Goal: Task Accomplishment & Management: Use online tool/utility

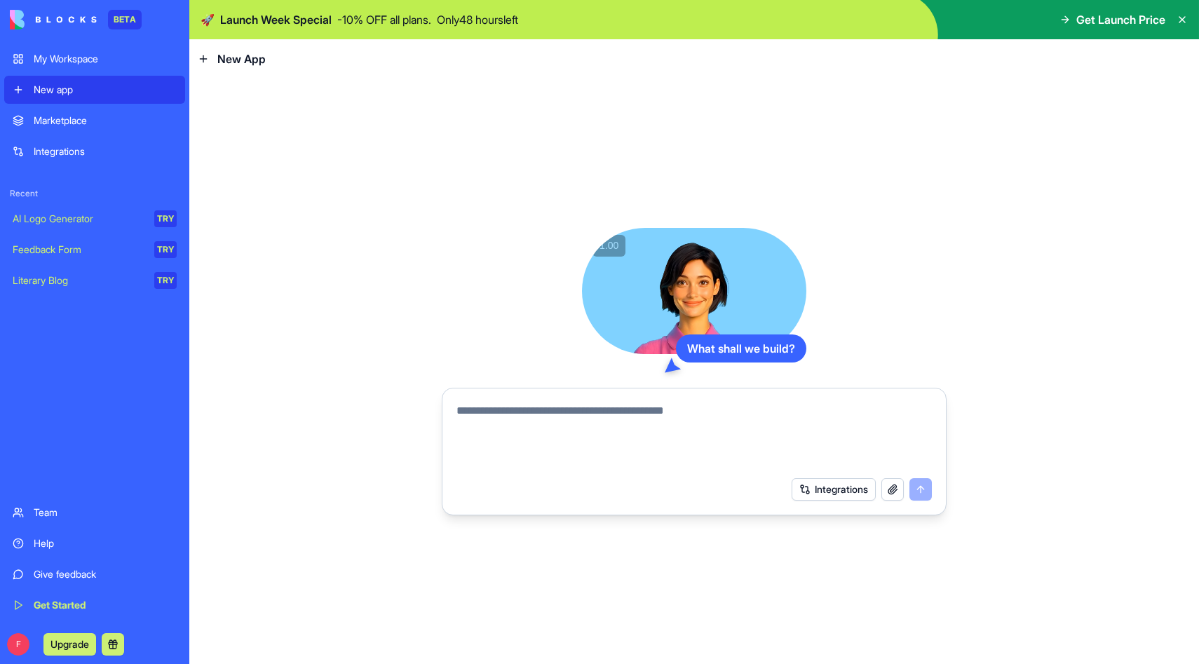
click at [93, 119] on div "Marketplace" at bounding box center [105, 121] width 143 height 14
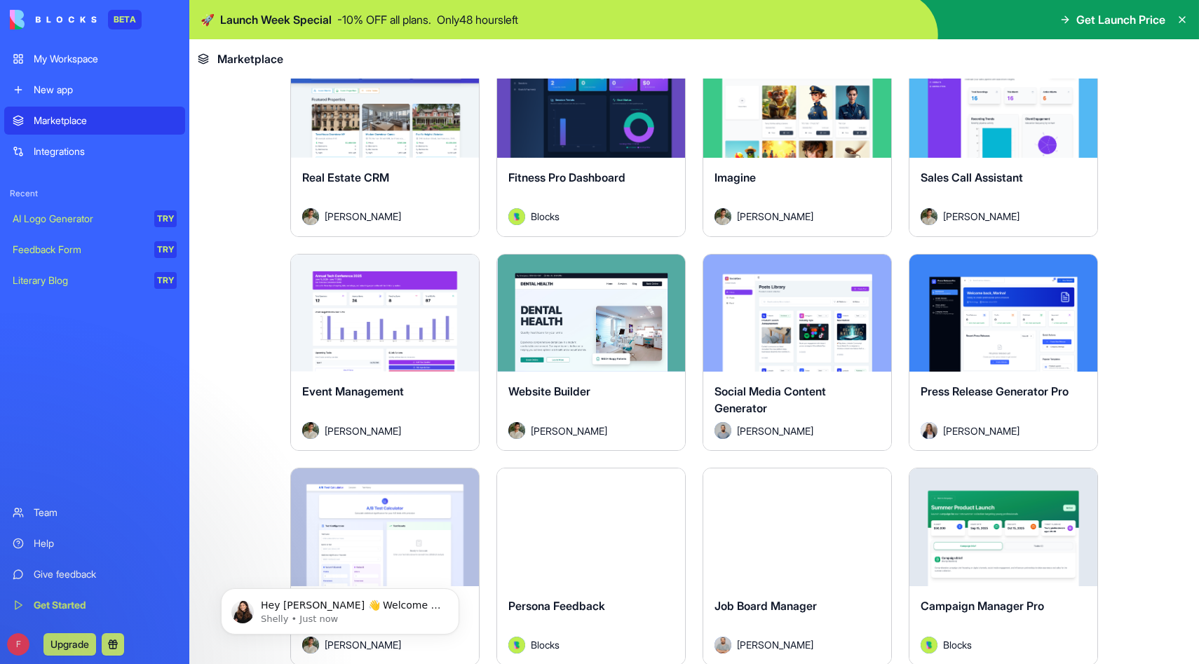
scroll to position [2938, 0]
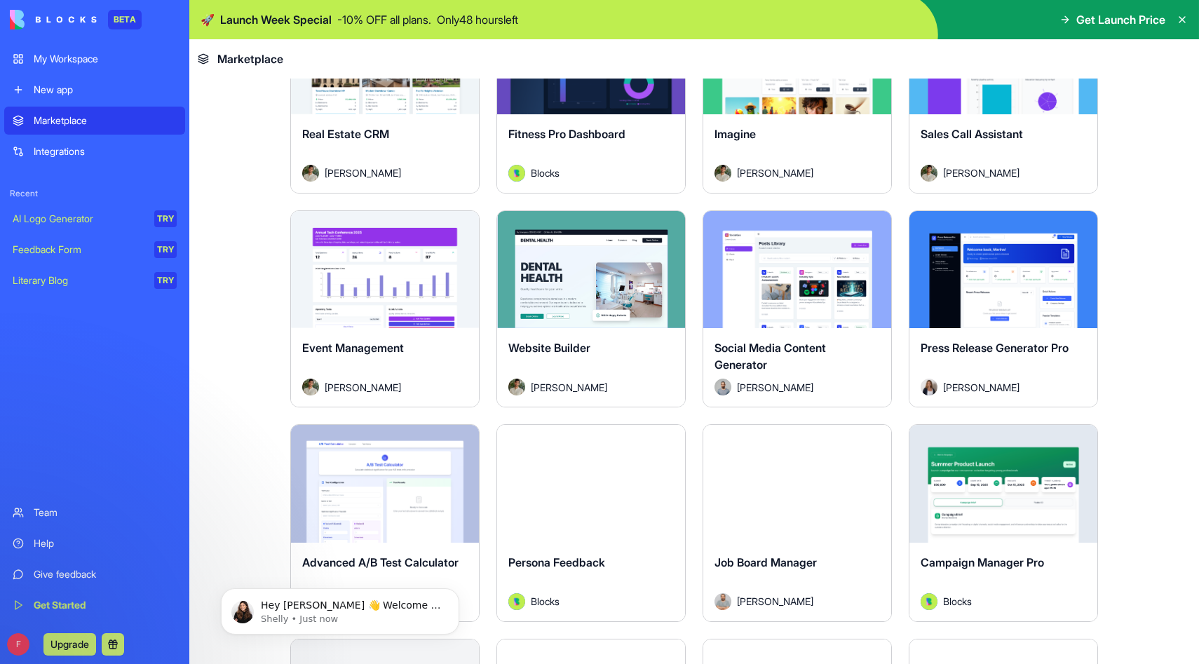
click at [389, 269] on button "Explore" at bounding box center [384, 269] width 105 height 28
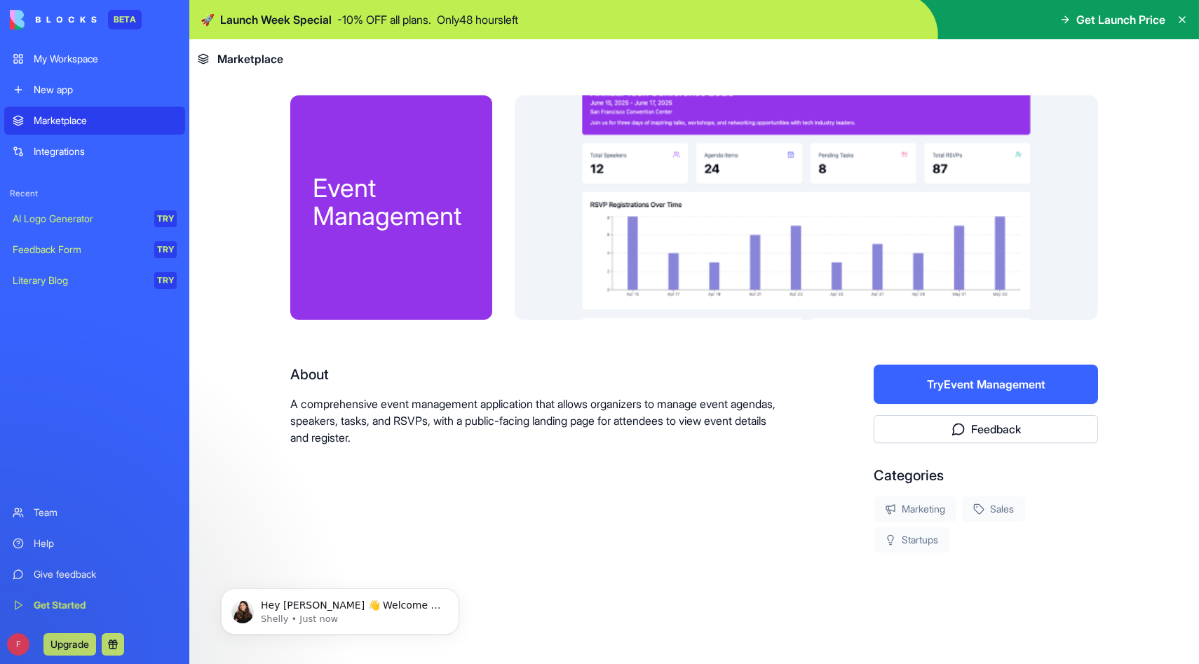
click at [111, 49] on link "My Workspace" at bounding box center [94, 59] width 181 height 28
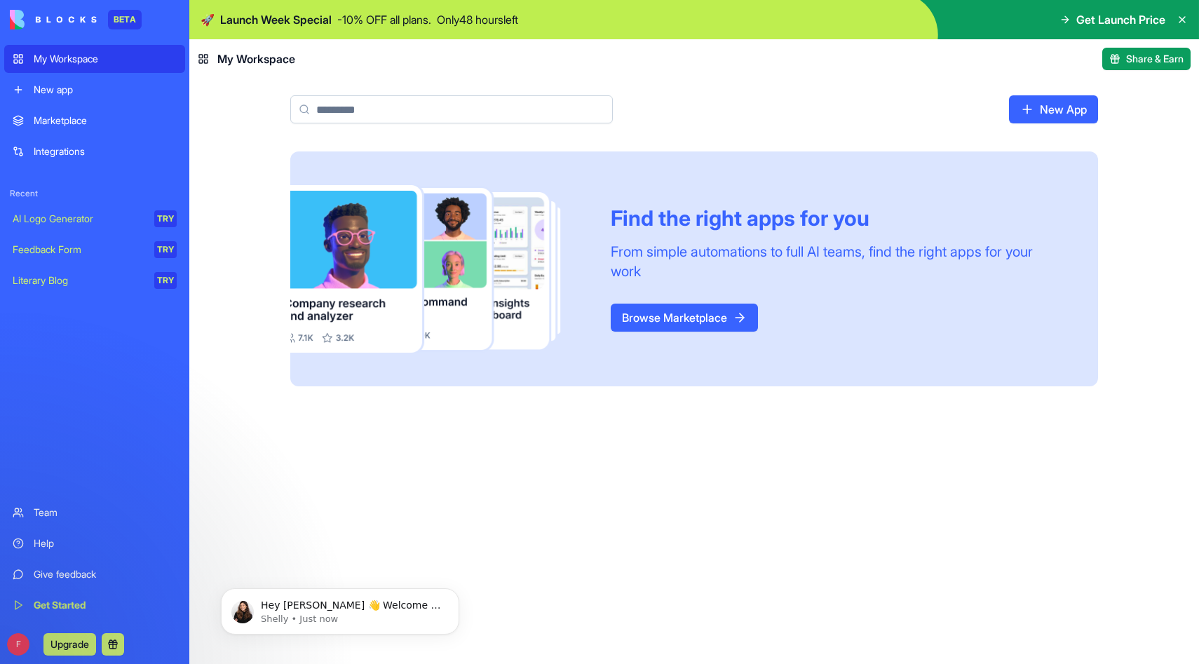
click at [113, 83] on div "New app" at bounding box center [105, 90] width 143 height 14
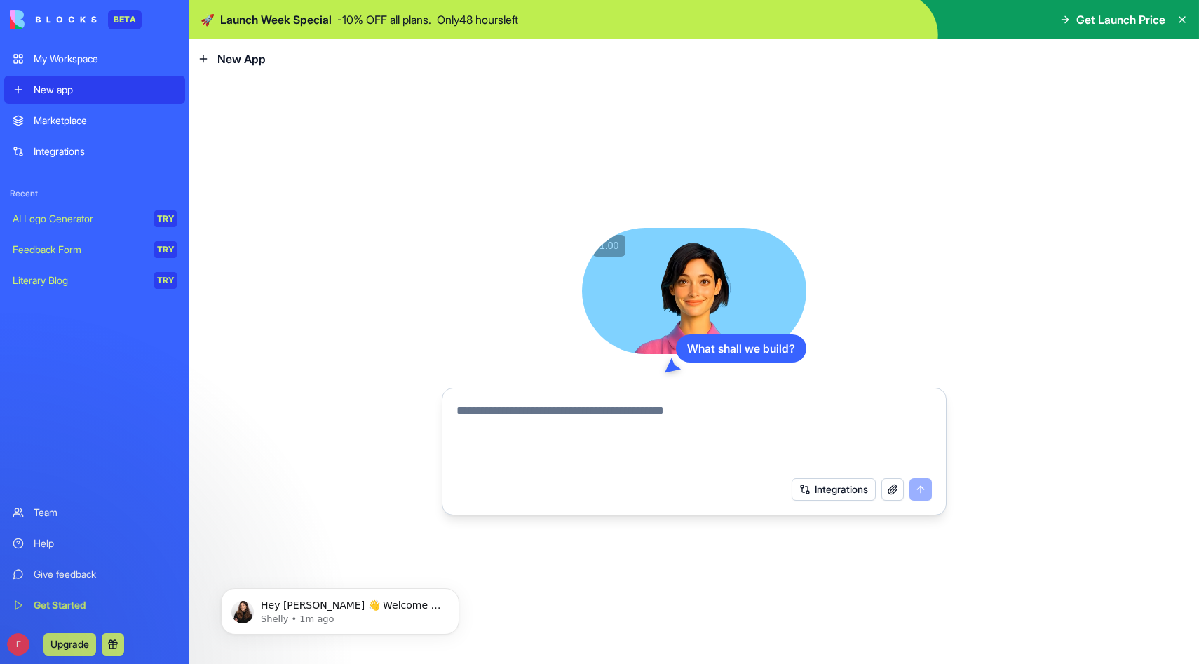
click at [548, 419] on textarea at bounding box center [695, 436] width 476 height 67
type textarea "**********"
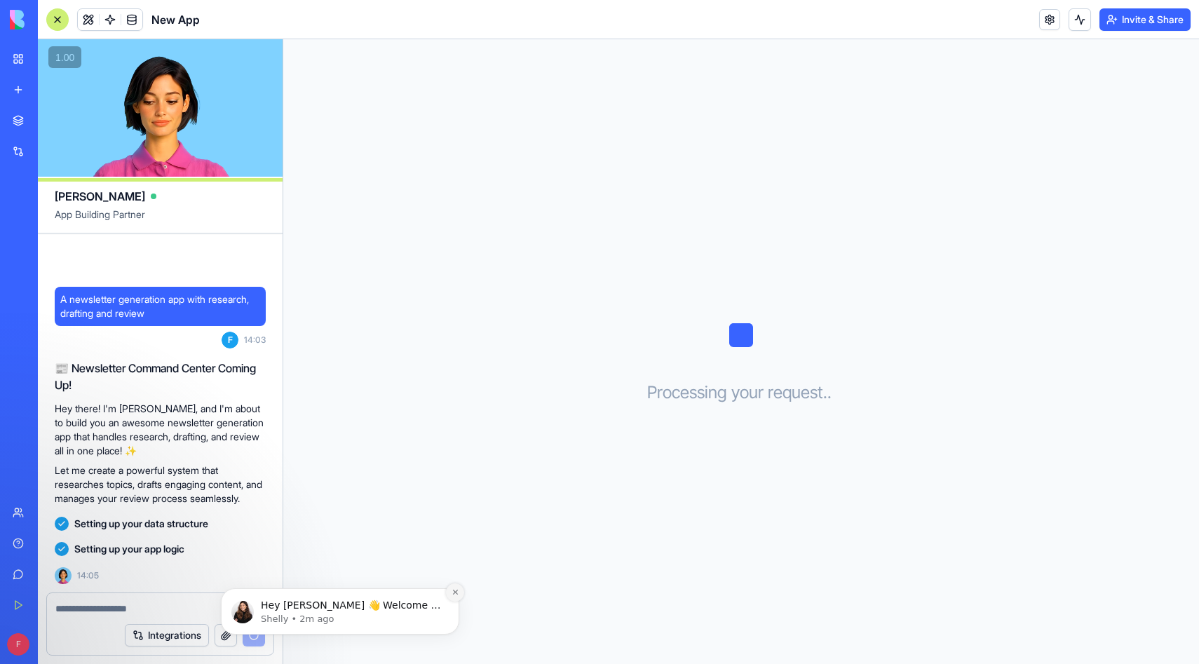
click at [457, 593] on icon "Dismiss notification" at bounding box center [454, 592] width 5 height 5
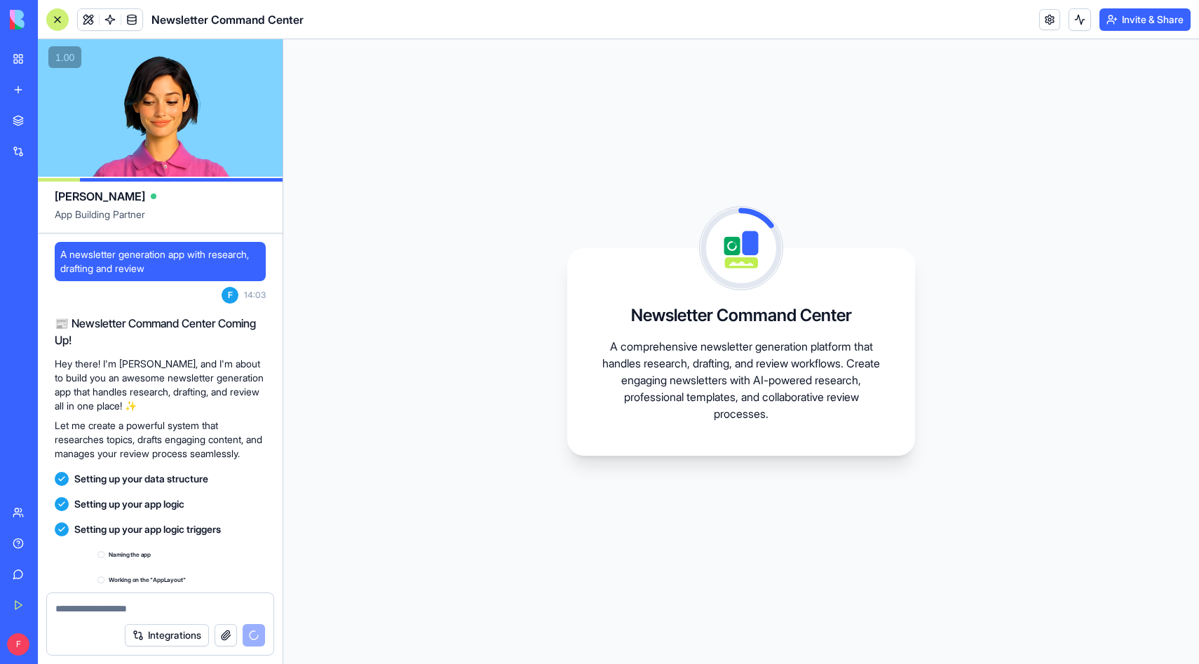
scroll to position [146, 0]
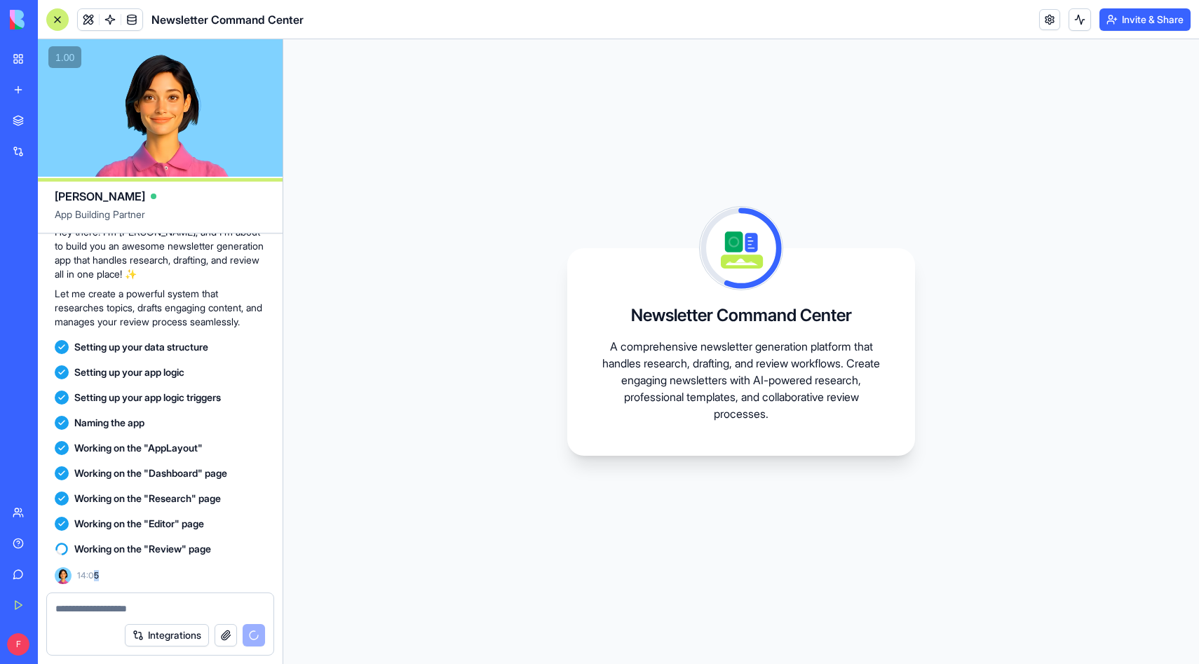
drag, startPoint x: 92, startPoint y: 577, endPoint x: 109, endPoint y: 577, distance: 16.8
click at [109, 577] on div "Working on the "Review" page 14:05" at bounding box center [160, 561] width 211 height 48
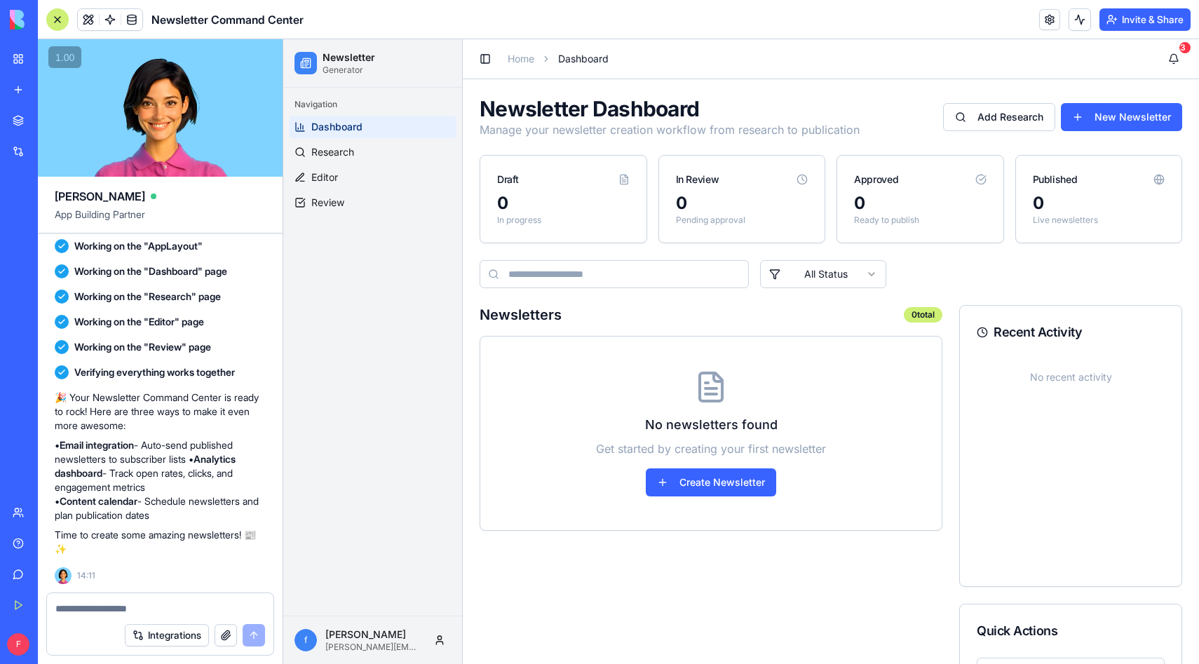
click at [977, 169] on div "Approved" at bounding box center [921, 174] width 166 height 36
click at [980, 177] on icon at bounding box center [981, 179] width 11 height 11
click at [734, 484] on button "Create Newsletter" at bounding box center [711, 483] width 130 height 28
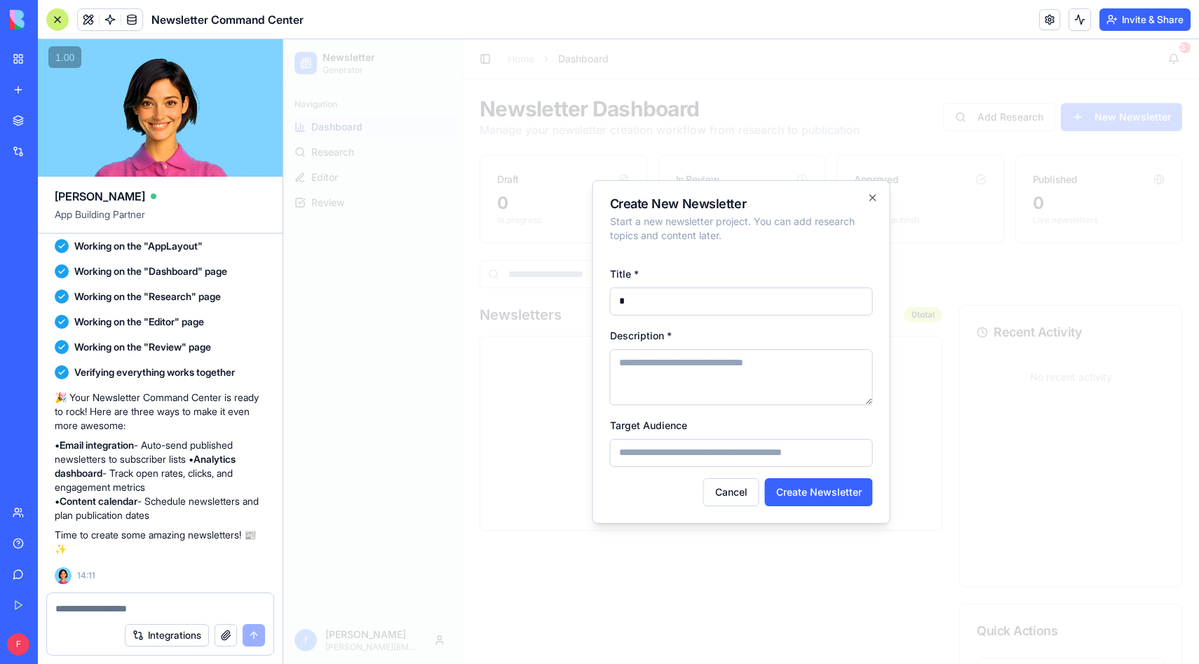
type input "*"
click at [727, 367] on textarea "Description *" at bounding box center [741, 377] width 263 height 56
type textarea "*"
click at [715, 445] on input "Target Audience" at bounding box center [741, 453] width 263 height 28
type input "*"
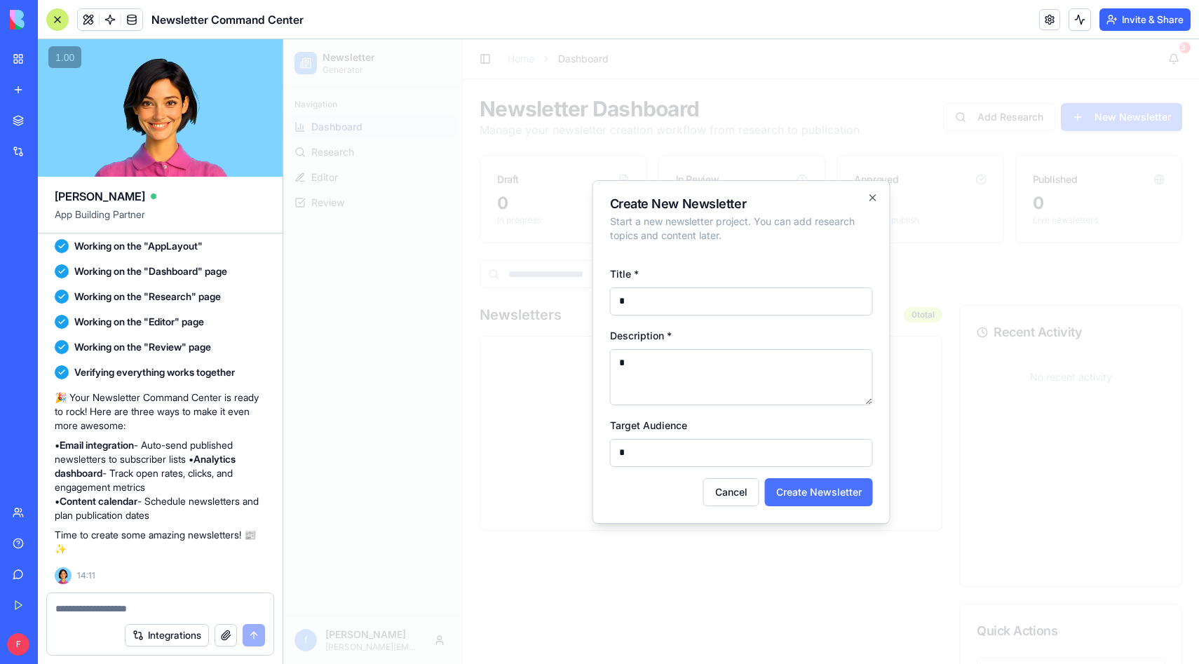
click at [802, 483] on button "Create Newsletter" at bounding box center [819, 492] width 108 height 28
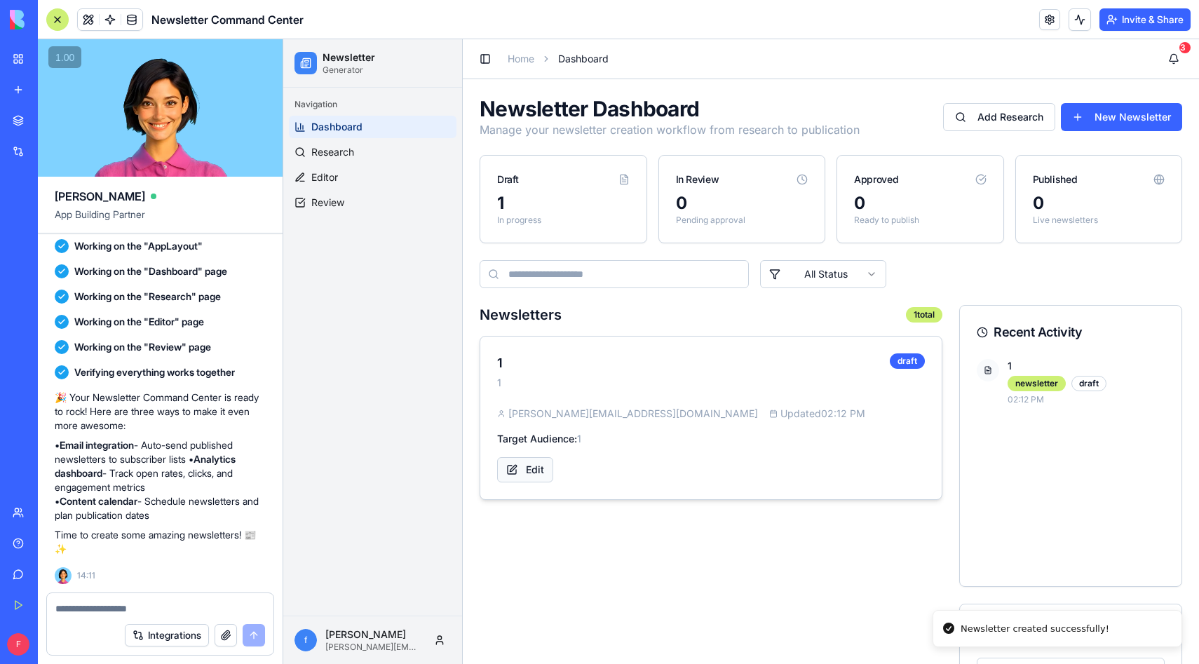
click at [534, 475] on button "Edit" at bounding box center [525, 469] width 56 height 25
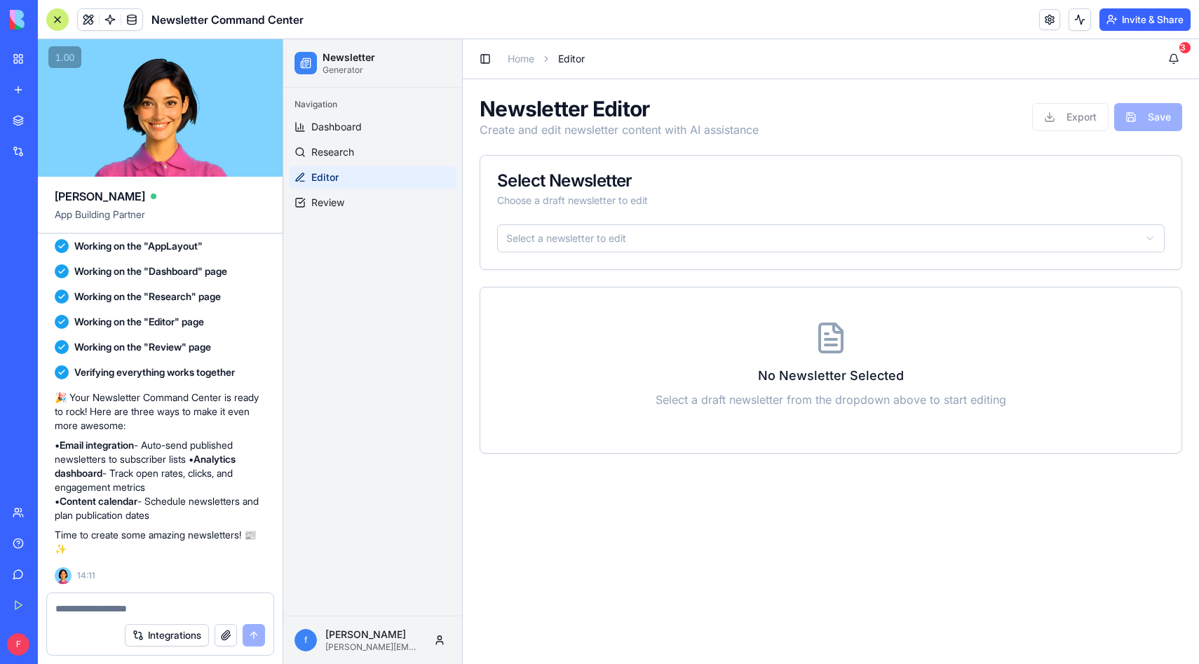
click at [823, 354] on icon at bounding box center [831, 338] width 34 height 34
click at [727, 245] on html "Newsletter Generator Navigation Dashboard Research Editor Review f frank frank@…" at bounding box center [741, 351] width 916 height 625
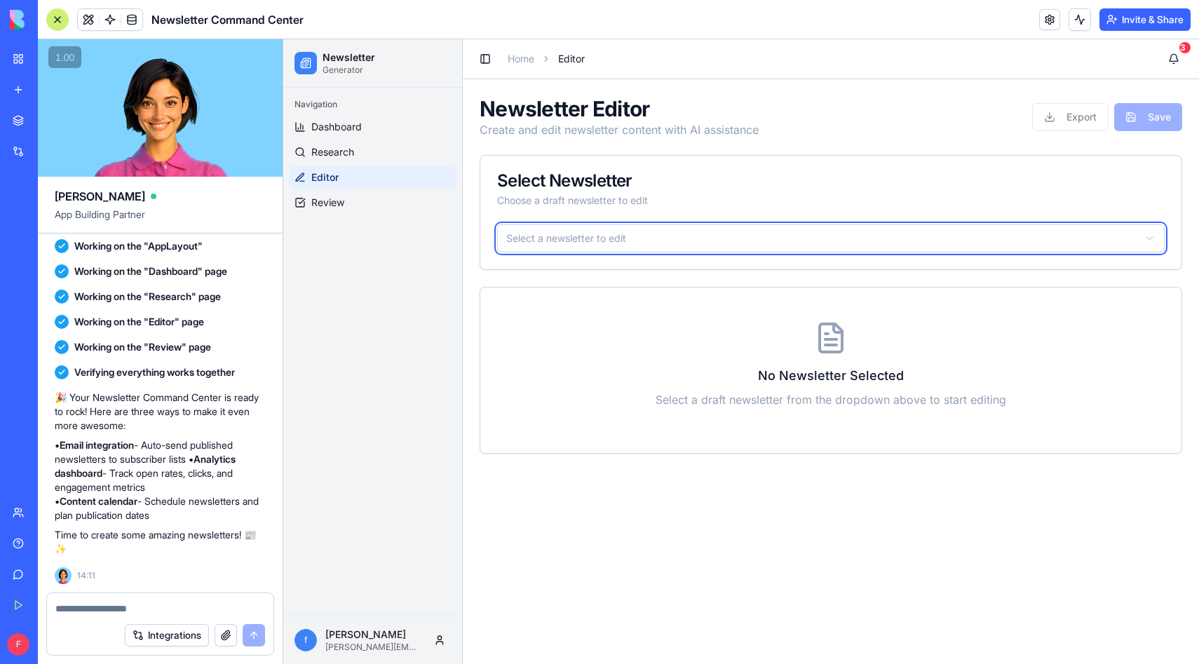
click at [685, 358] on html "Newsletter Generator Navigation Dashboard Research Editor Review f frank frank@…" at bounding box center [741, 351] width 916 height 625
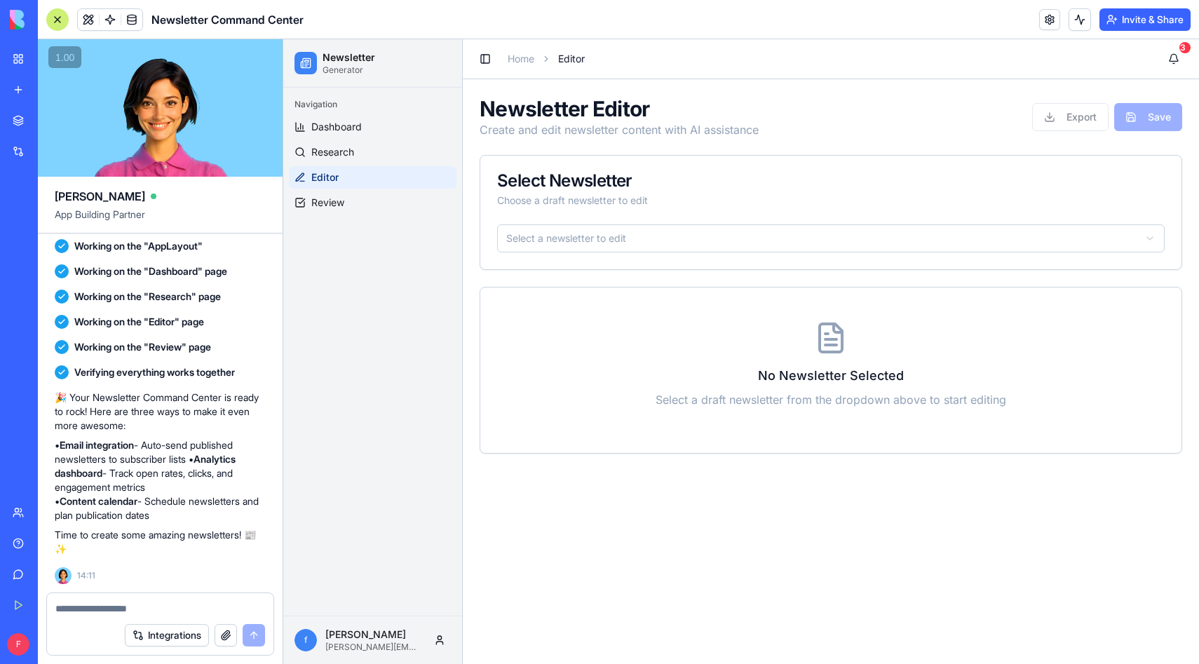
click at [848, 414] on div "No Newsletter Selected Select a draft newsletter from the dropdown above to sta…" at bounding box center [830, 371] width 701 height 166
click at [1096, 113] on div "Export Save" at bounding box center [1108, 117] width 150 height 28
click at [877, 356] on div "No Newsletter Selected Select a draft newsletter from the dropdown above to sta…" at bounding box center [830, 371] width 701 height 166
click at [675, 240] on html "Newsletter Generator Navigation Dashboard Research Editor Review f frank frank@…" at bounding box center [741, 351] width 916 height 625
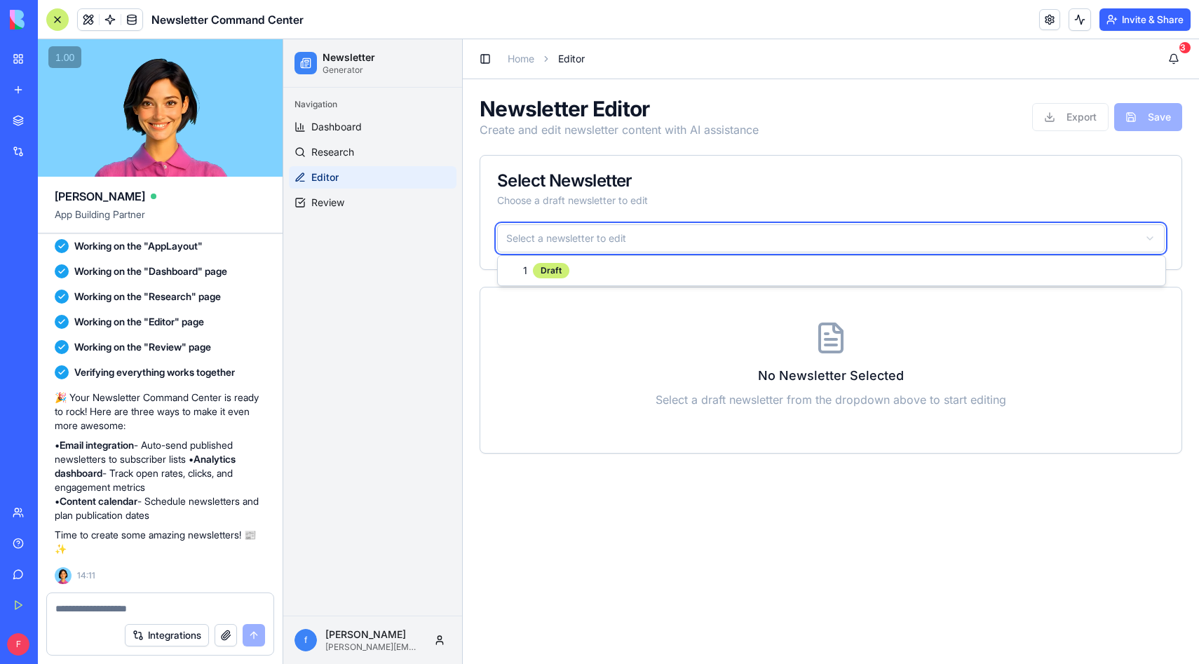
click at [666, 241] on html "Newsletter Generator Navigation Dashboard Research Editor Review f frank frank@…" at bounding box center [741, 351] width 916 height 625
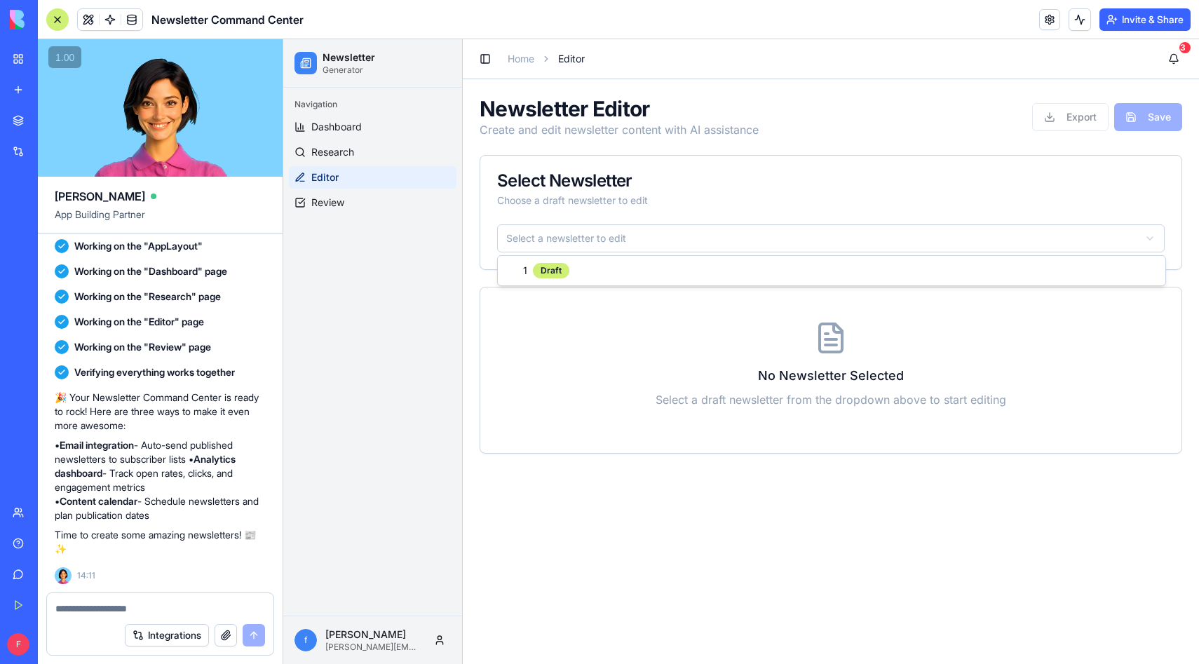
click at [697, 246] on html "Newsletter Generator Navigation Dashboard Research Editor Review f frank frank@…" at bounding box center [741, 351] width 916 height 625
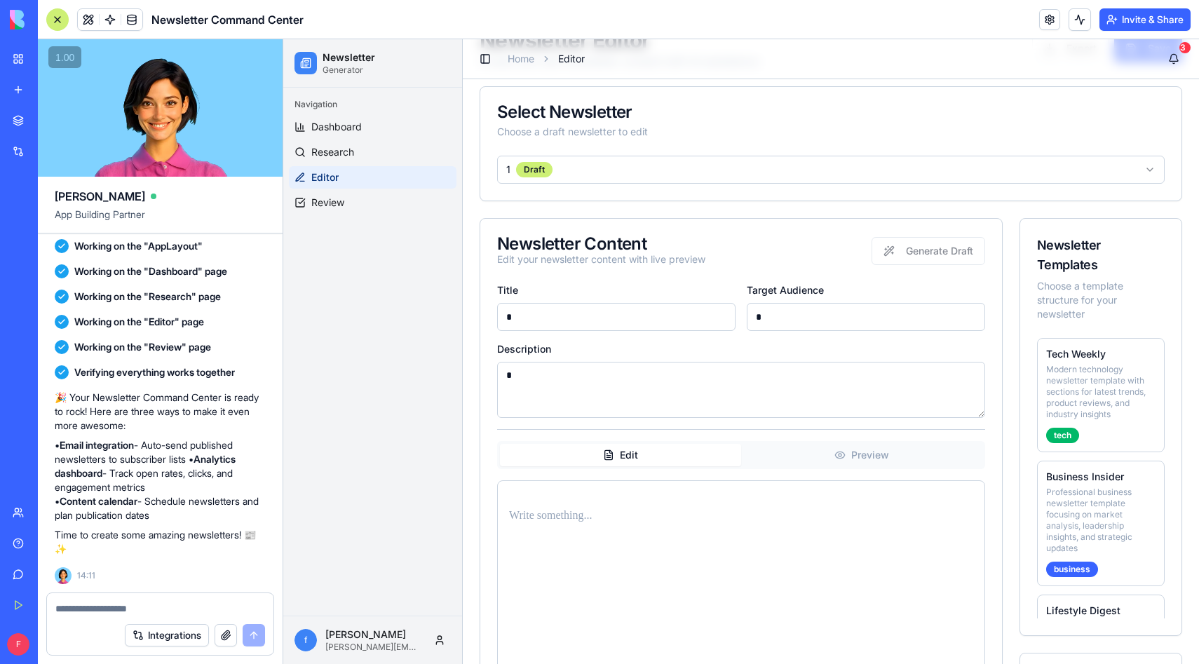
scroll to position [177, 0]
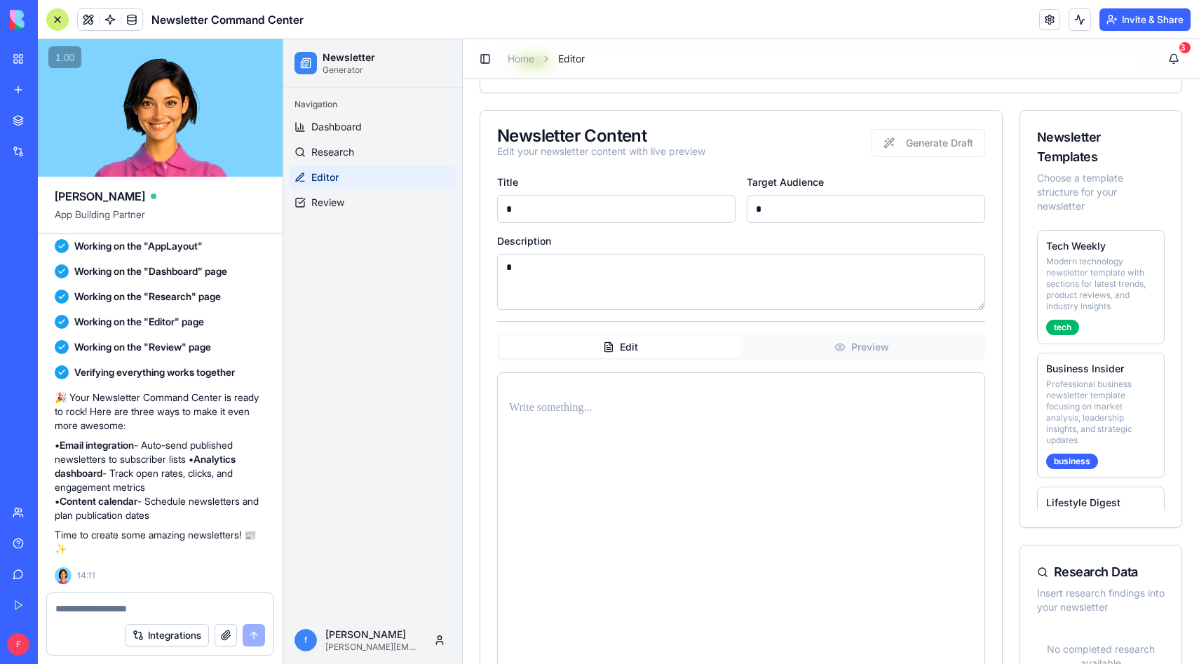
click at [737, 431] on div at bounding box center [741, 547] width 488 height 351
click at [684, 407] on p at bounding box center [741, 408] width 464 height 20
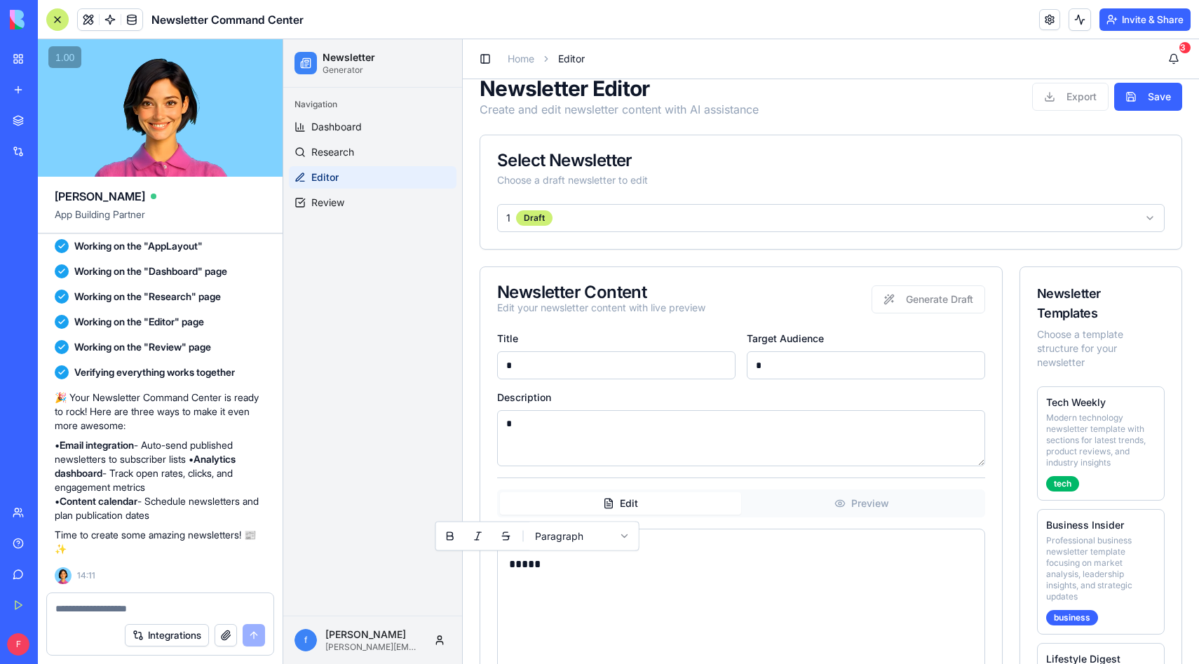
scroll to position [0, 0]
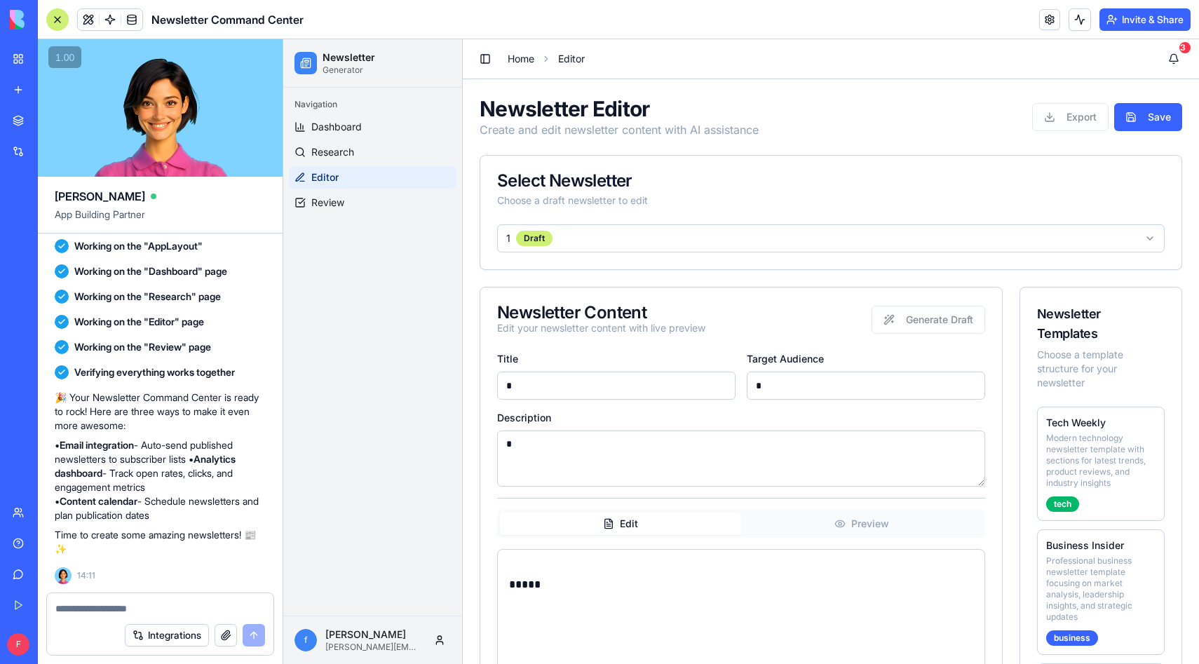
click at [511, 61] on link "Home" at bounding box center [521, 59] width 27 height 14
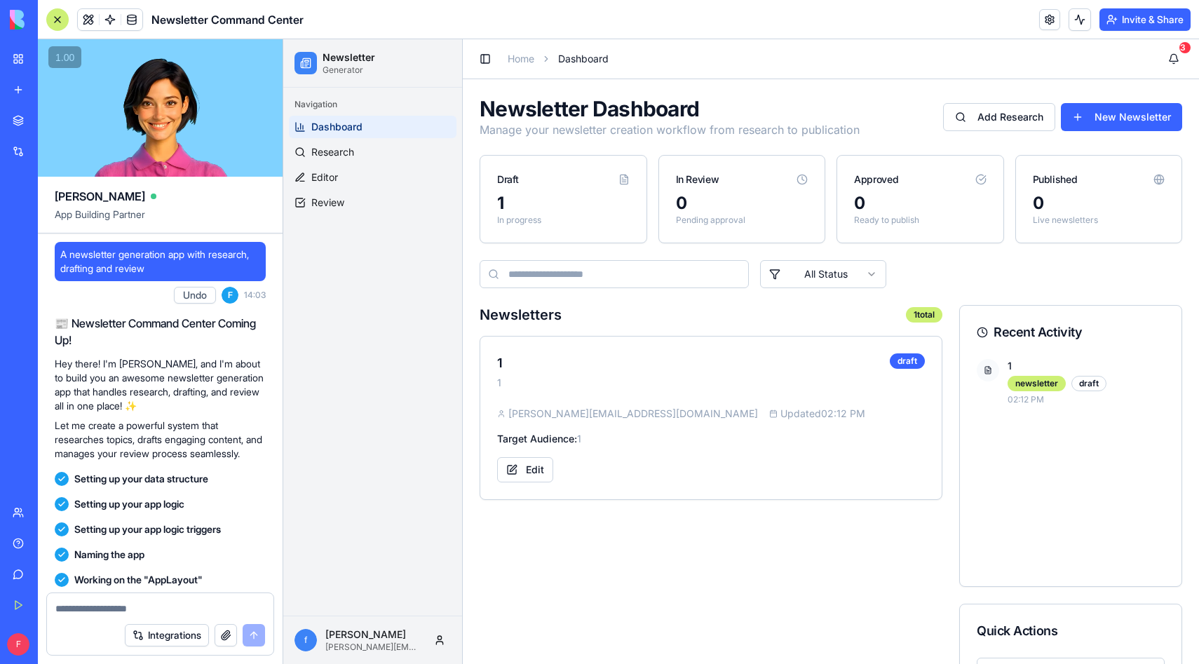
click at [21, 67] on link "My Workspace" at bounding box center [32, 59] width 56 height 28
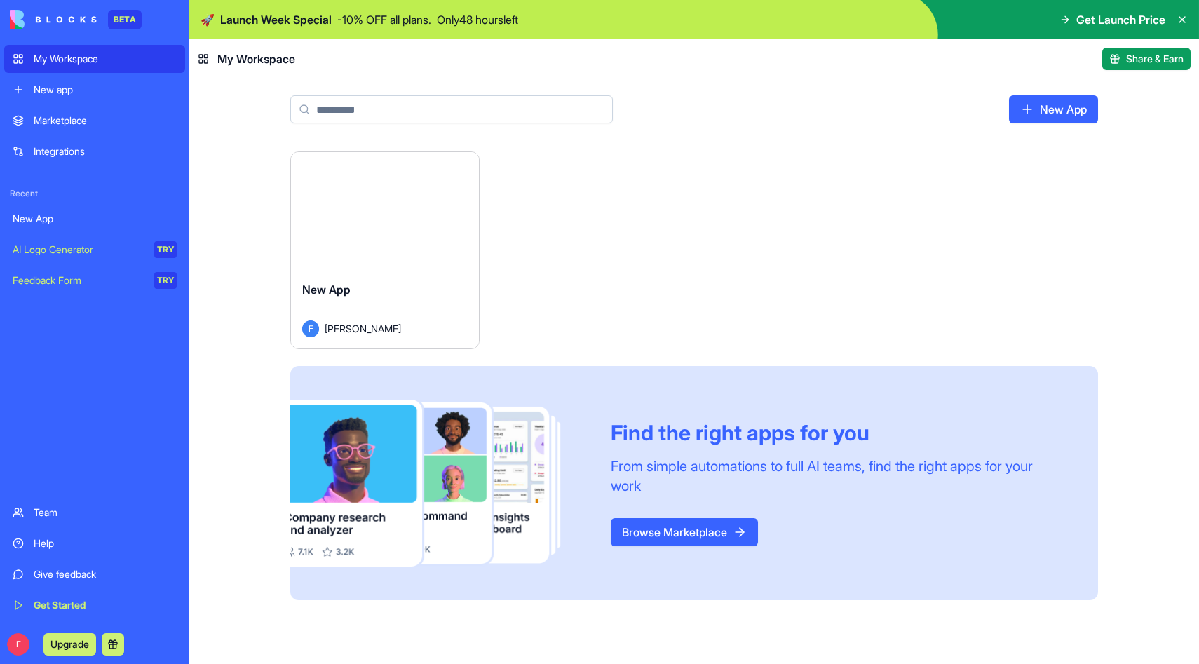
click at [109, 97] on link "New app" at bounding box center [94, 90] width 181 height 28
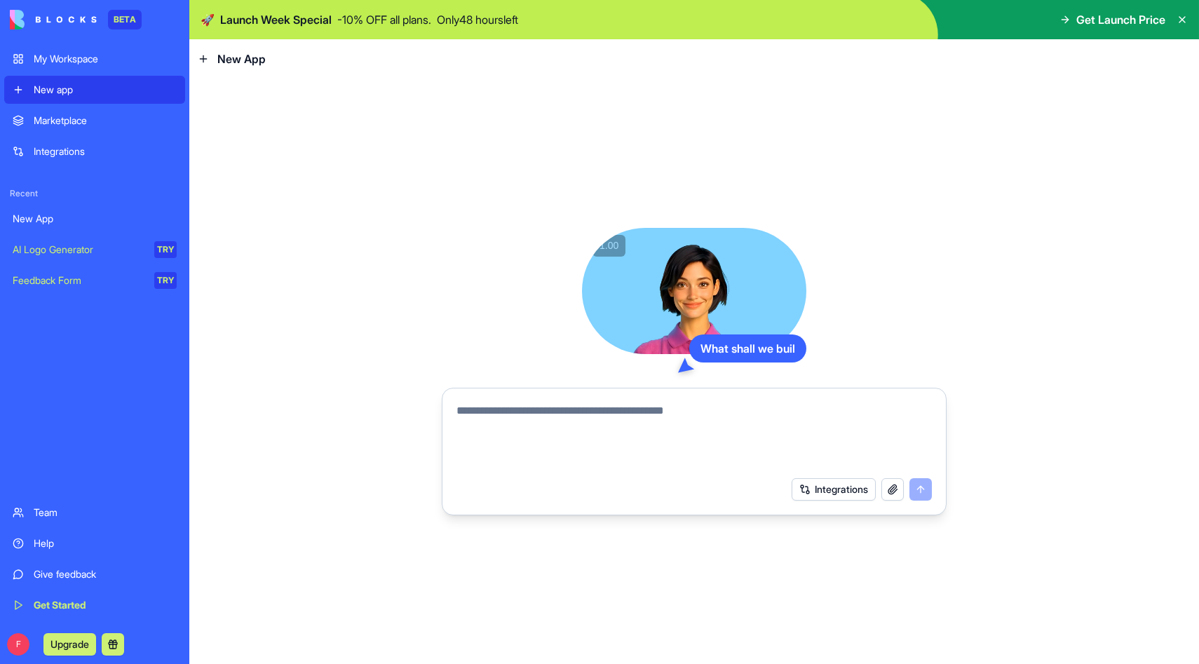
click at [91, 119] on div "Marketplace" at bounding box center [105, 121] width 143 height 14
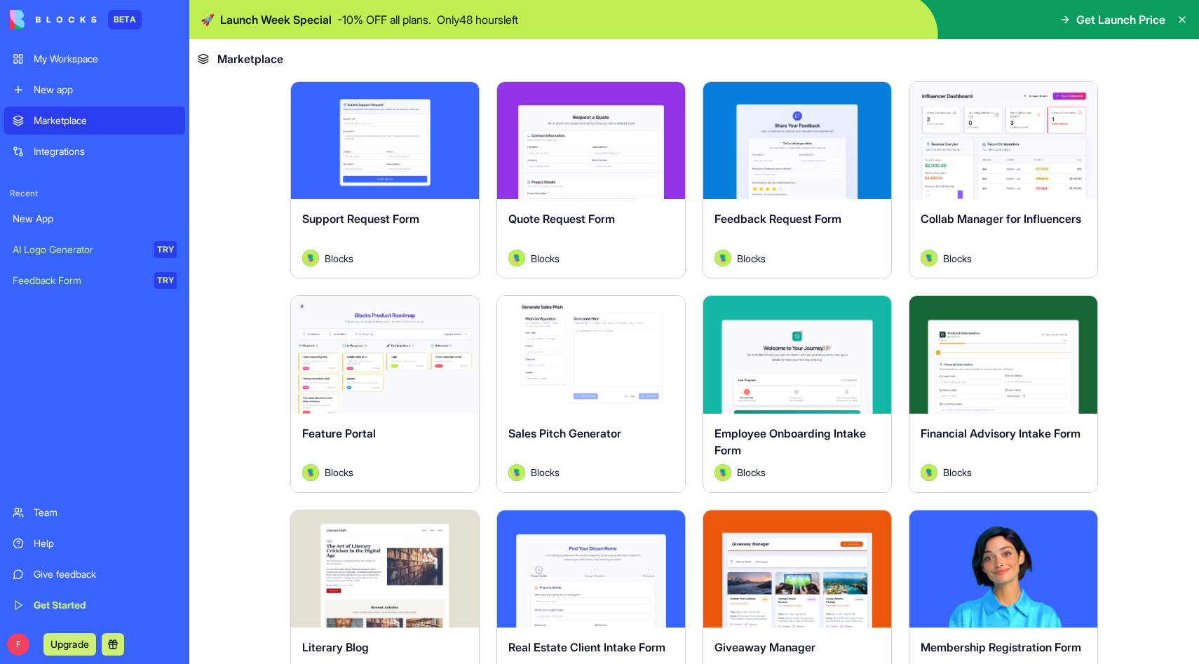
scroll to position [619, 0]
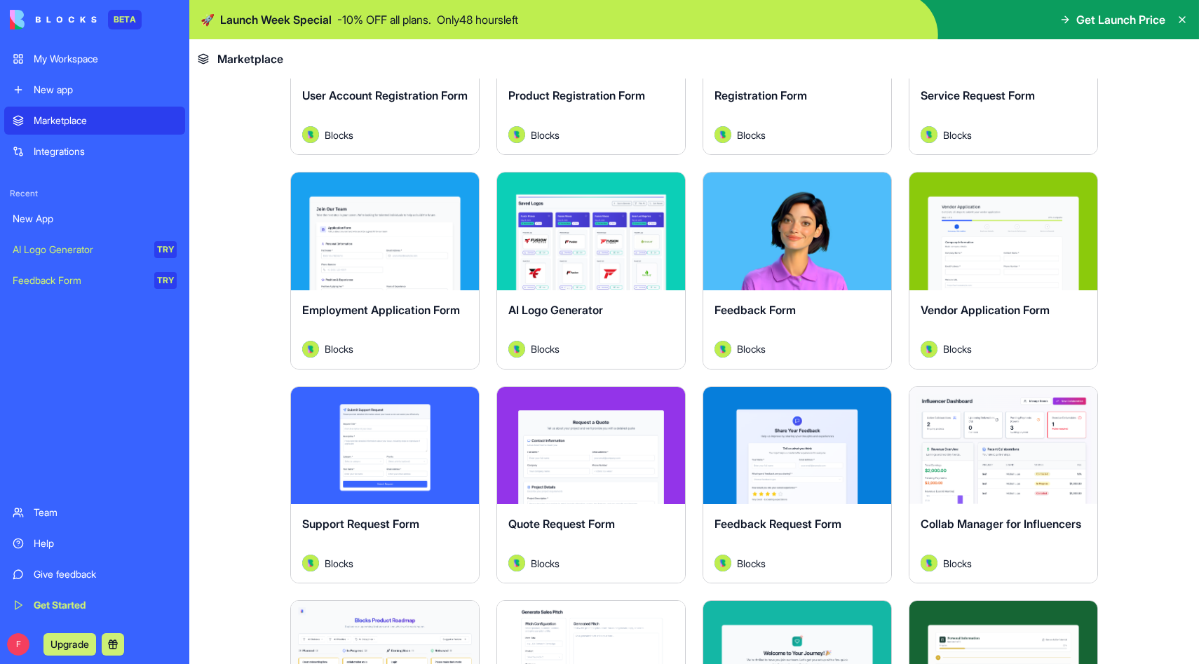
click at [110, 153] on div "Integrations" at bounding box center [105, 151] width 143 height 14
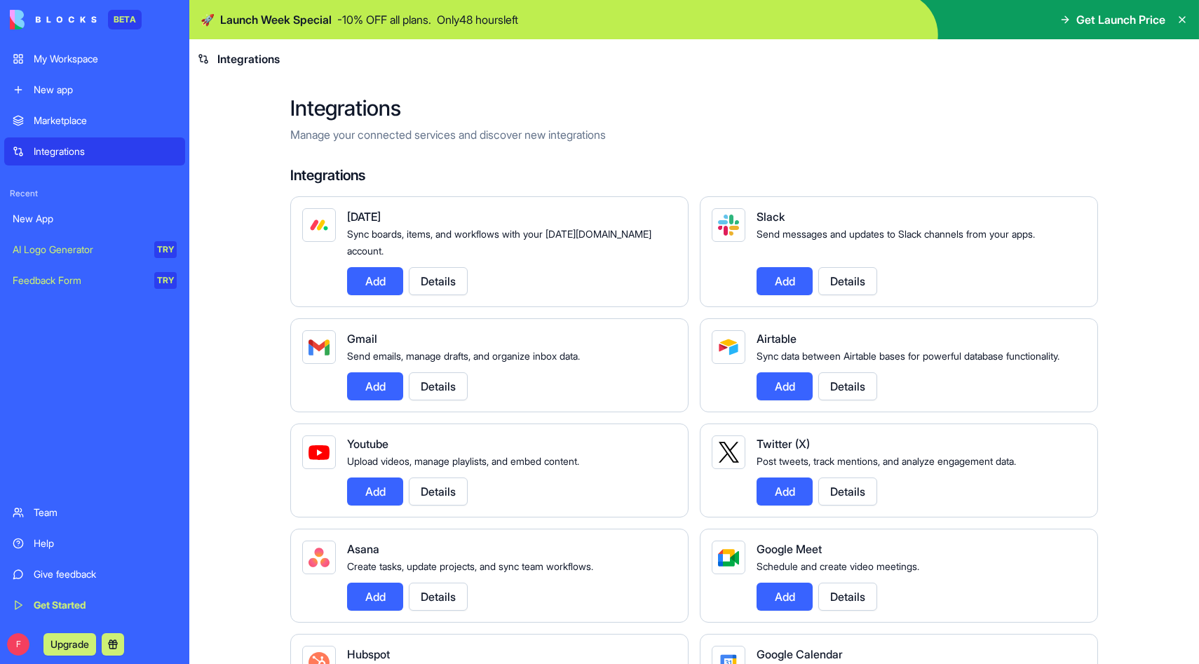
click at [121, 95] on div "New app" at bounding box center [105, 90] width 143 height 14
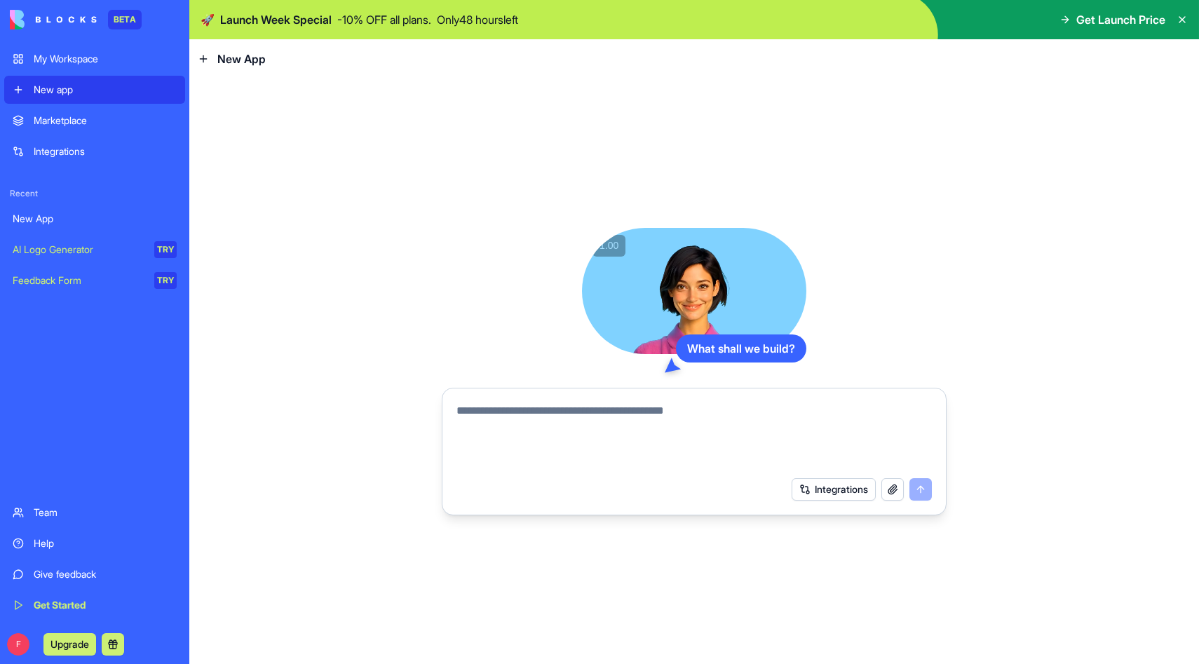
click at [104, 66] on link "My Workspace" at bounding box center [94, 59] width 181 height 28
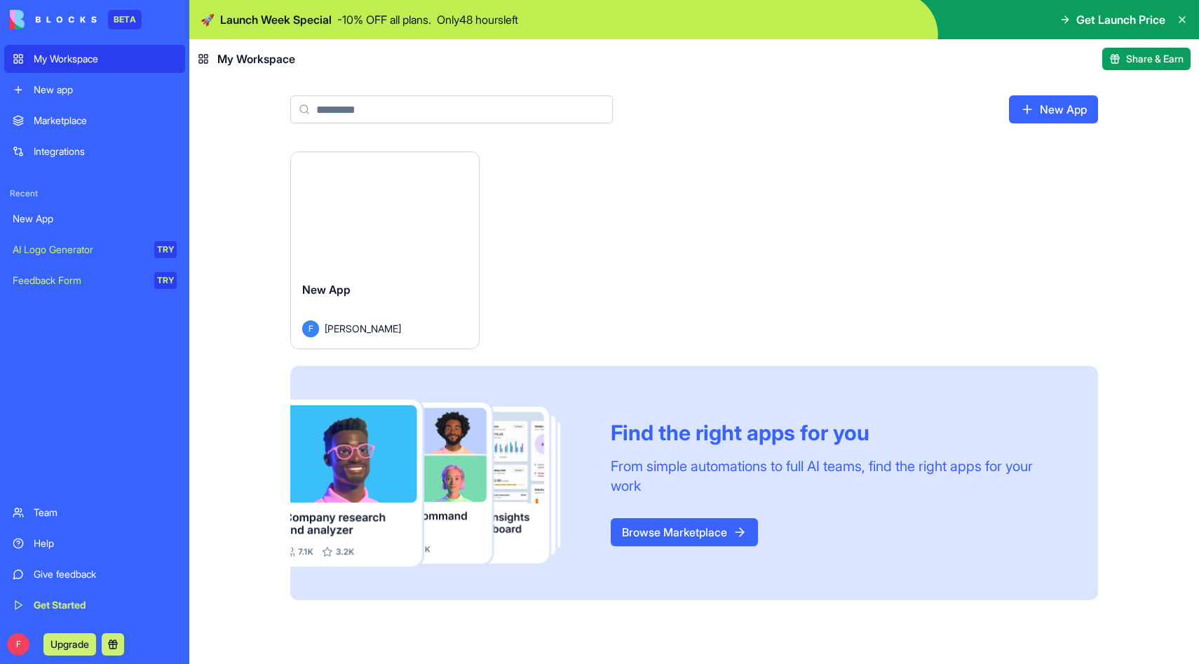
click at [389, 211] on button "Launch" at bounding box center [384, 211] width 105 height 28
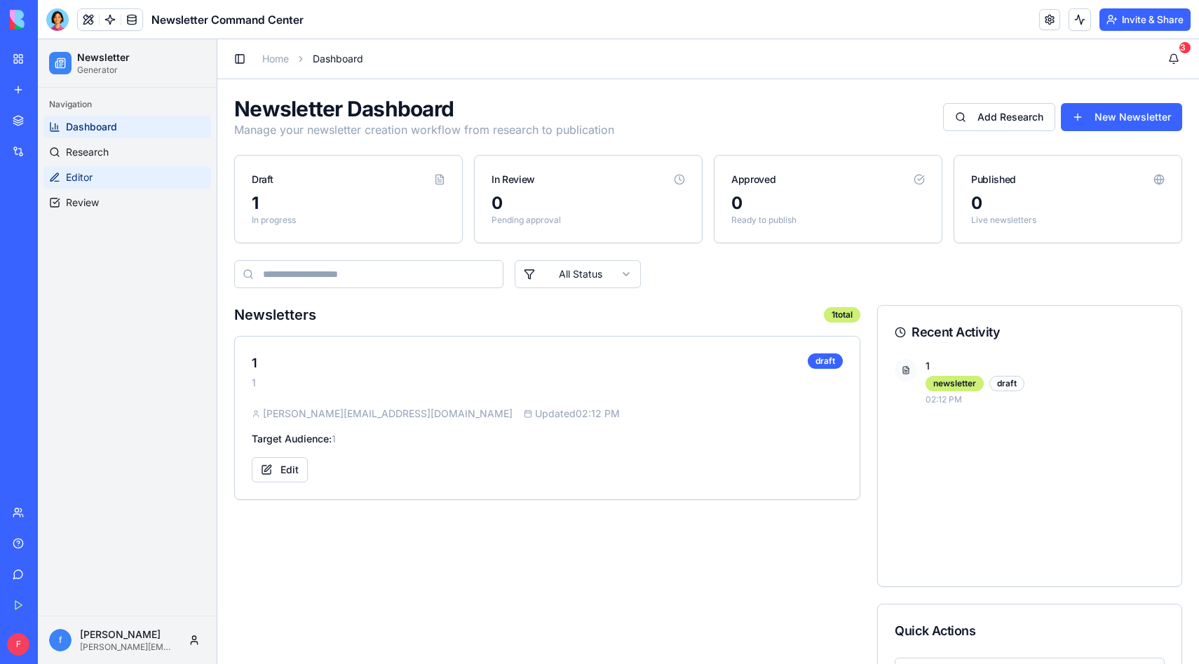
click at [125, 166] on link "Editor" at bounding box center [127, 177] width 168 height 22
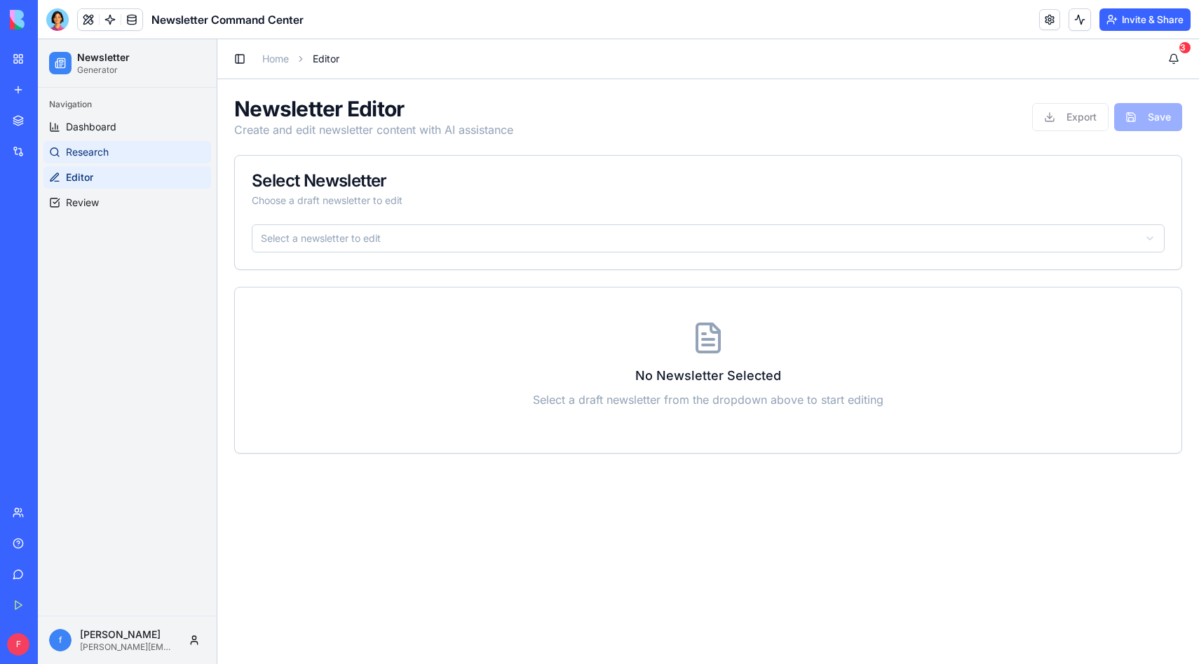
click at [126, 152] on link "Research" at bounding box center [127, 152] width 168 height 22
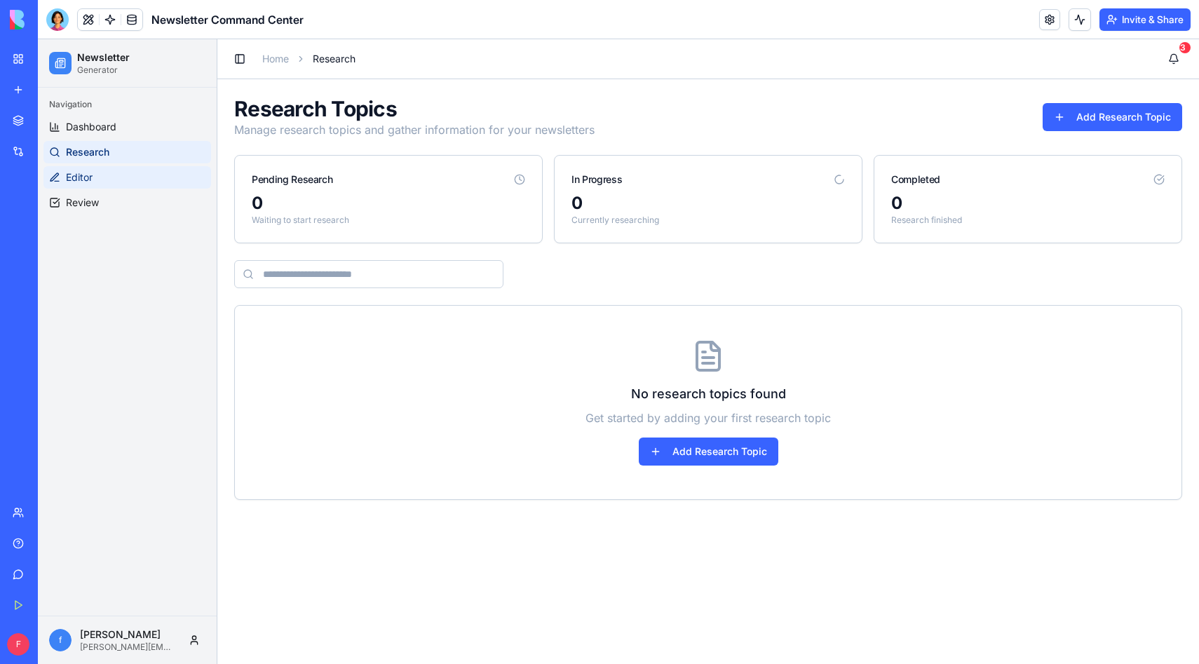
click at [125, 175] on link "Editor" at bounding box center [127, 177] width 168 height 22
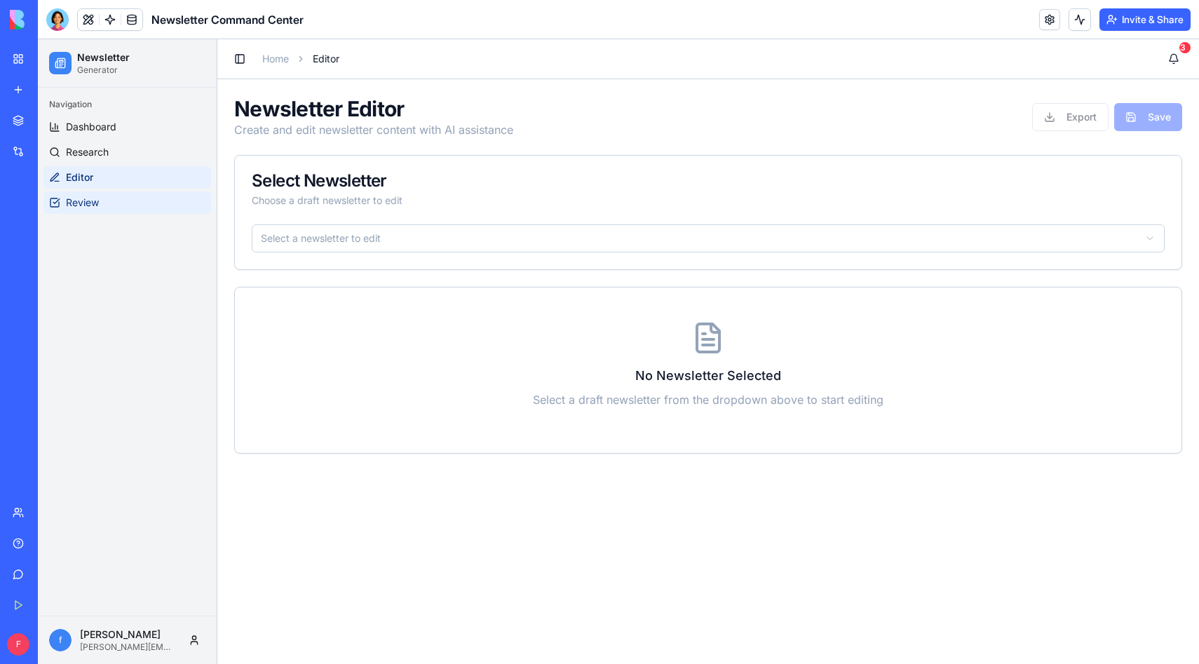
click at [121, 195] on link "Review" at bounding box center [127, 202] width 168 height 22
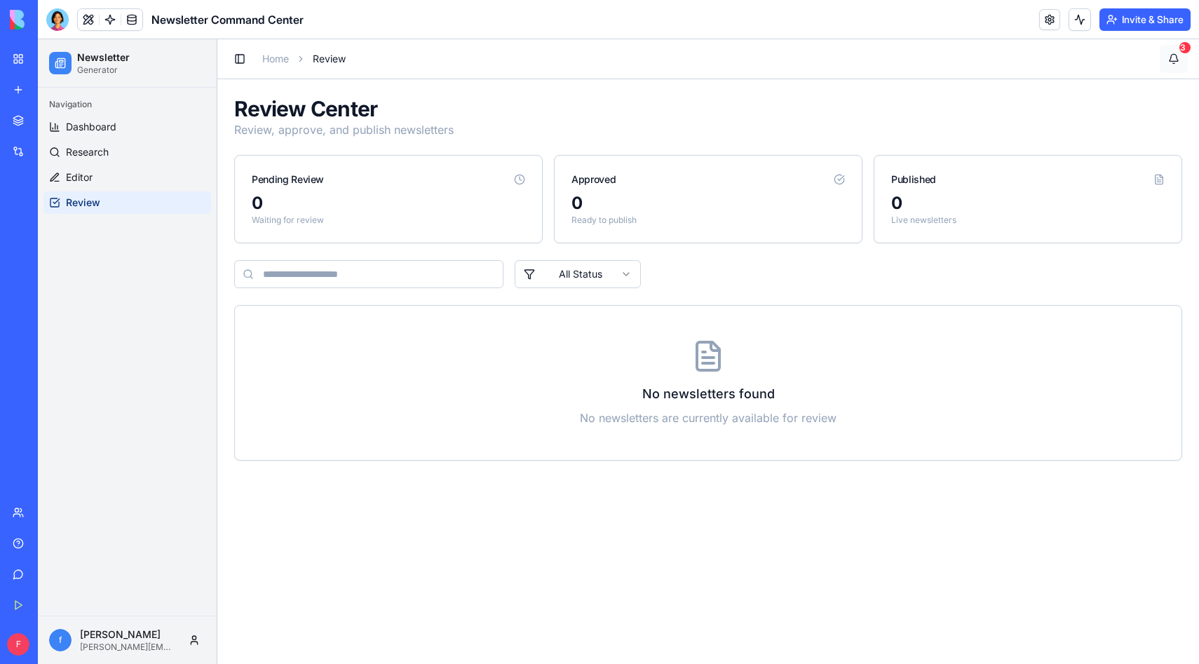
click at [1181, 57] on button "3" at bounding box center [1174, 59] width 28 height 28
click at [1182, 52] on div "3" at bounding box center [1185, 47] width 11 height 11
click at [52, 222] on div "New App" at bounding box center [32, 219] width 39 height 14
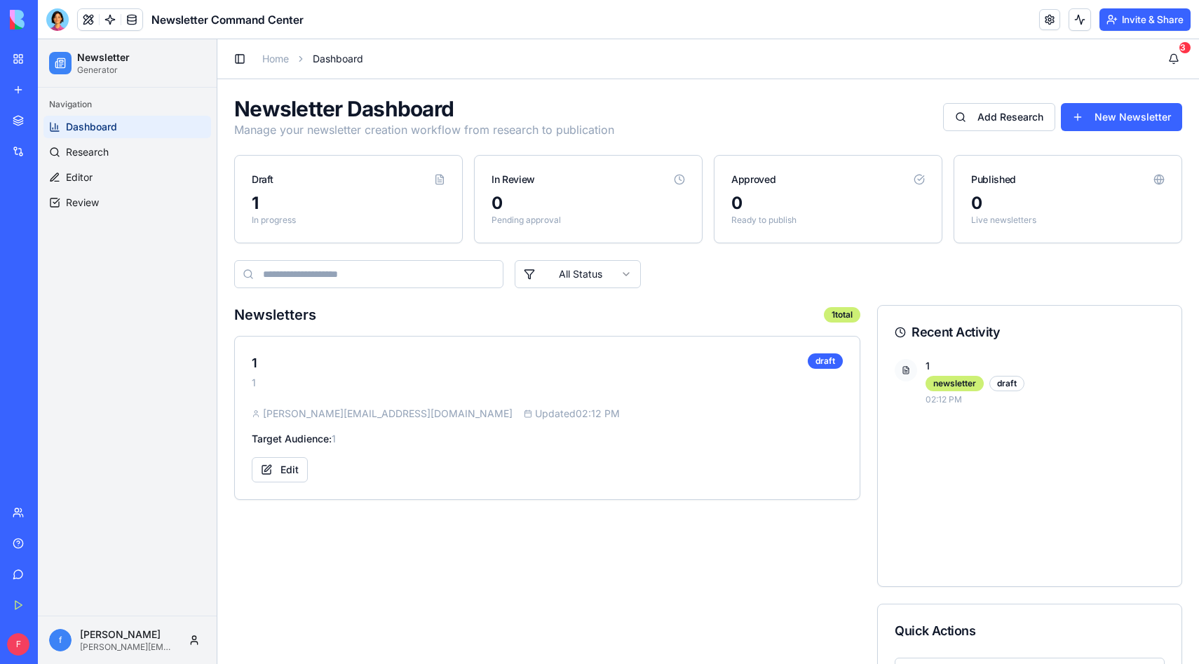
click at [27, 56] on link "My Workspace" at bounding box center [32, 59] width 56 height 28
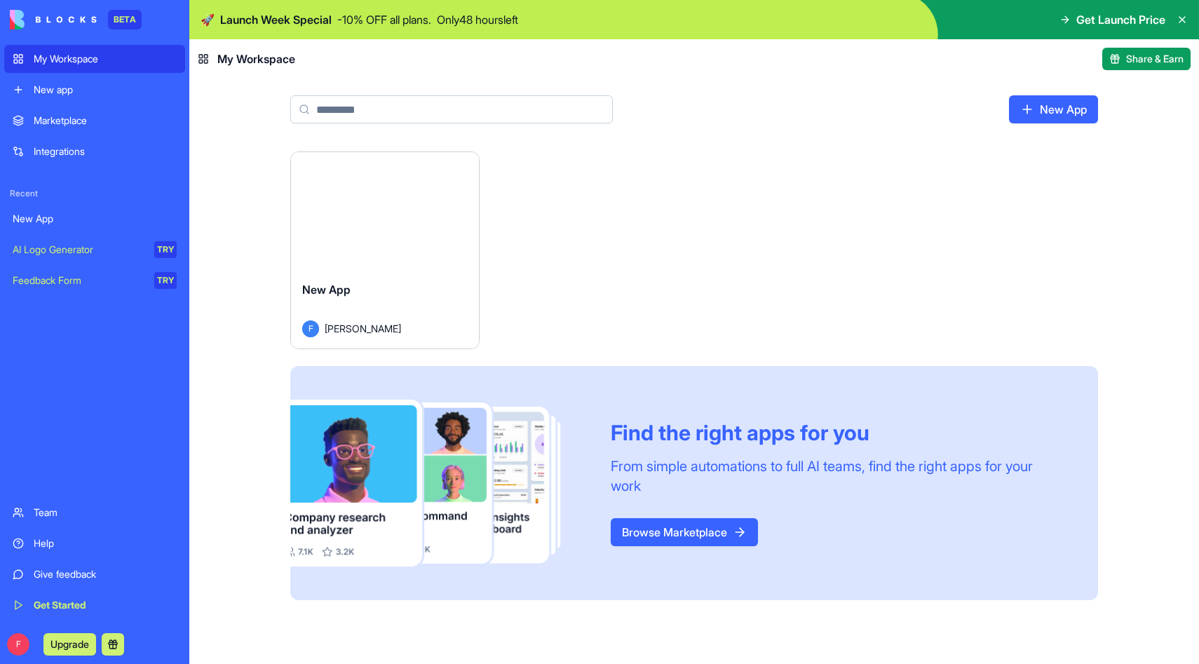
click at [112, 220] on div "New App" at bounding box center [95, 219] width 164 height 14
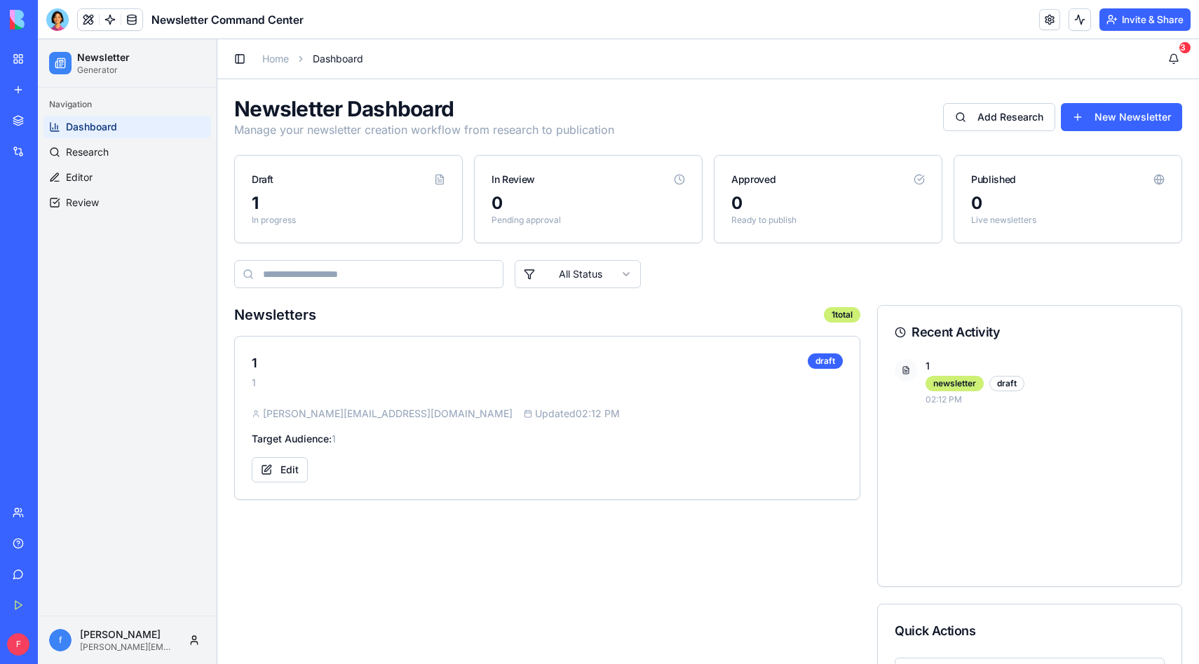
click at [156, 635] on p "frank" at bounding box center [127, 635] width 95 height 14
click at [190, 647] on html "Newsletter Generator Navigation Dashboard Research Editor Review f frank frank@…" at bounding box center [619, 416] width 1162 height 754
click at [144, 502] on html "Newsletter Generator Navigation Dashboard Research Editor Review f frank frank@…" at bounding box center [619, 416] width 1162 height 754
click at [17, 60] on link "My Workspace" at bounding box center [32, 59] width 56 height 28
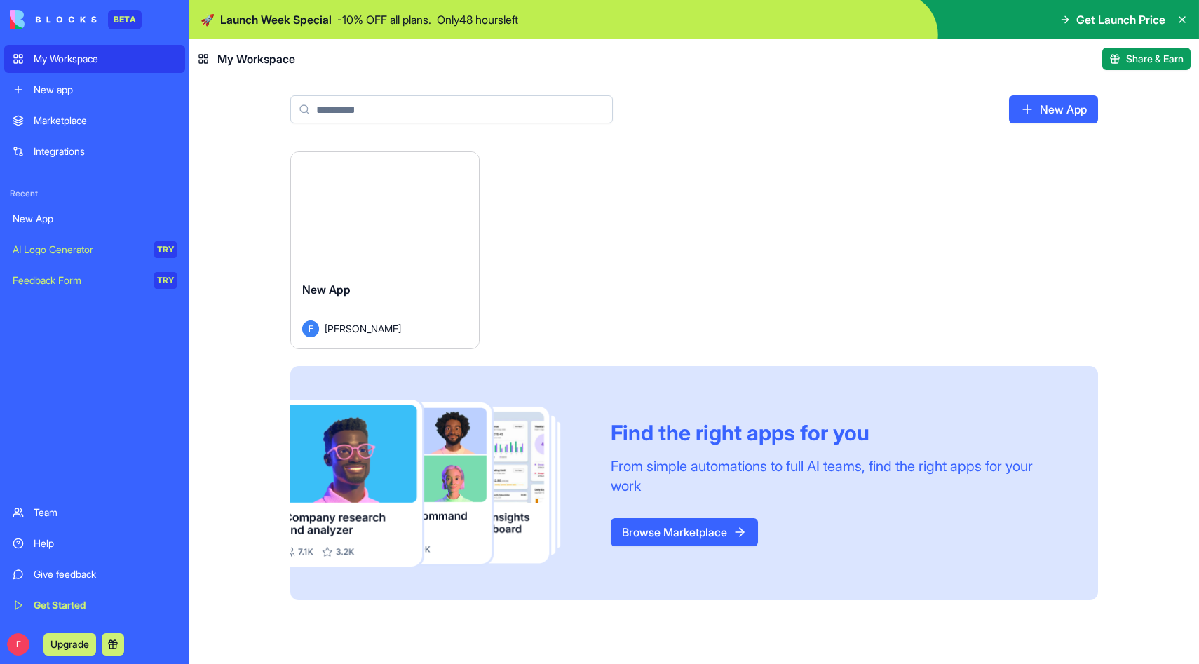
click at [453, 173] on html "BETA My Workspace New app Marketplace Integrations Recent New App AI Logo Gener…" at bounding box center [599, 332] width 1199 height 664
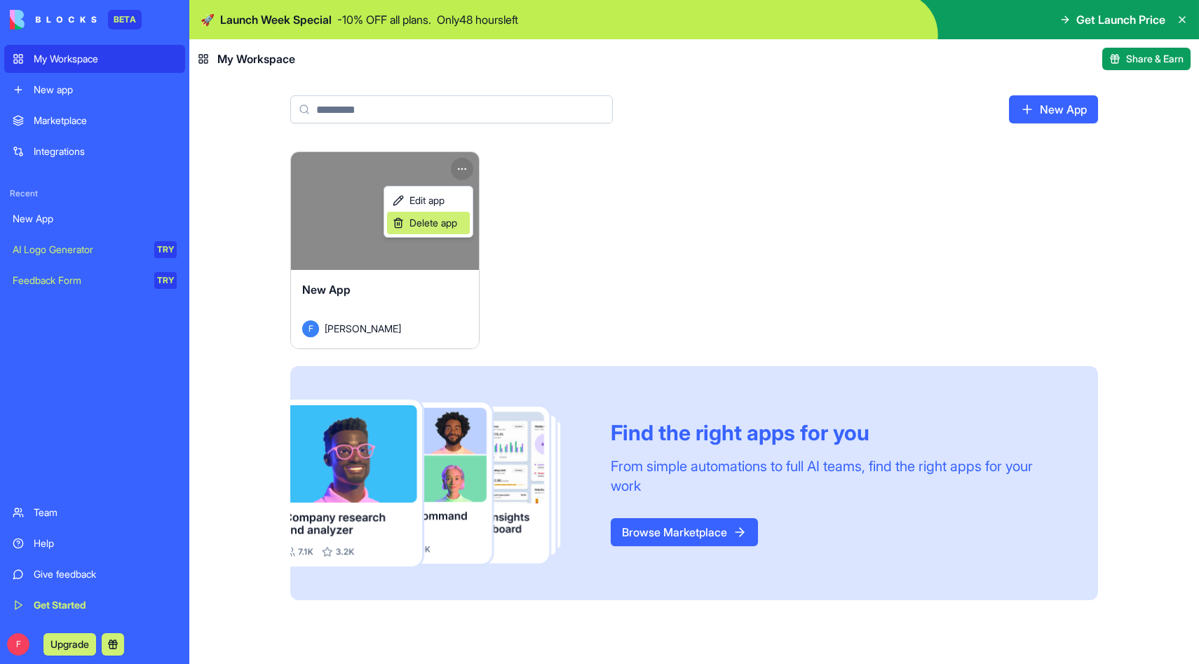
click at [444, 216] on span "Delete app" at bounding box center [434, 223] width 48 height 14
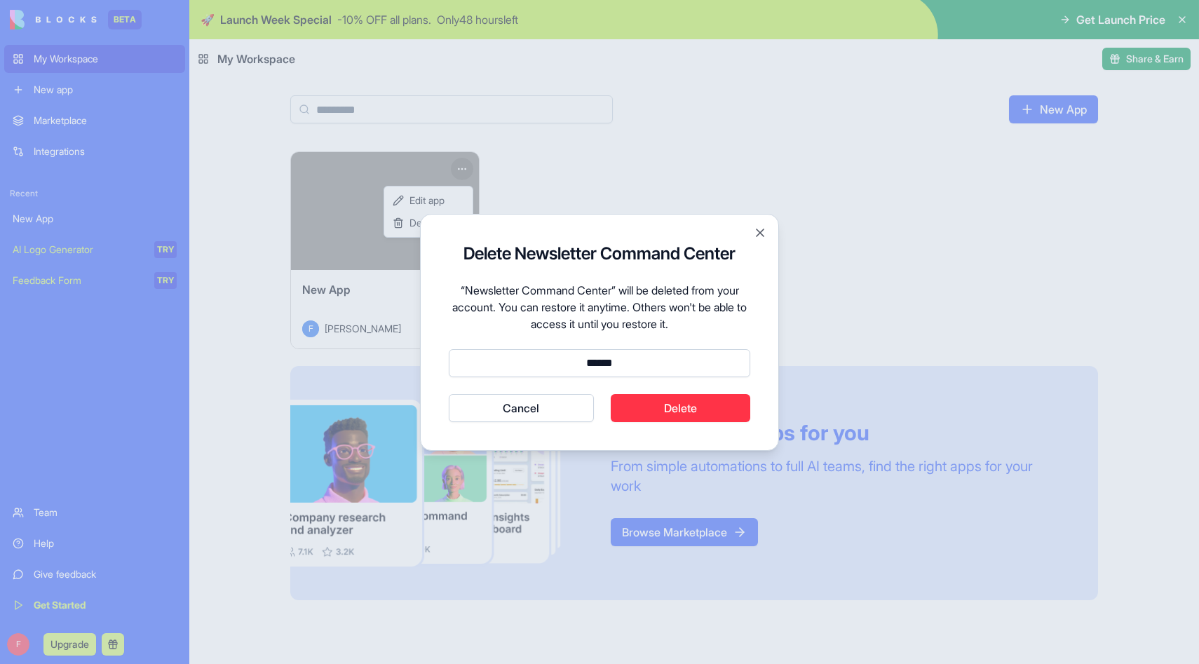
type input "******"
click at [690, 404] on button "Delete" at bounding box center [681, 408] width 140 height 28
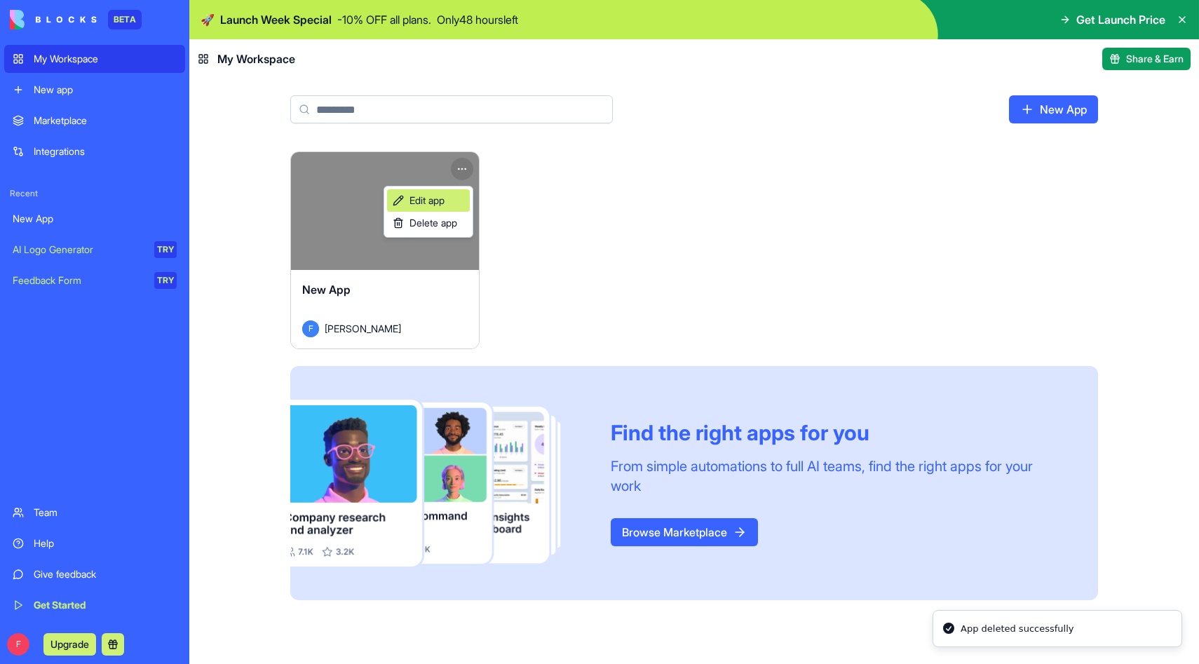
click at [445, 206] on span "Edit app" at bounding box center [427, 201] width 35 height 14
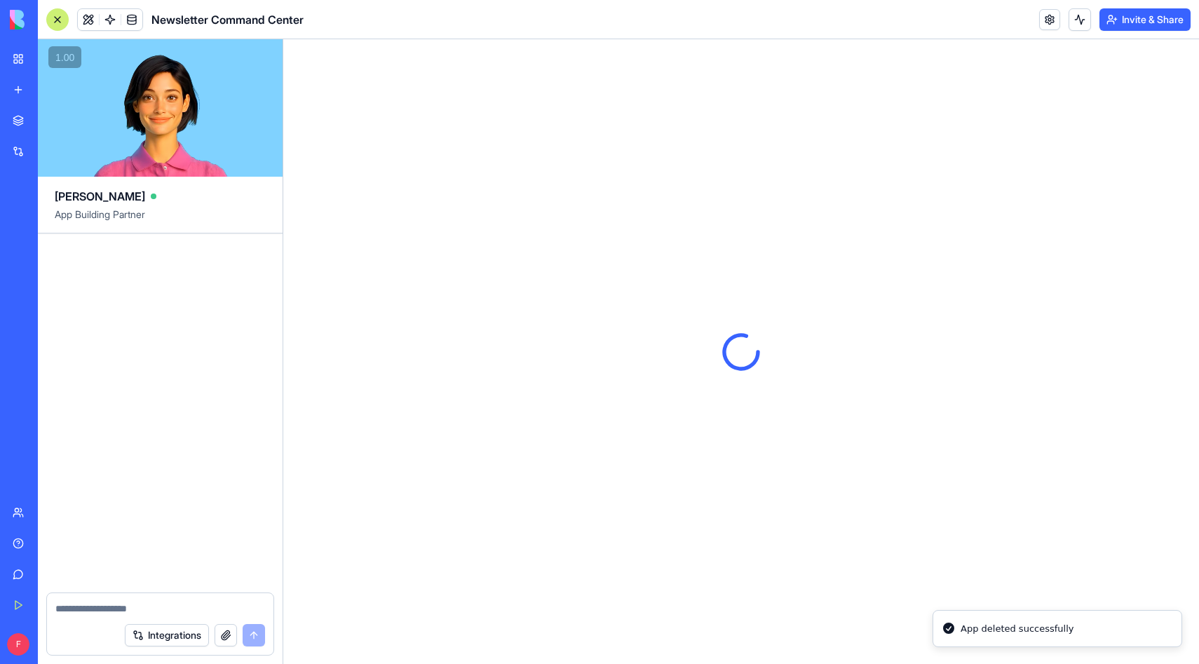
scroll to position [348, 0]
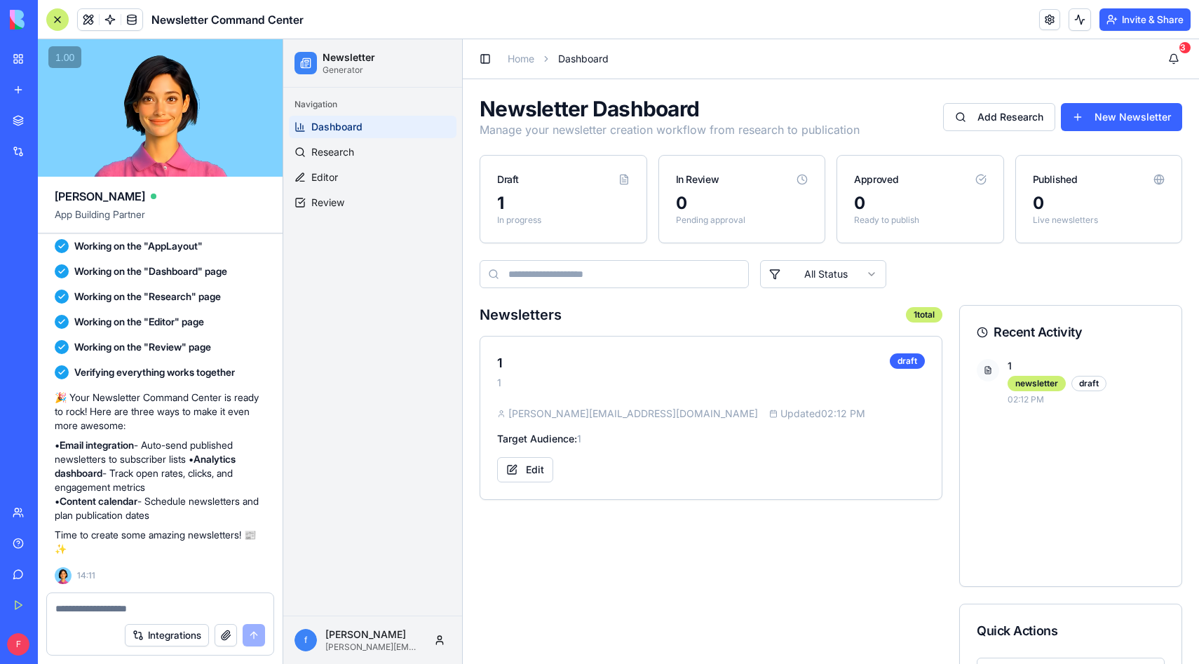
click at [133, 605] on textarea at bounding box center [160, 609] width 210 height 14
click at [124, 606] on textarea at bounding box center [160, 609] width 210 height 14
paste textarea "**********"
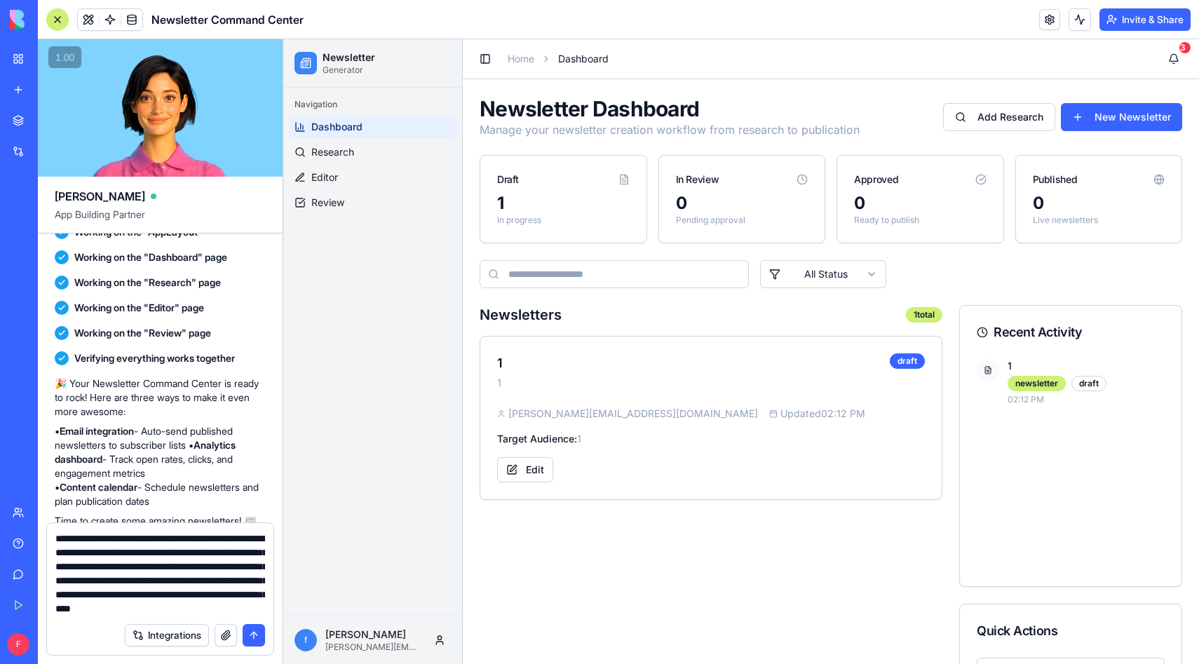
scroll to position [1065, 0]
paste textarea "**********"
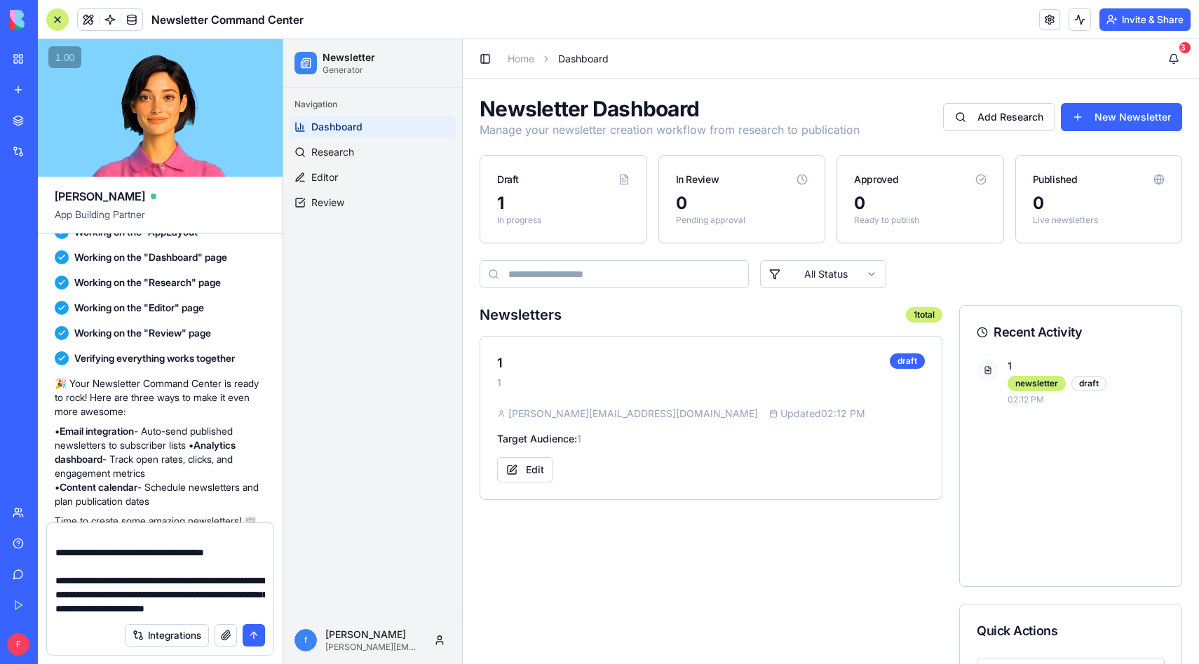
scroll to position [1178, 0]
paste textarea "**********"
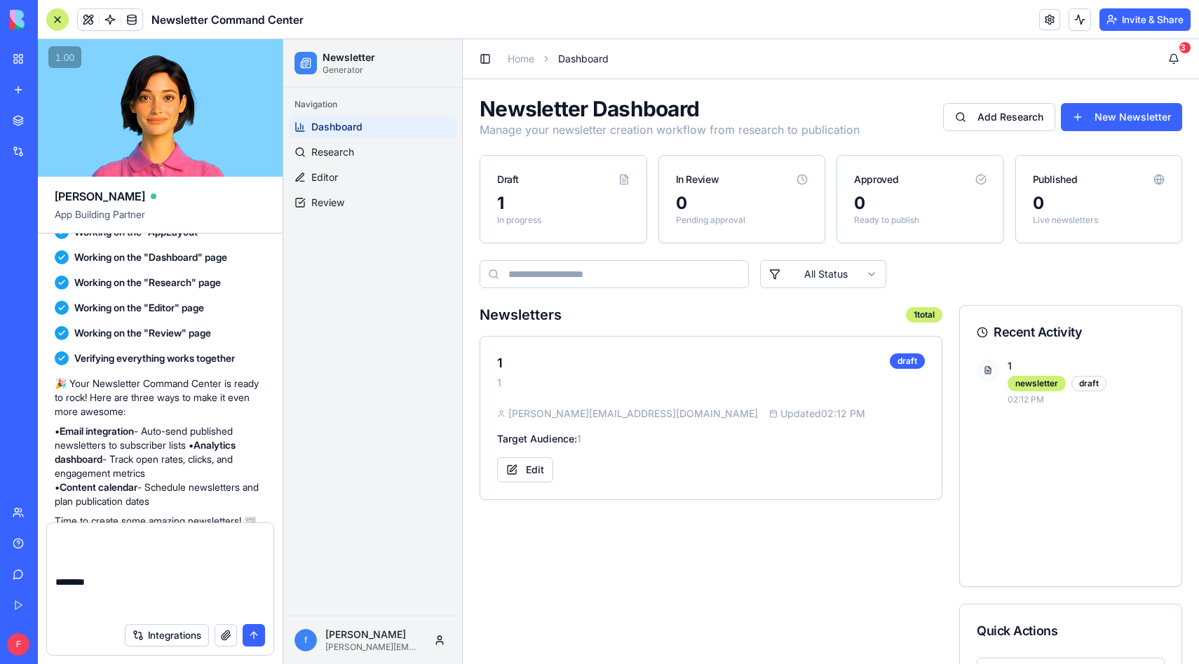
scroll to position [1780, 0]
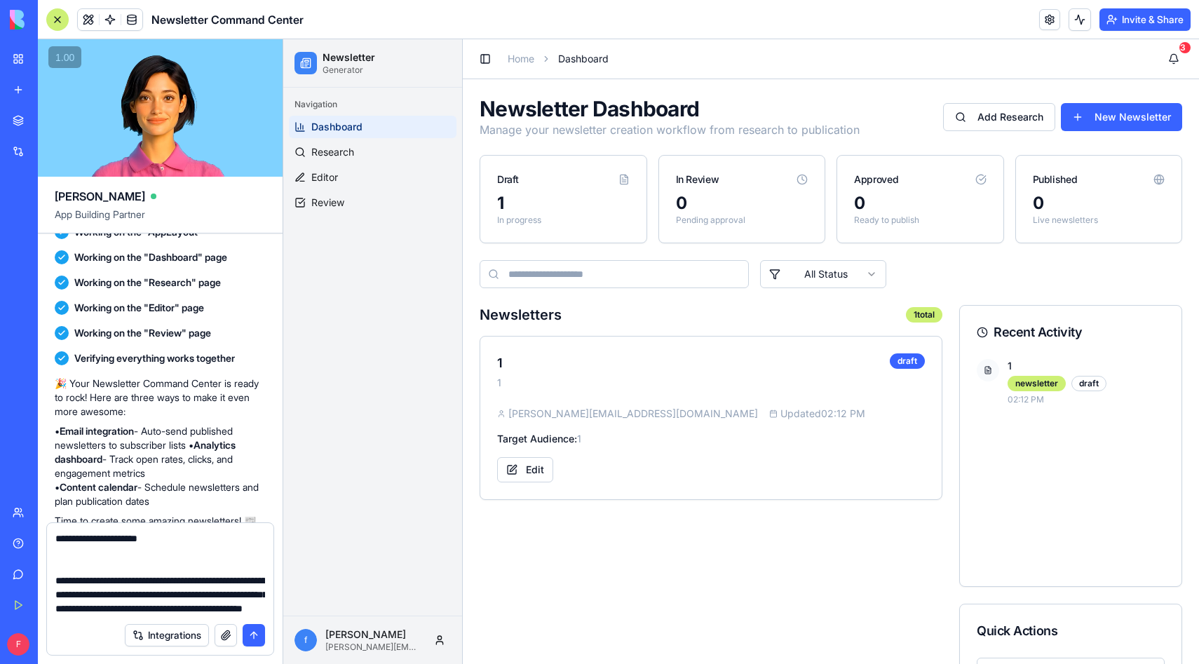
type textarea "**********"
click at [254, 626] on button "submit" at bounding box center [254, 635] width 22 height 22
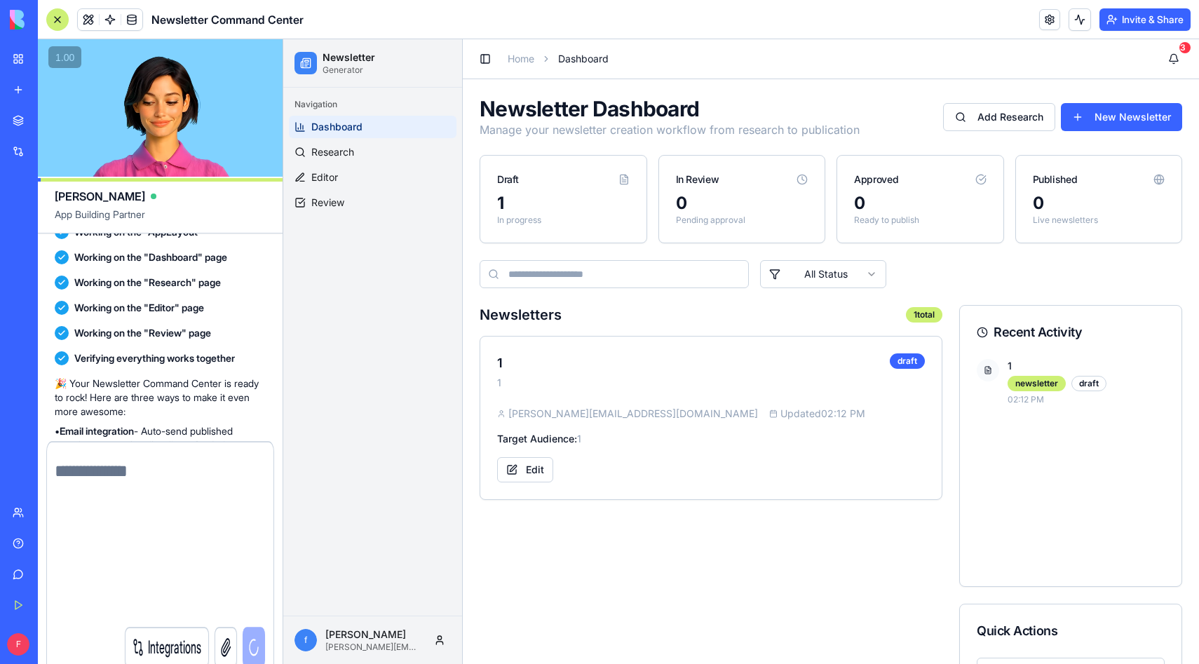
scroll to position [0, 0]
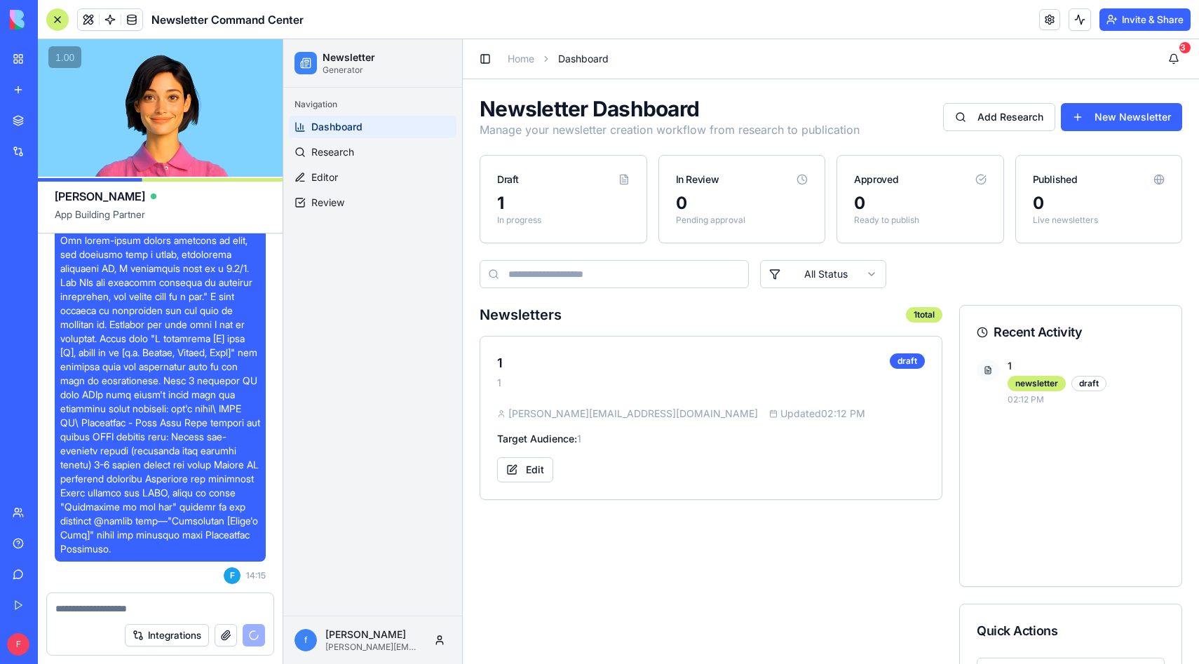
click at [180, 635] on button "Integrations" at bounding box center [167, 635] width 84 height 22
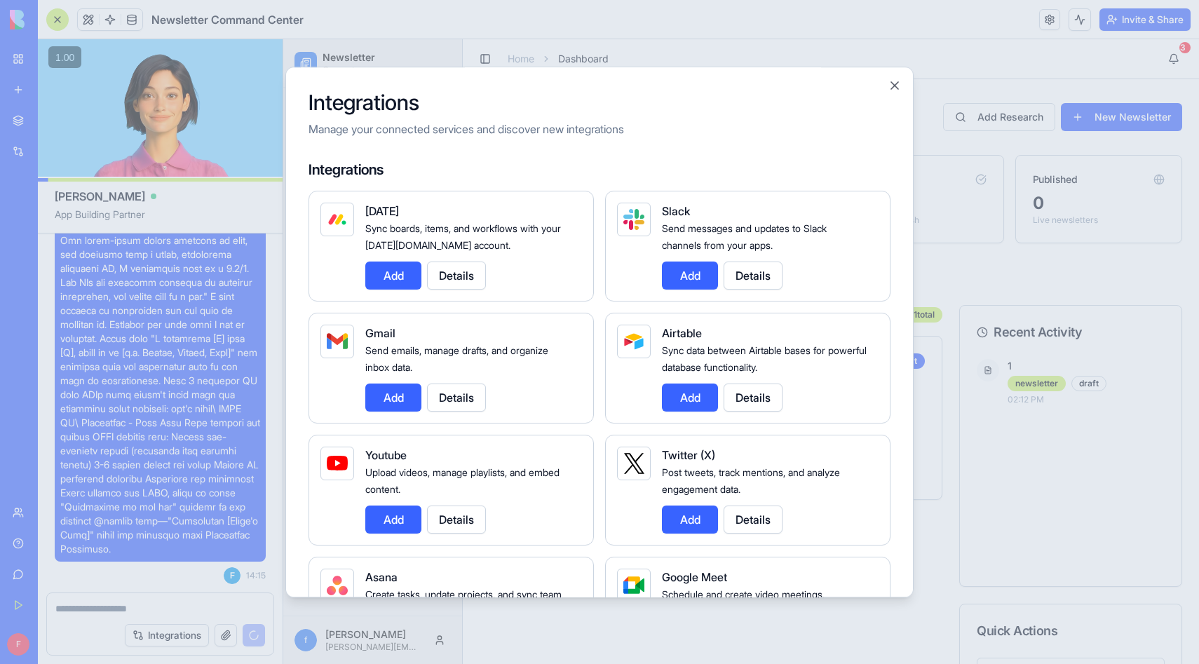
click at [382, 396] on button "Add" at bounding box center [393, 398] width 56 height 28
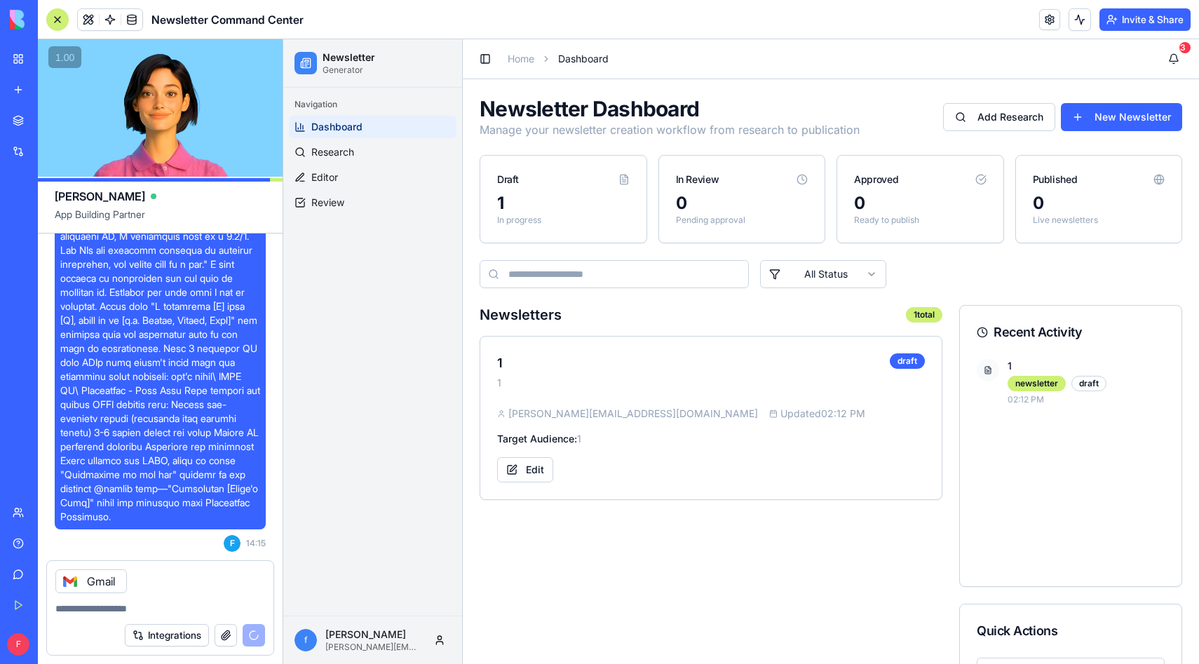
click at [203, 594] on div at bounding box center [160, 604] width 227 height 22
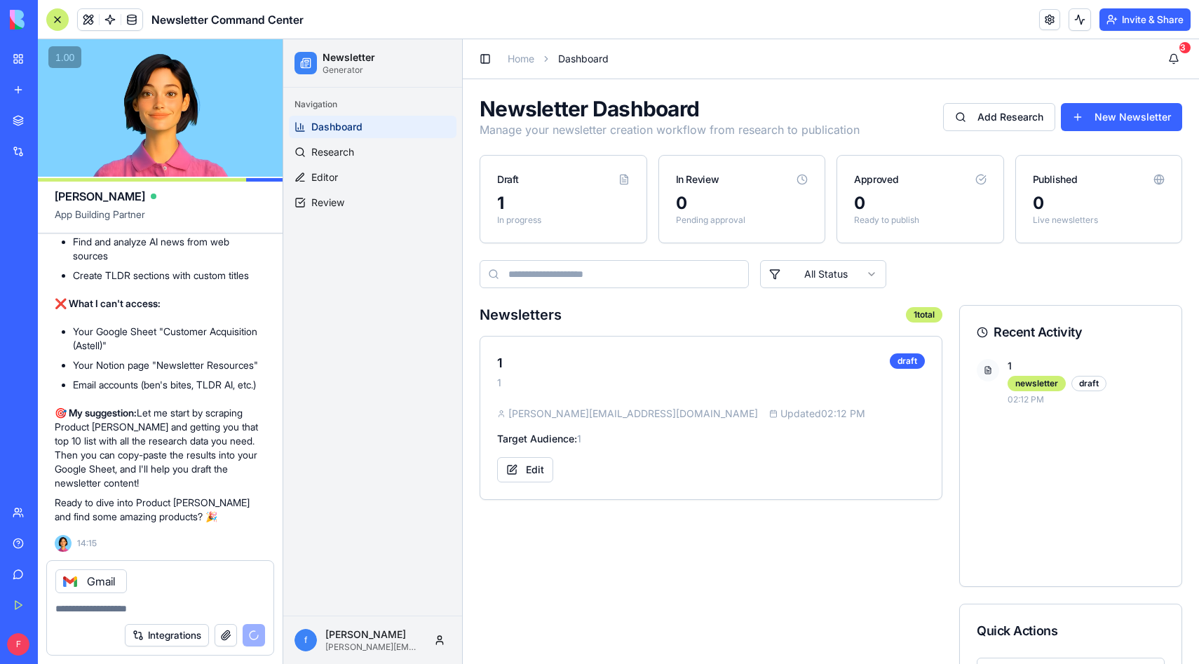
scroll to position [2038, 0]
drag, startPoint x: 138, startPoint y: 591, endPoint x: 69, endPoint y: 581, distance: 69.4
click at [69, 581] on div "Gmail" at bounding box center [160, 577] width 227 height 32
click at [147, 583] on div "Gmail" at bounding box center [160, 577] width 227 height 32
click at [150, 593] on div at bounding box center [160, 604] width 227 height 22
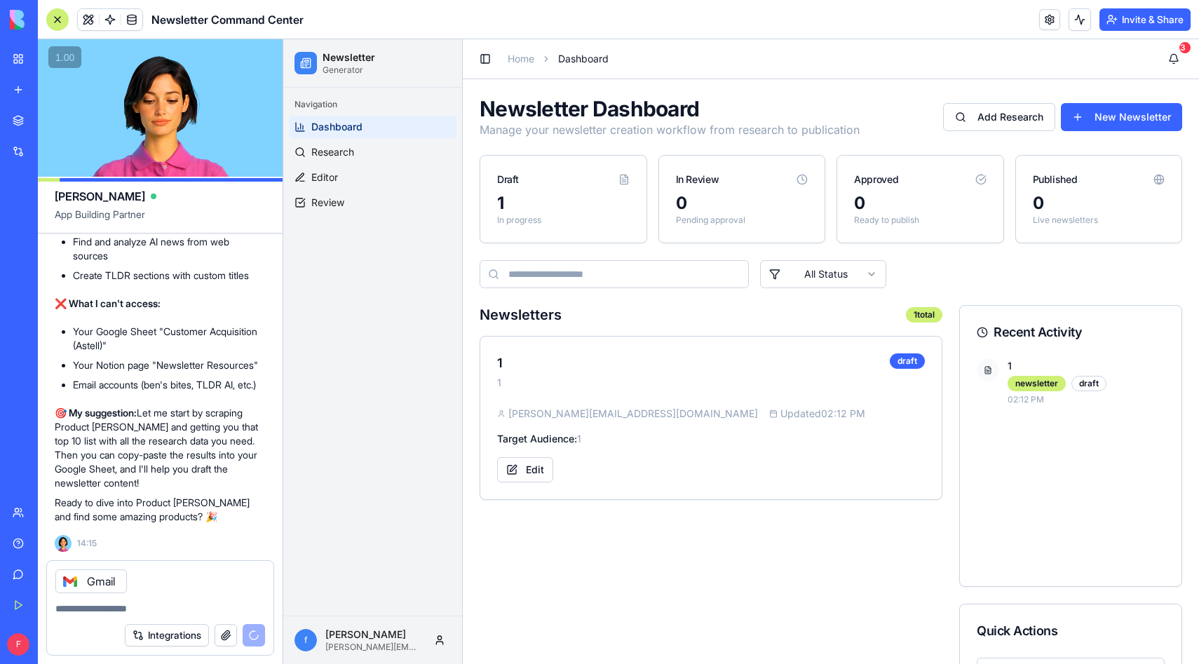
click at [147, 599] on div at bounding box center [160, 604] width 227 height 22
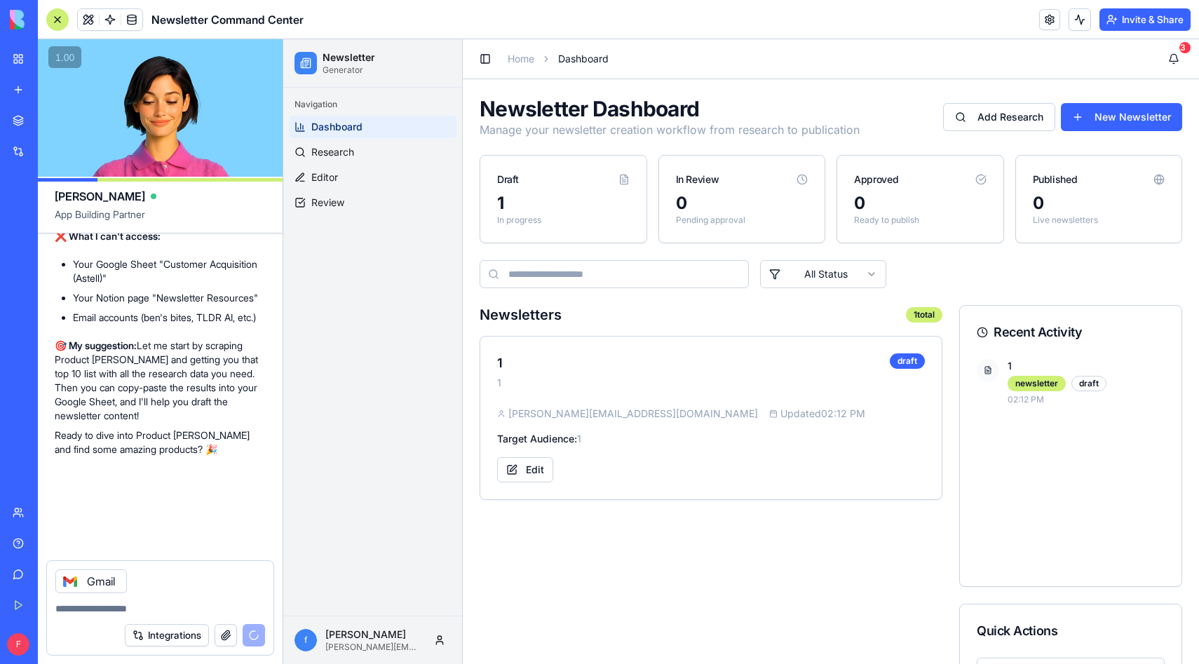
click at [126, 610] on textarea at bounding box center [160, 609] width 210 height 14
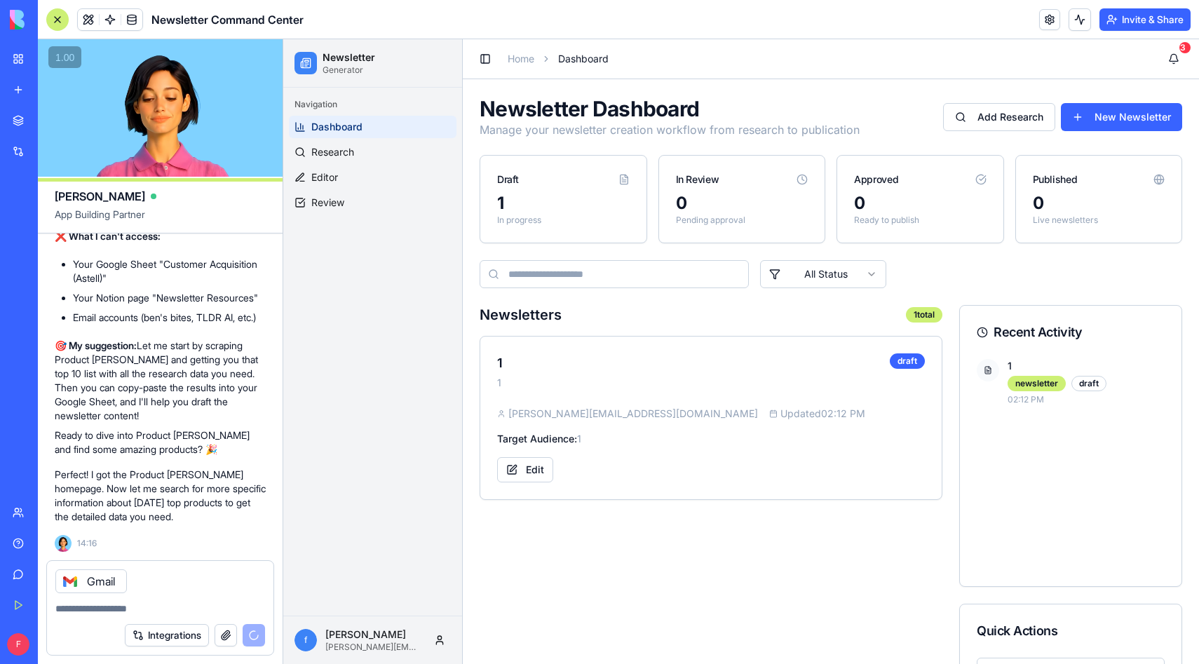
drag, startPoint x: 126, startPoint y: 609, endPoint x: 111, endPoint y: 600, distance: 17.9
click at [111, 600] on div at bounding box center [160, 604] width 227 height 22
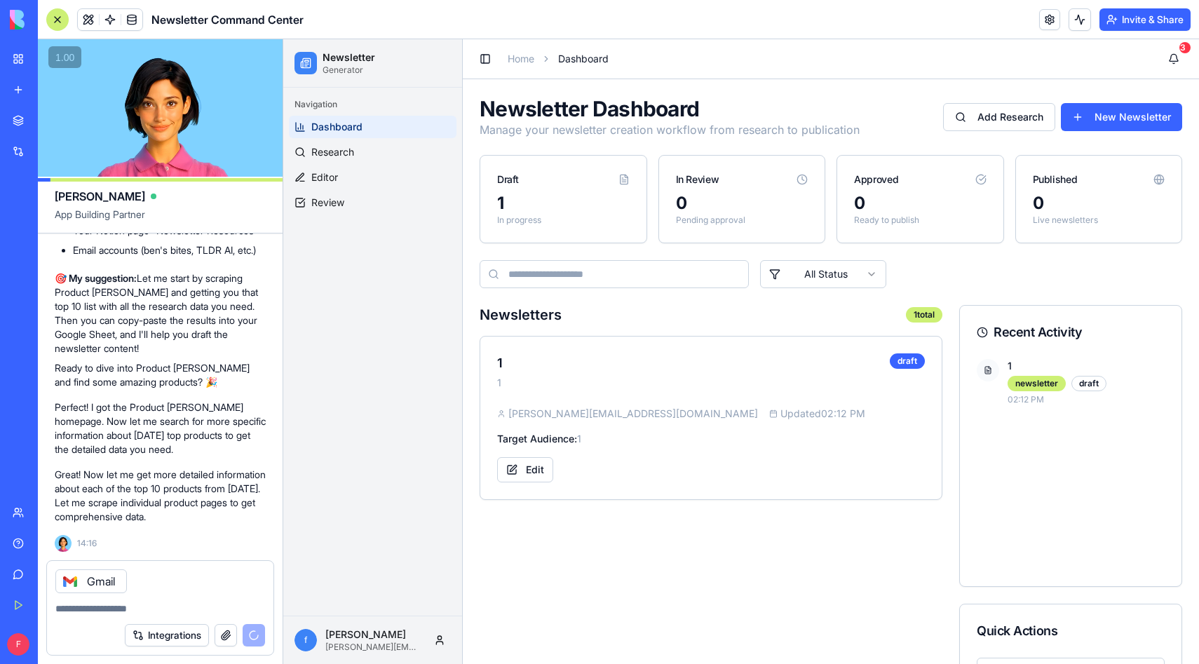
click at [16, 119] on link "Marketplace" at bounding box center [32, 121] width 56 height 28
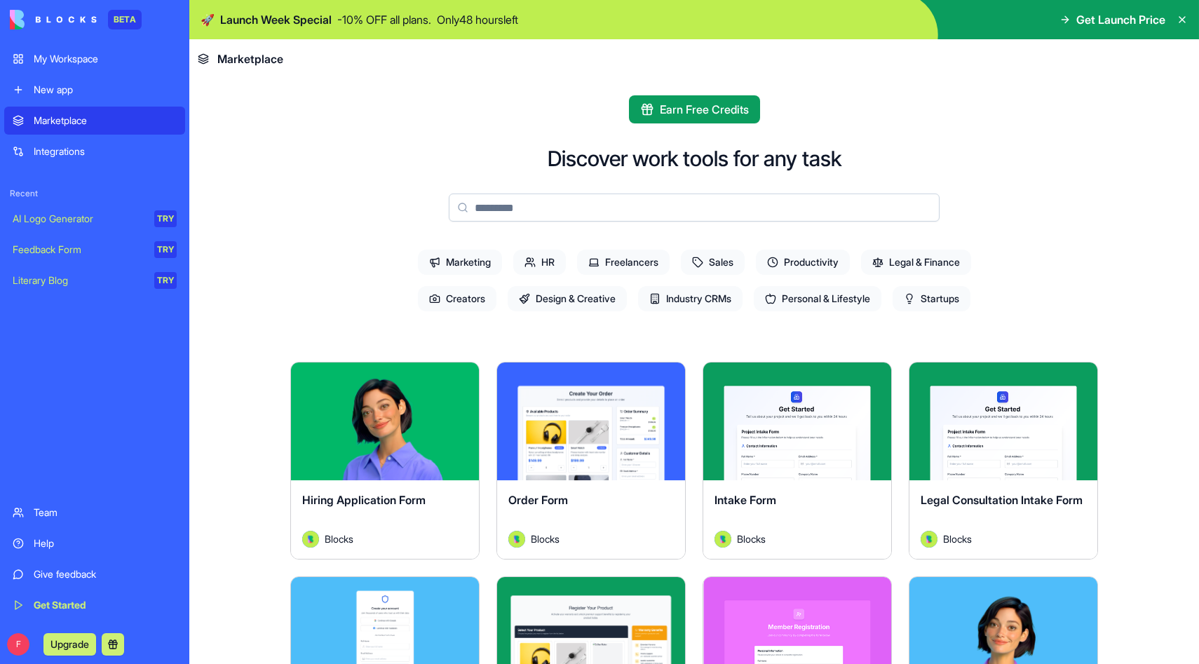
click at [116, 67] on link "My Workspace" at bounding box center [94, 59] width 181 height 28
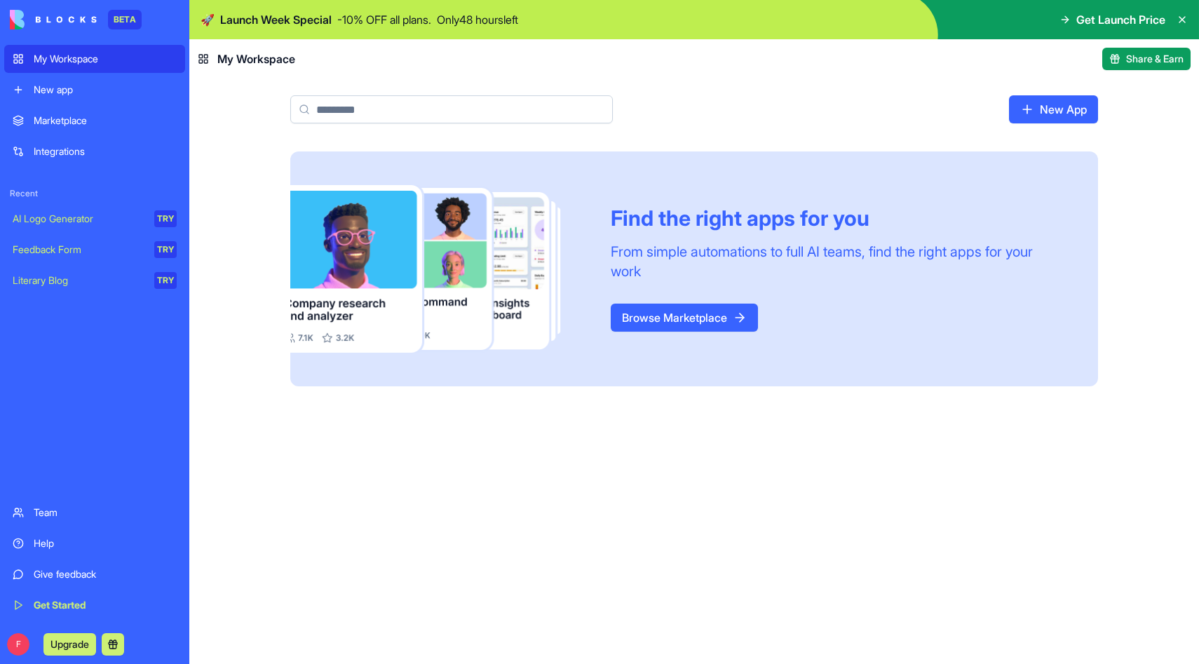
click at [91, 85] on div "New app" at bounding box center [105, 90] width 143 height 14
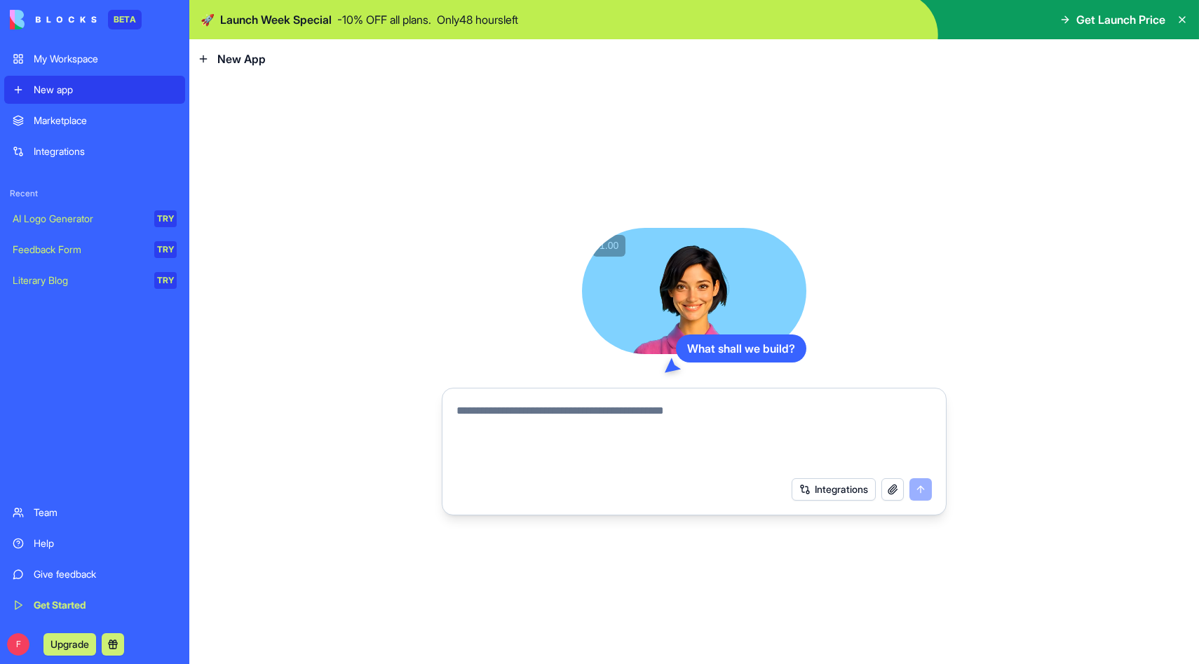
click at [553, 442] on textarea at bounding box center [695, 436] width 476 height 67
click at [247, 62] on span "New App" at bounding box center [241, 59] width 48 height 17
click at [215, 56] on div "New App" at bounding box center [232, 59] width 68 height 17
click at [211, 56] on div "New App" at bounding box center [232, 59] width 68 height 17
click at [208, 56] on icon at bounding box center [203, 58] width 11 height 11
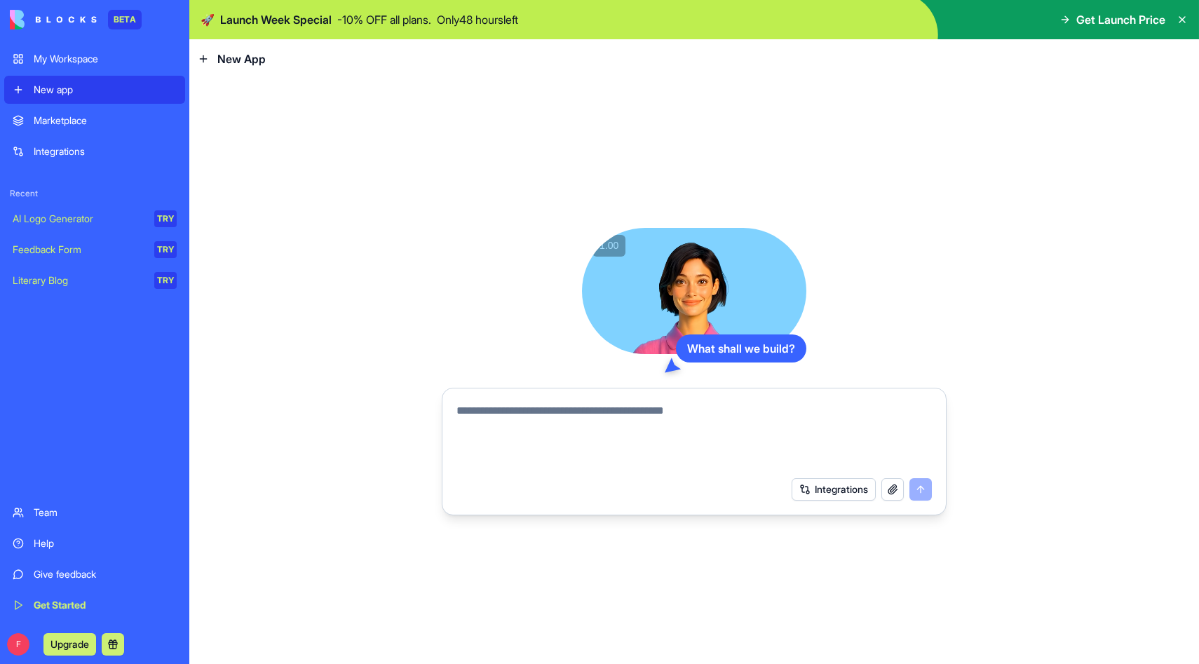
click at [203, 56] on icon at bounding box center [203, 58] width 0 height 6
click at [89, 115] on div "Marketplace" at bounding box center [105, 121] width 143 height 14
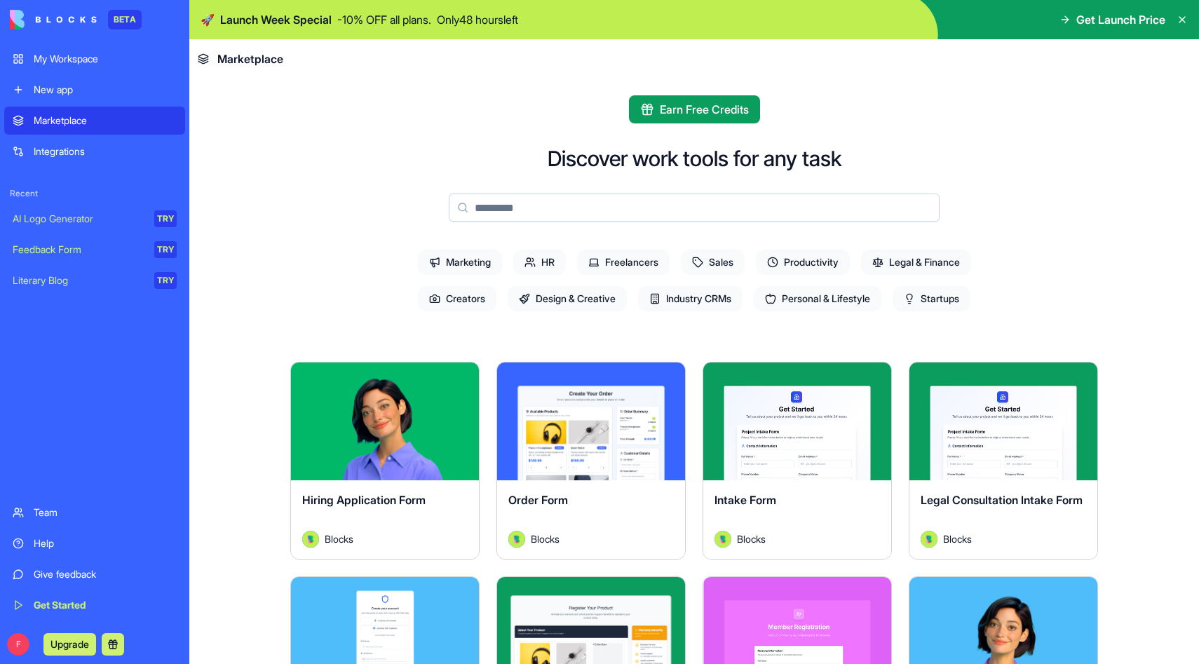
click at [99, 144] on div "Integrations" at bounding box center [105, 151] width 143 height 14
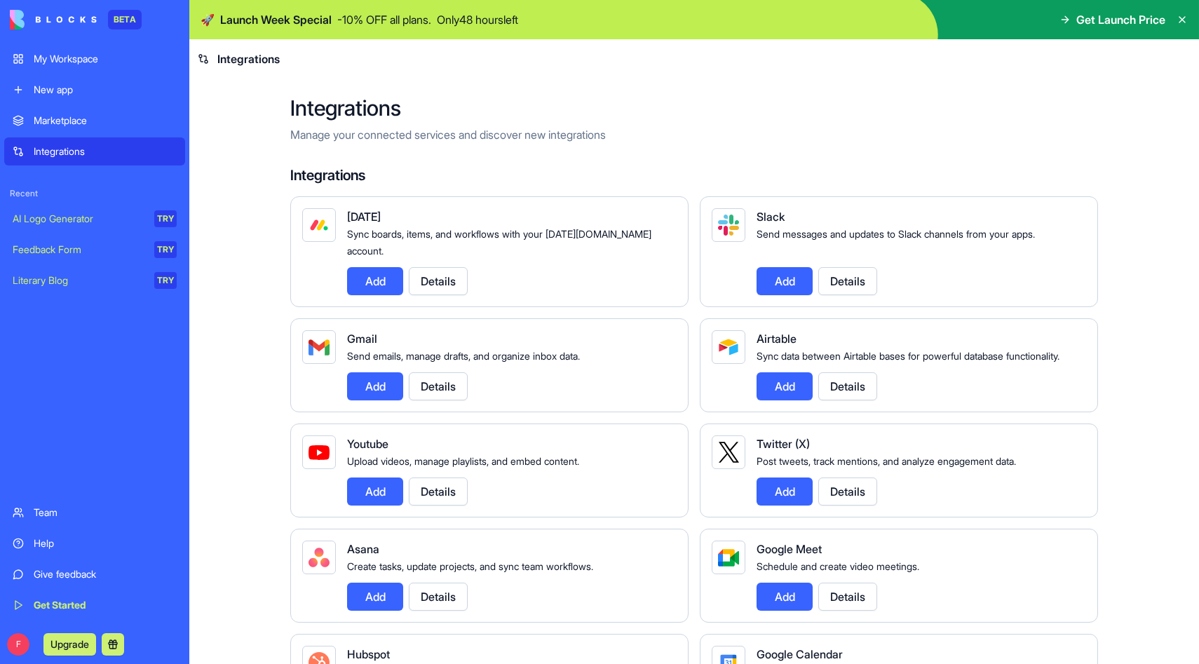
click at [111, 55] on div "My Workspace" at bounding box center [105, 59] width 143 height 14
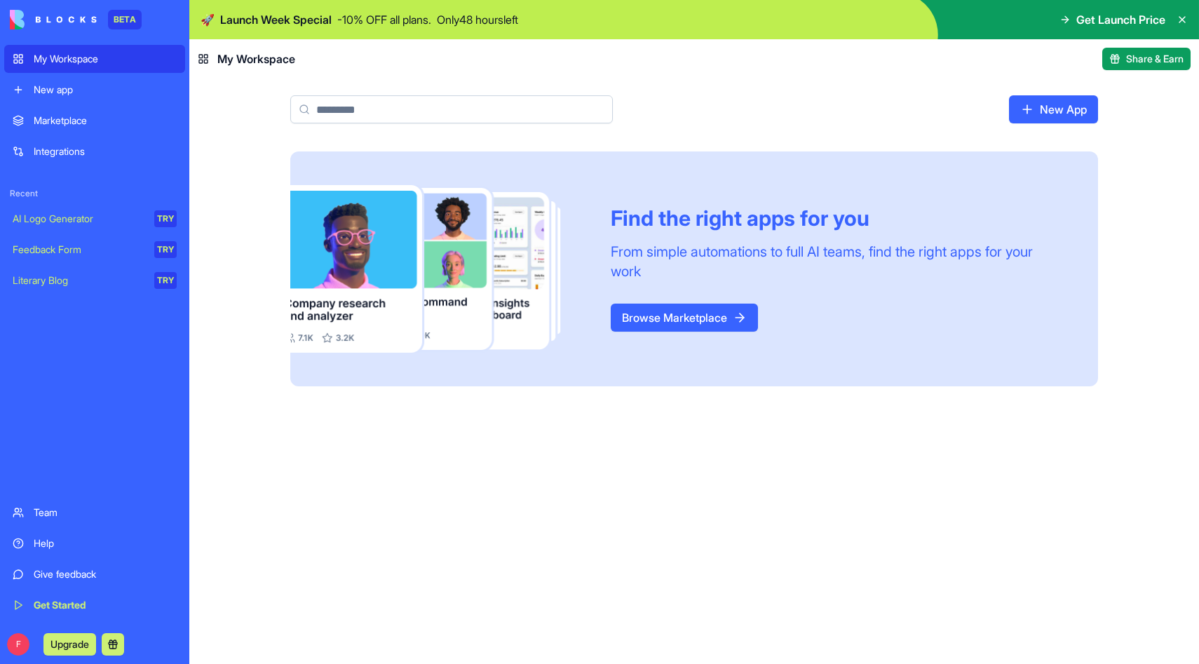
click at [665, 321] on link "Browse Marketplace" at bounding box center [684, 318] width 147 height 28
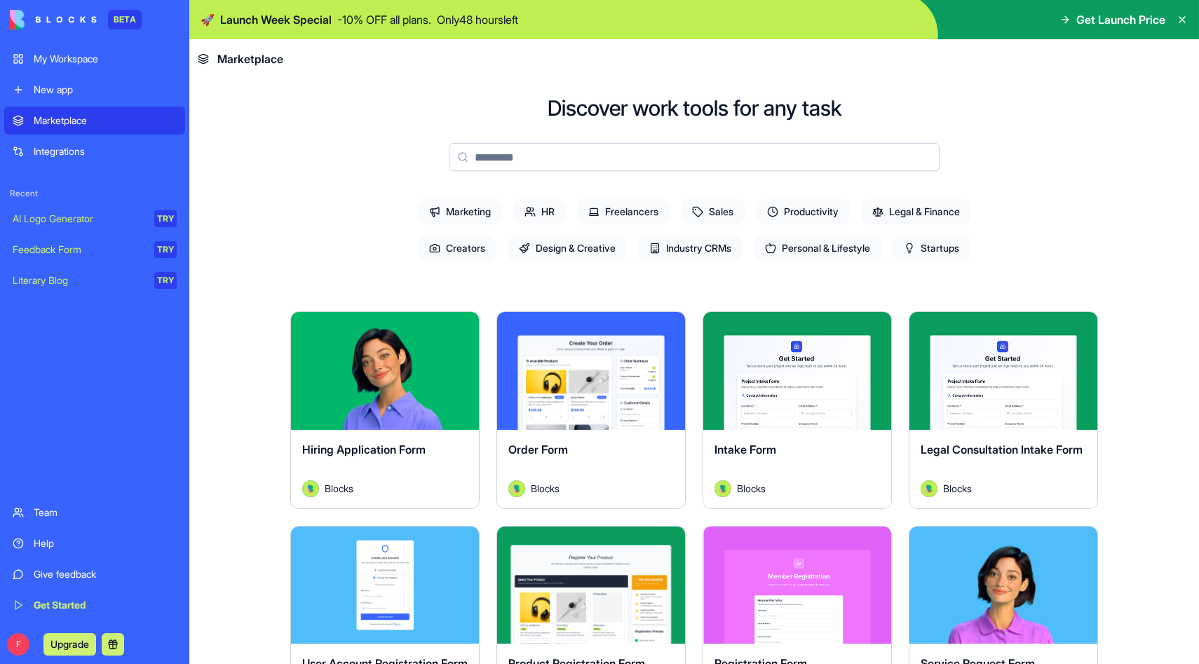
scroll to position [39, 0]
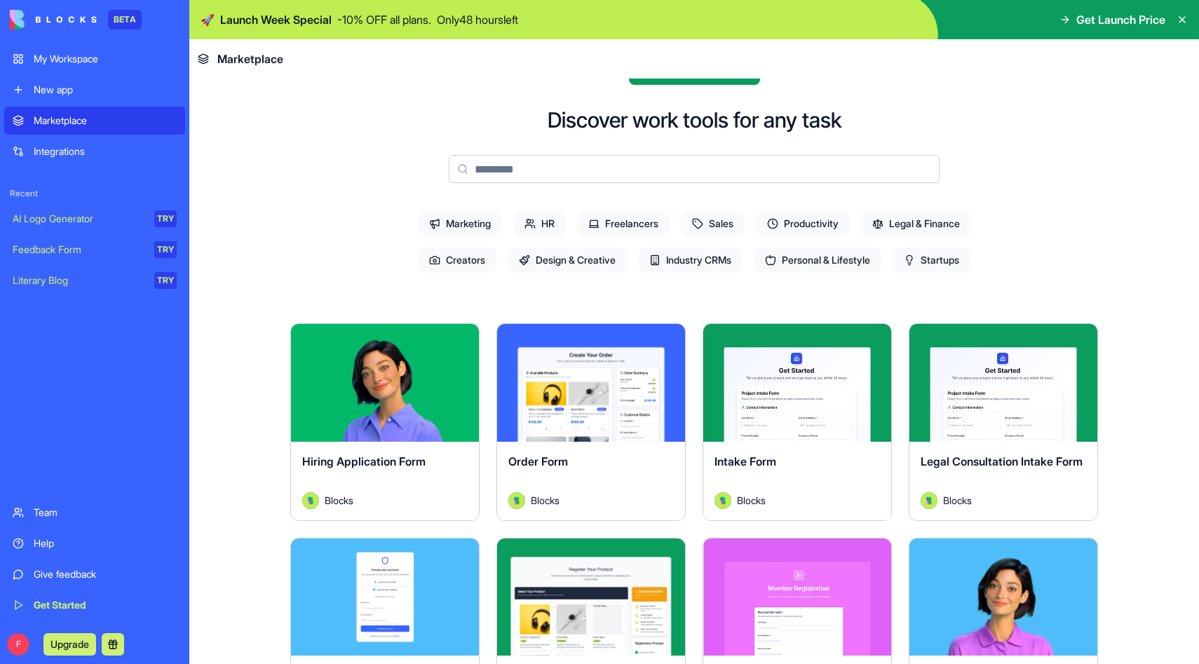
click at [717, 227] on span "Sales" at bounding box center [713, 223] width 64 height 25
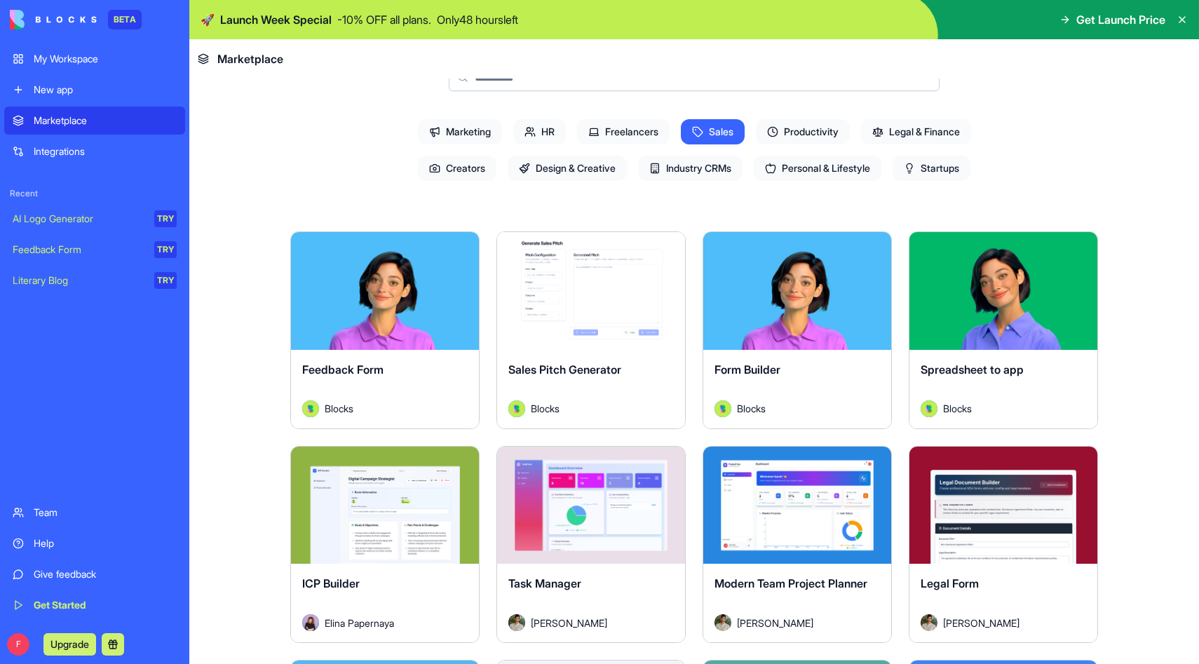
scroll to position [0, 0]
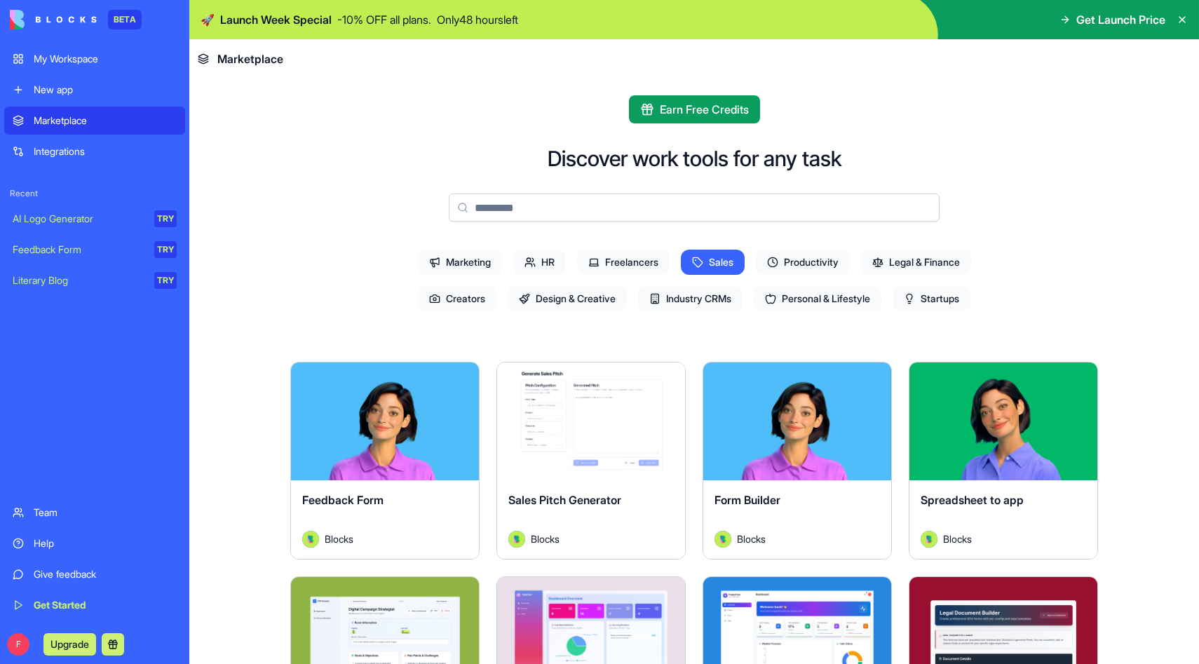
click at [649, 195] on input at bounding box center [694, 208] width 491 height 28
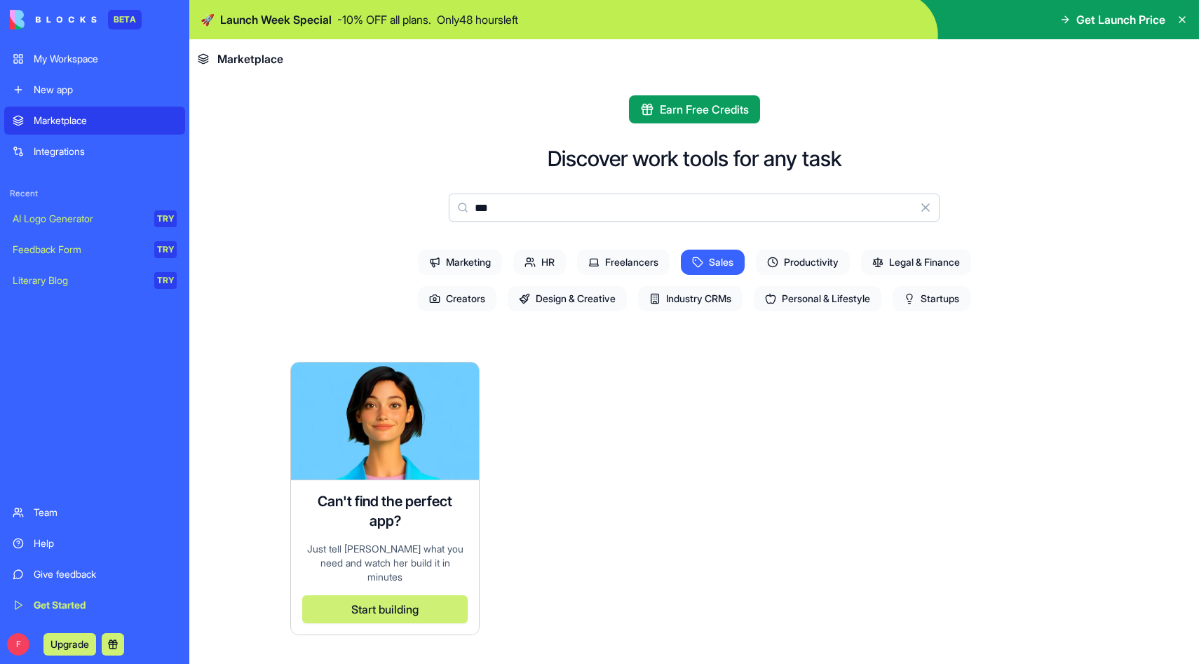
type input "***"
click at [354, 596] on button "Start building" at bounding box center [385, 610] width 166 height 28
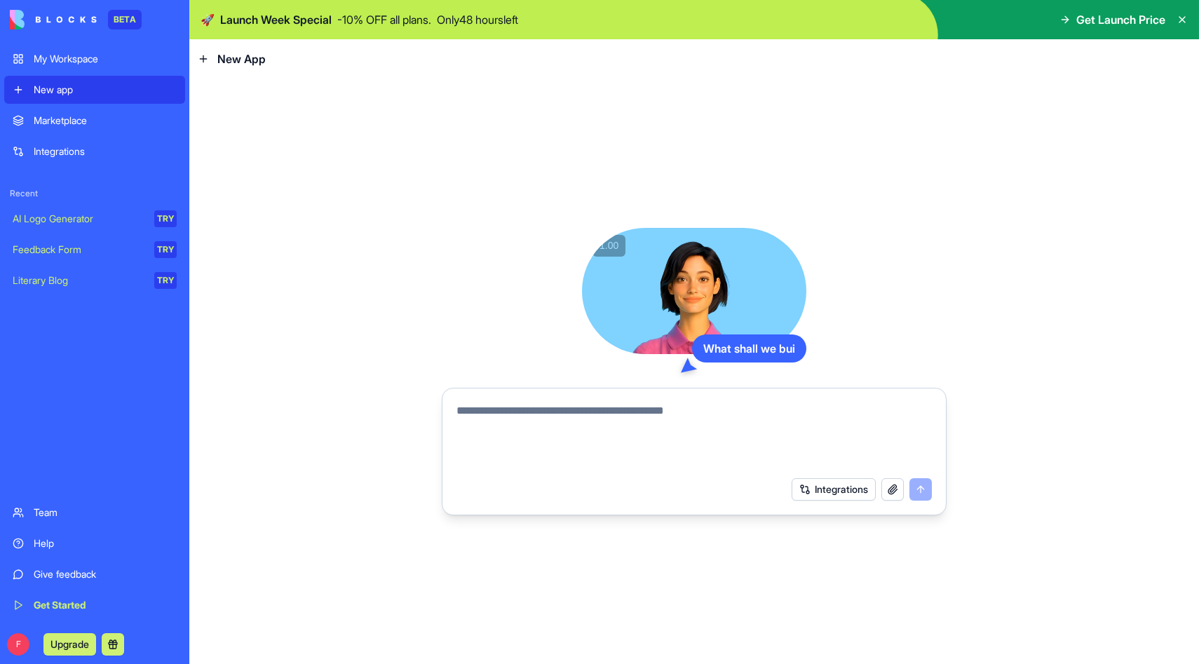
click at [544, 430] on textarea at bounding box center [695, 436] width 476 height 67
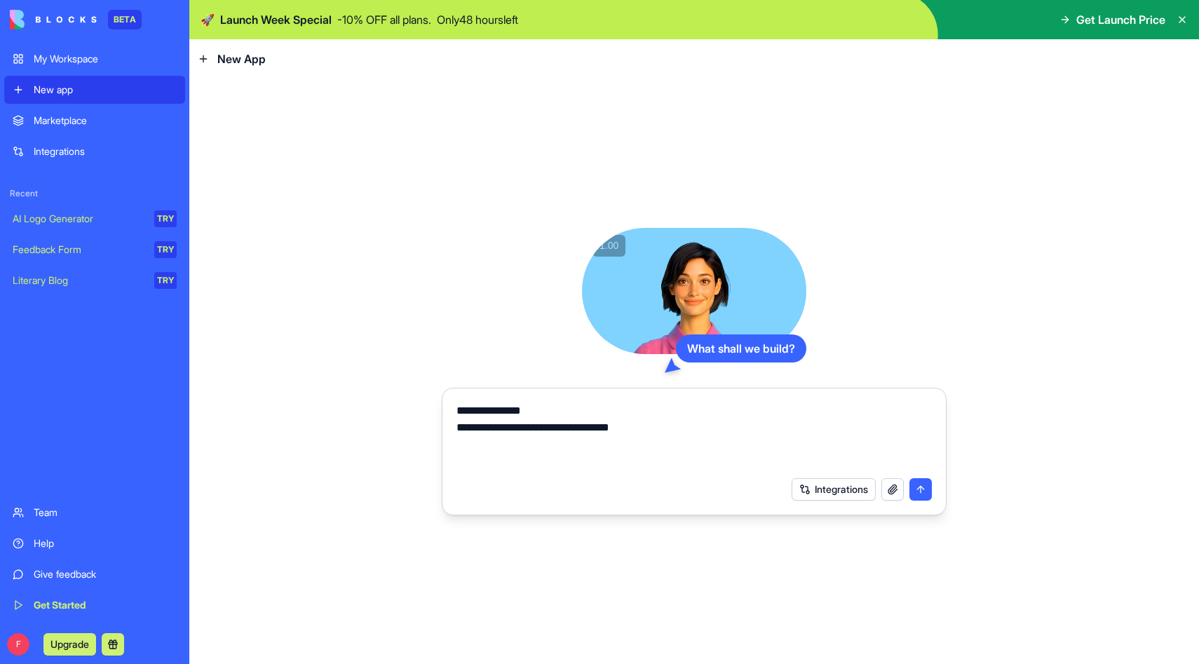
click at [772, 428] on textarea "**********" at bounding box center [695, 436] width 476 height 67
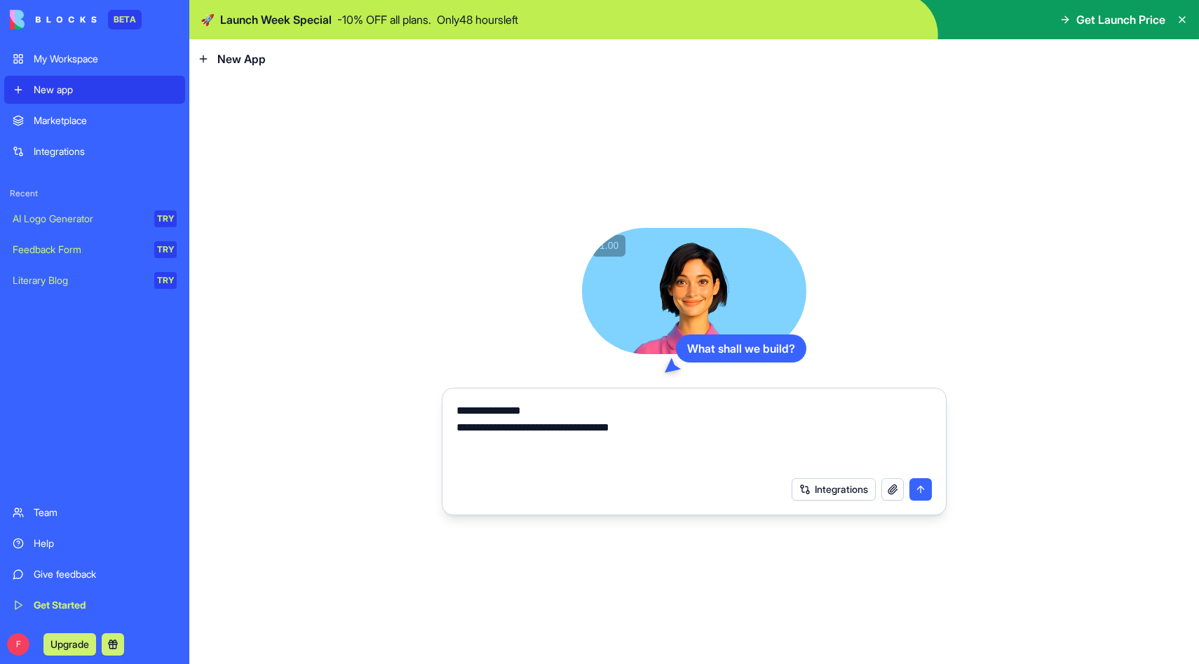
click at [772, 428] on textarea "**********" at bounding box center [695, 436] width 476 height 67
type textarea "**********"
click at [833, 492] on button "Integrations" at bounding box center [834, 489] width 84 height 22
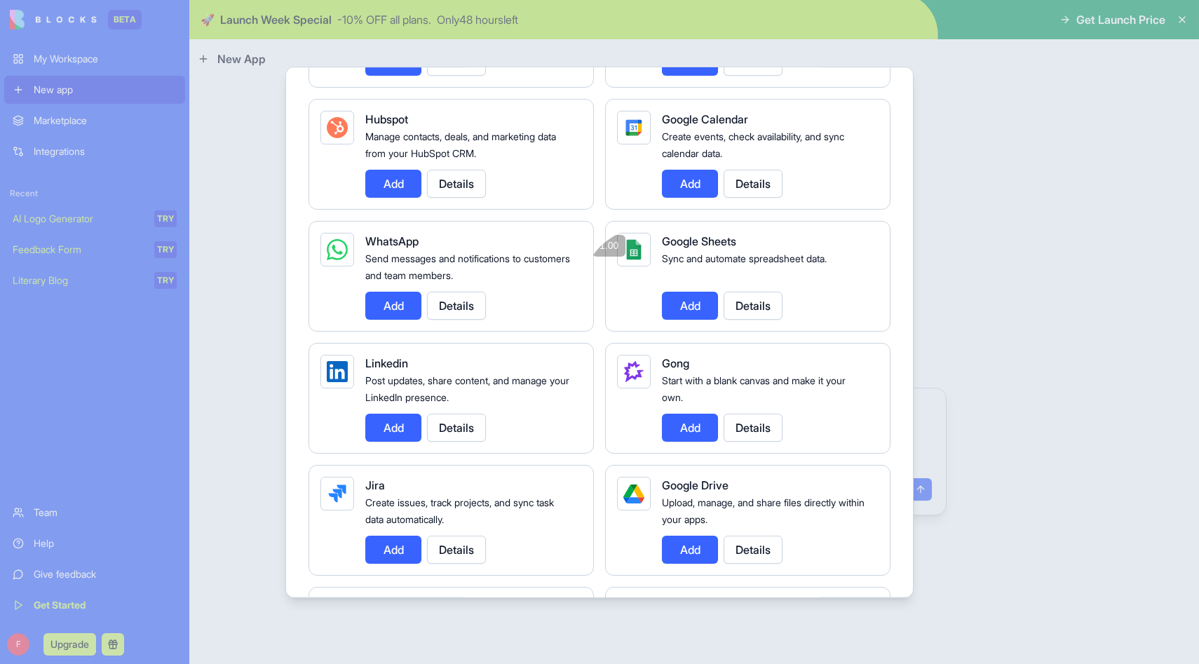
scroll to position [579, 0]
click at [688, 312] on button "Add" at bounding box center [690, 306] width 56 height 28
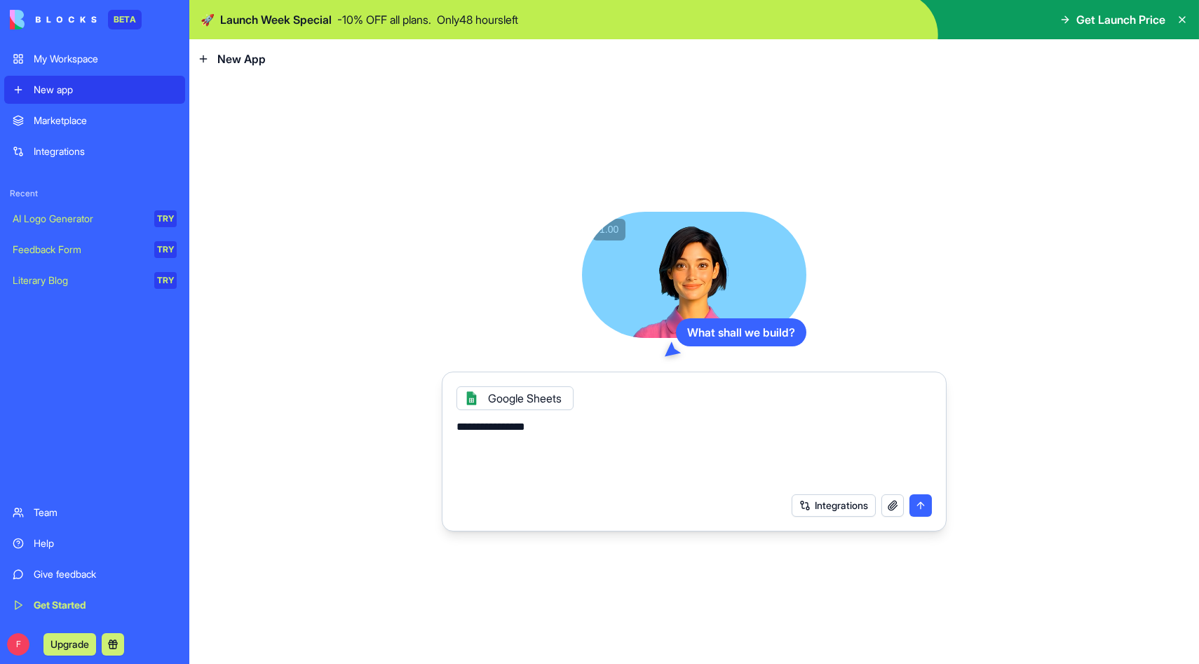
click at [833, 507] on button "Integrations" at bounding box center [834, 506] width 84 height 22
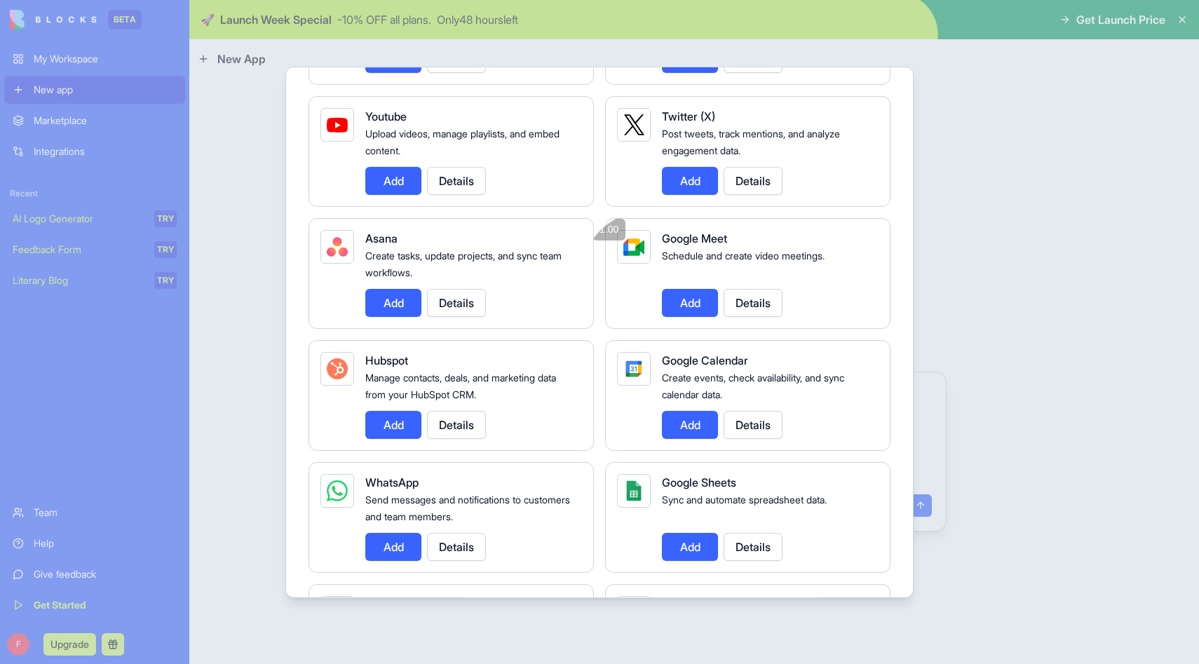
scroll to position [364, 0]
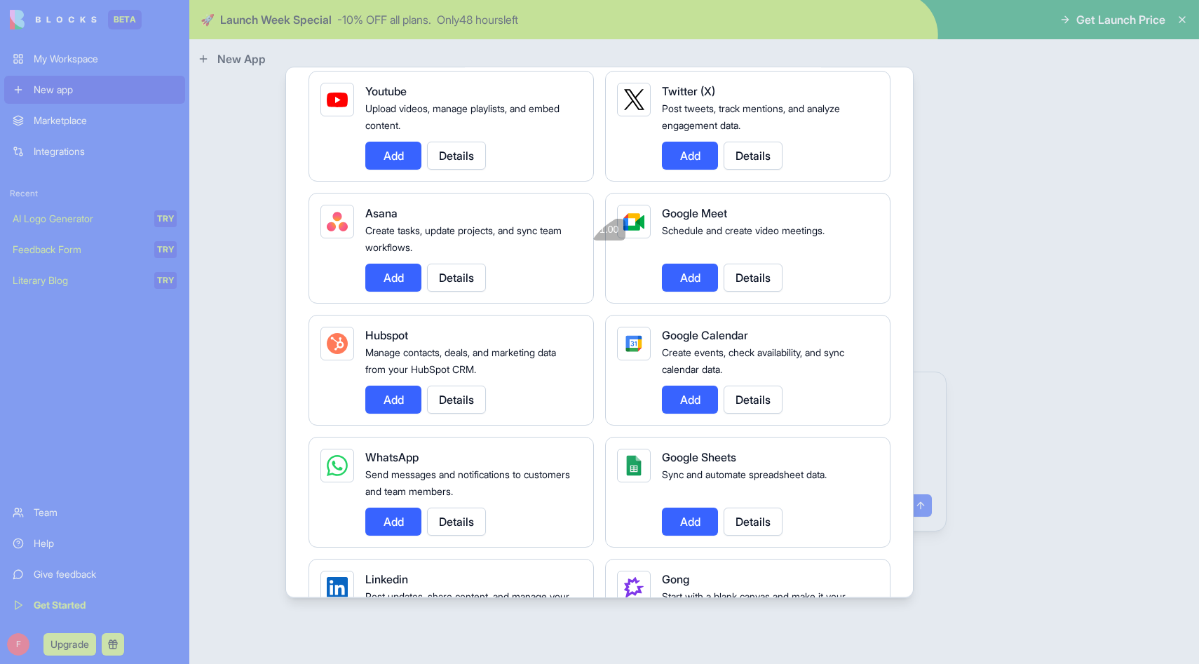
click at [695, 520] on button "Add" at bounding box center [690, 522] width 56 height 28
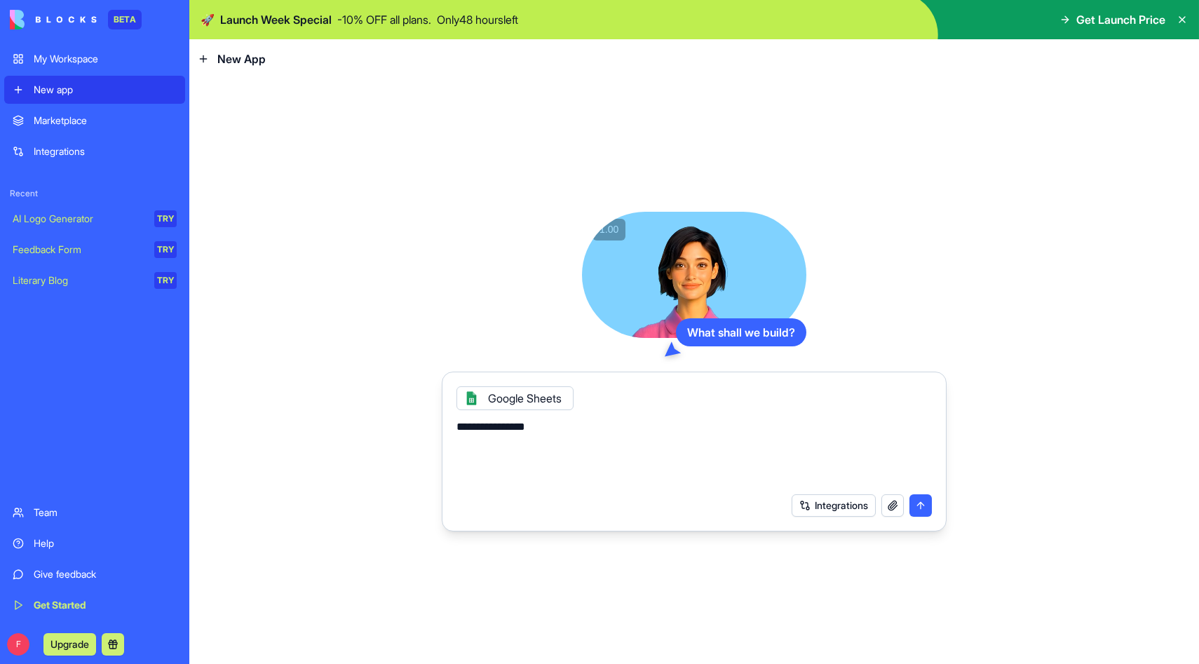
click at [537, 396] on div "Google Sheets" at bounding box center [515, 398] width 117 height 24
click at [565, 454] on textarea "**********" at bounding box center [695, 452] width 476 height 67
click at [81, 156] on div "Integrations" at bounding box center [105, 151] width 143 height 14
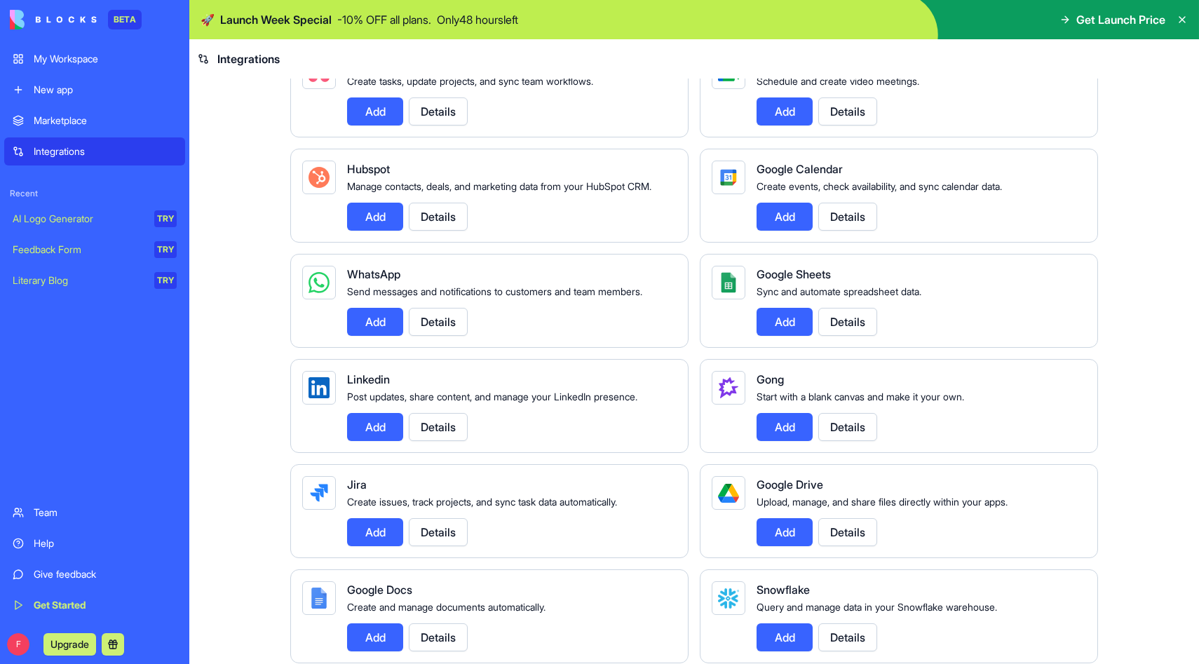
scroll to position [488, 0]
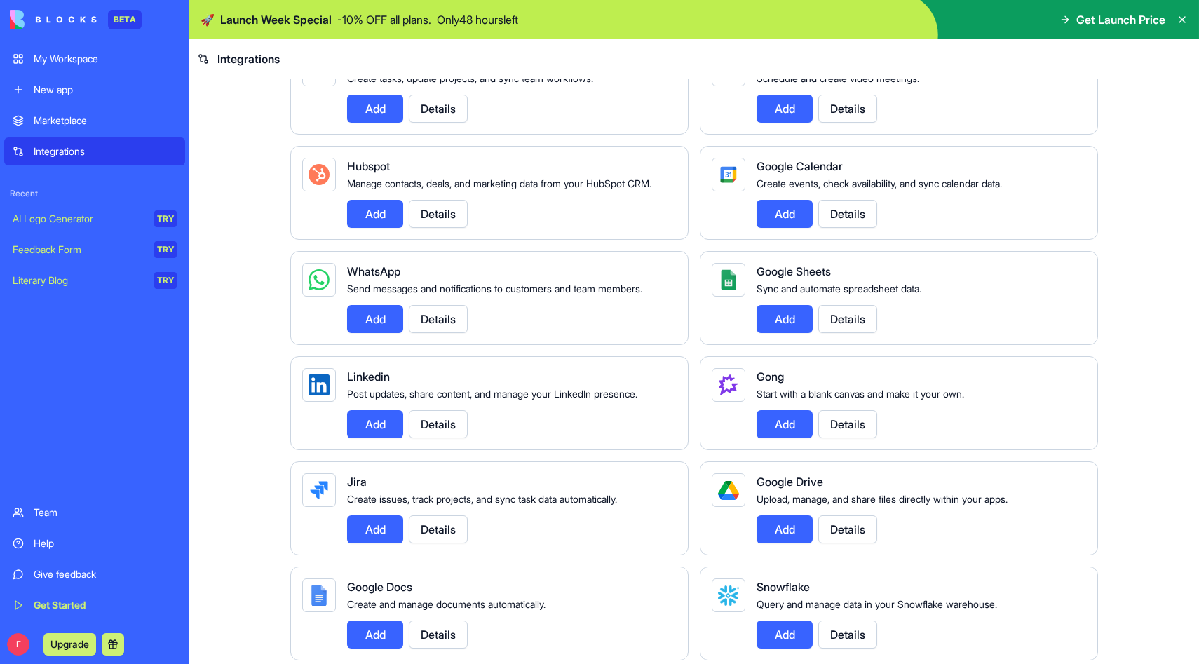
click at [792, 326] on button "Add" at bounding box center [785, 319] width 56 height 28
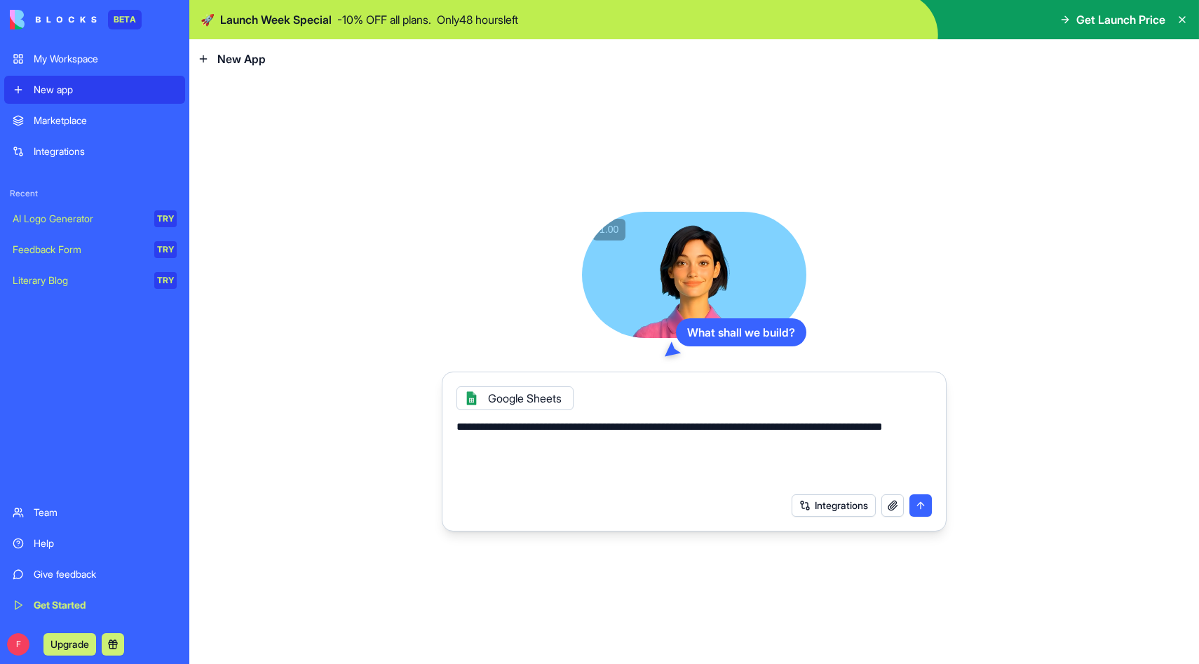
paste textarea "**********"
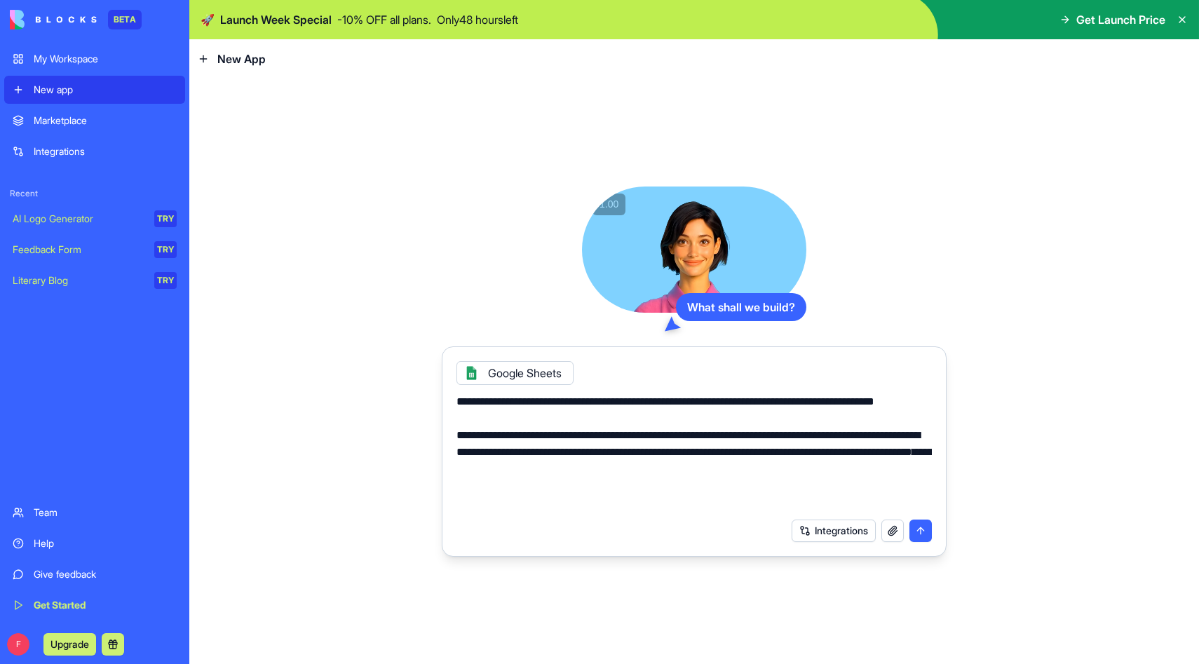
click at [607, 485] on textarea "**********" at bounding box center [695, 453] width 476 height 118
click at [605, 485] on textarea "**********" at bounding box center [695, 453] width 476 height 118
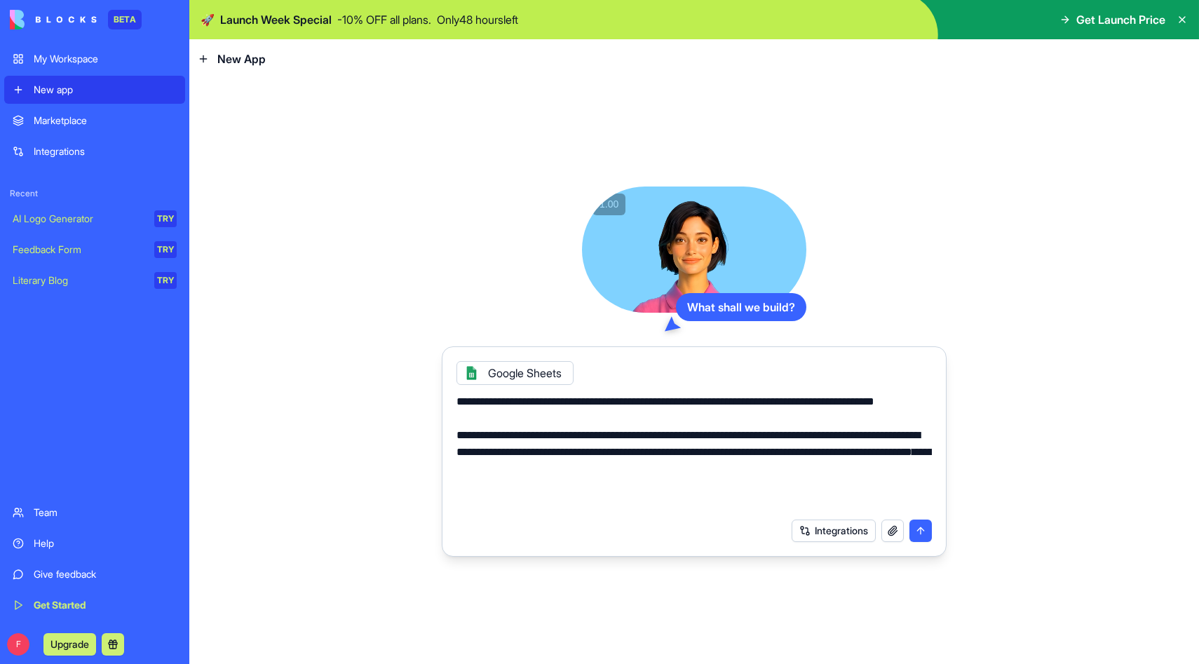
click at [605, 485] on textarea "**********" at bounding box center [695, 453] width 476 height 118
drag, startPoint x: 765, startPoint y: 502, endPoint x: 453, endPoint y: 490, distance: 312.4
click at [453, 490] on div "**********" at bounding box center [694, 448] width 492 height 126
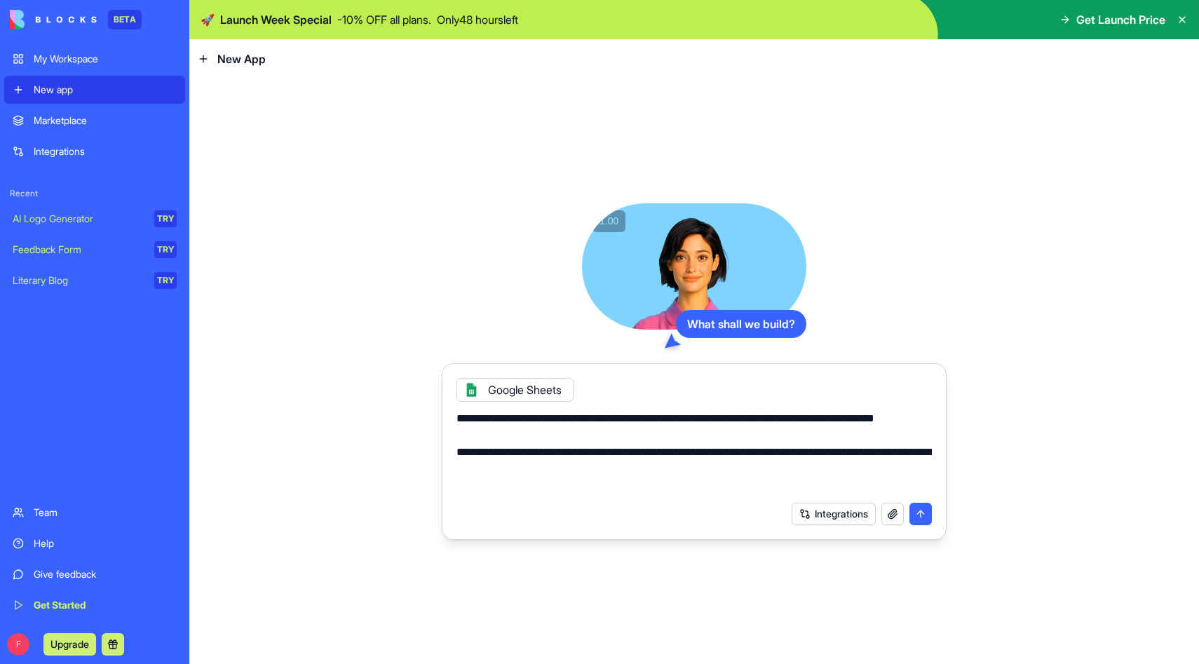
click at [577, 468] on textarea "**********" at bounding box center [695, 452] width 476 height 84
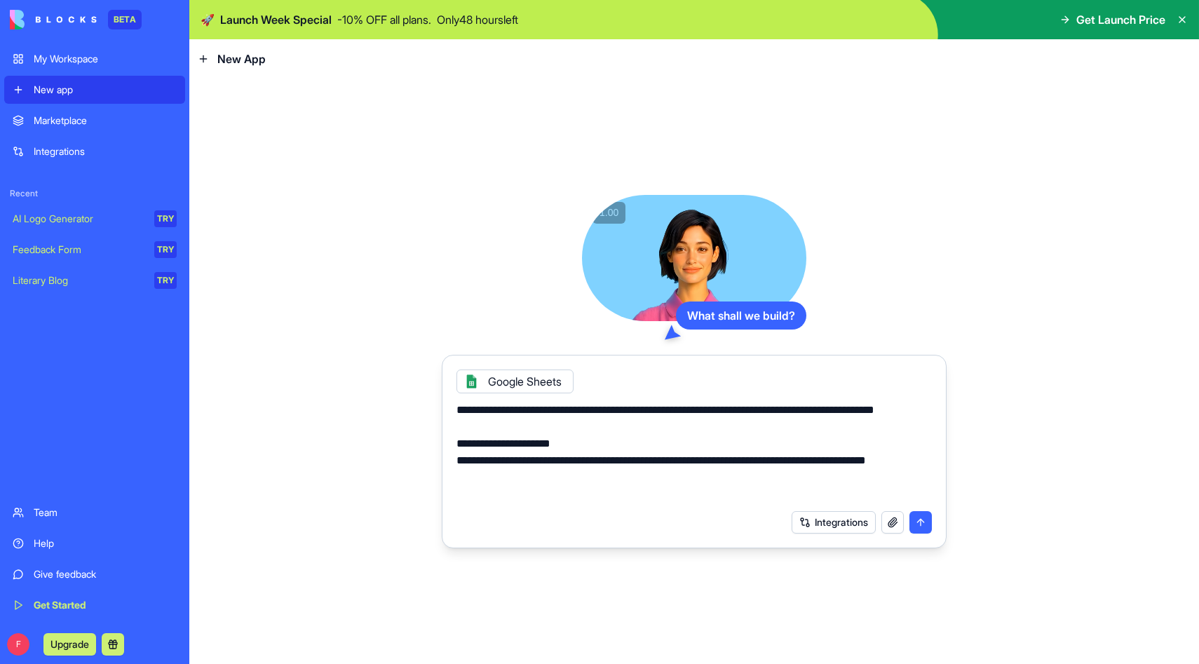
click at [492, 477] on textarea "**********" at bounding box center [695, 452] width 476 height 101
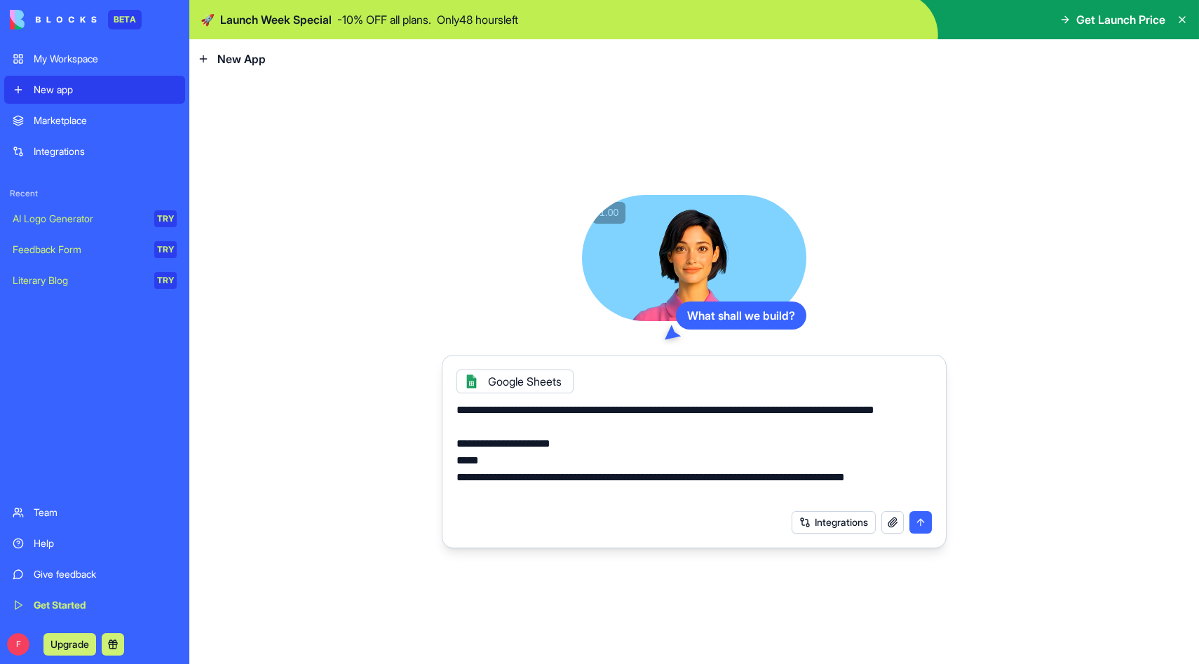
click at [534, 495] on textarea "**********" at bounding box center [695, 452] width 476 height 101
click at [531, 495] on textarea "**********" at bounding box center [695, 452] width 476 height 101
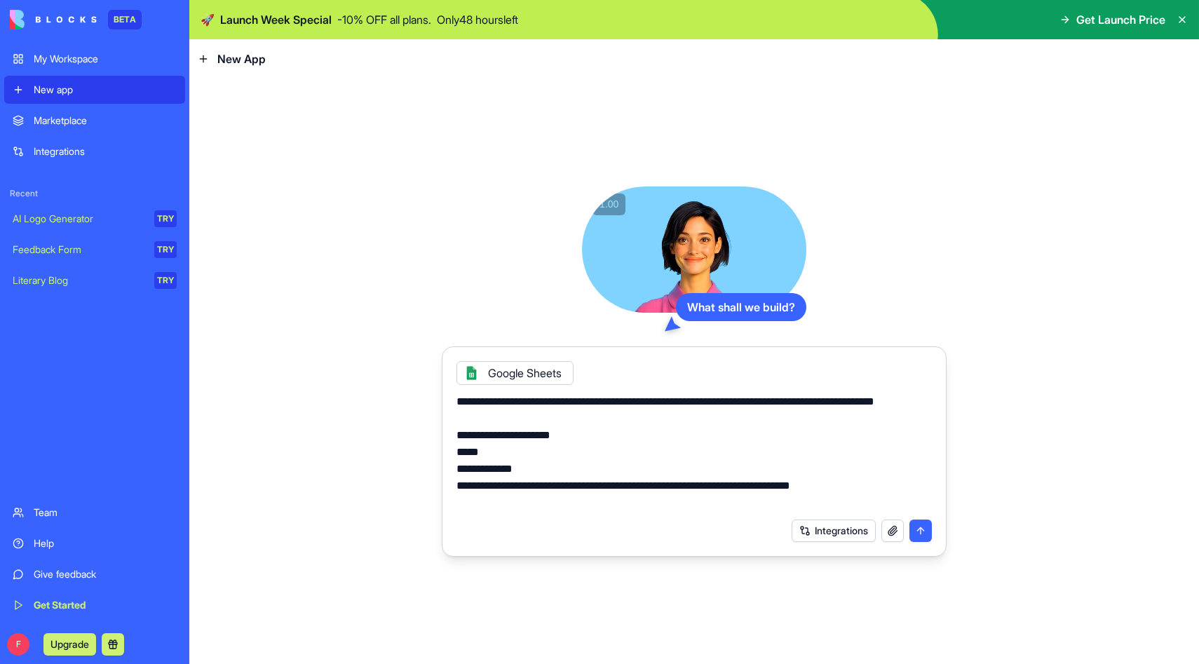
click at [497, 500] on textarea "**********" at bounding box center [695, 453] width 476 height 118
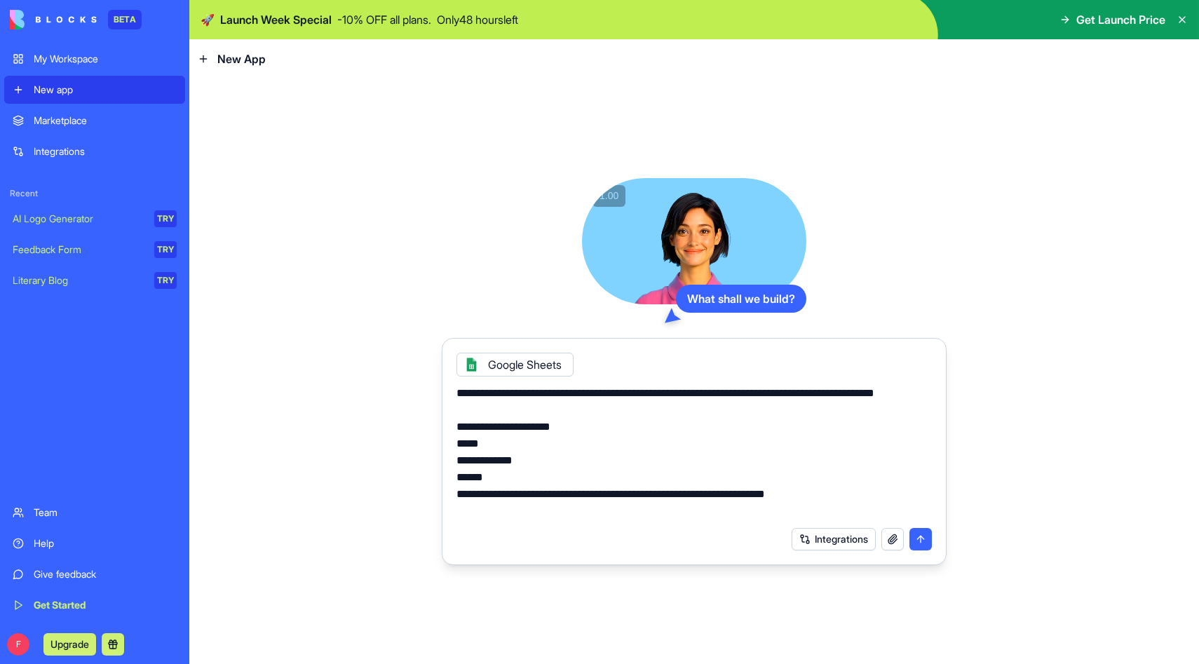
click at [497, 510] on textarea "**********" at bounding box center [695, 452] width 476 height 135
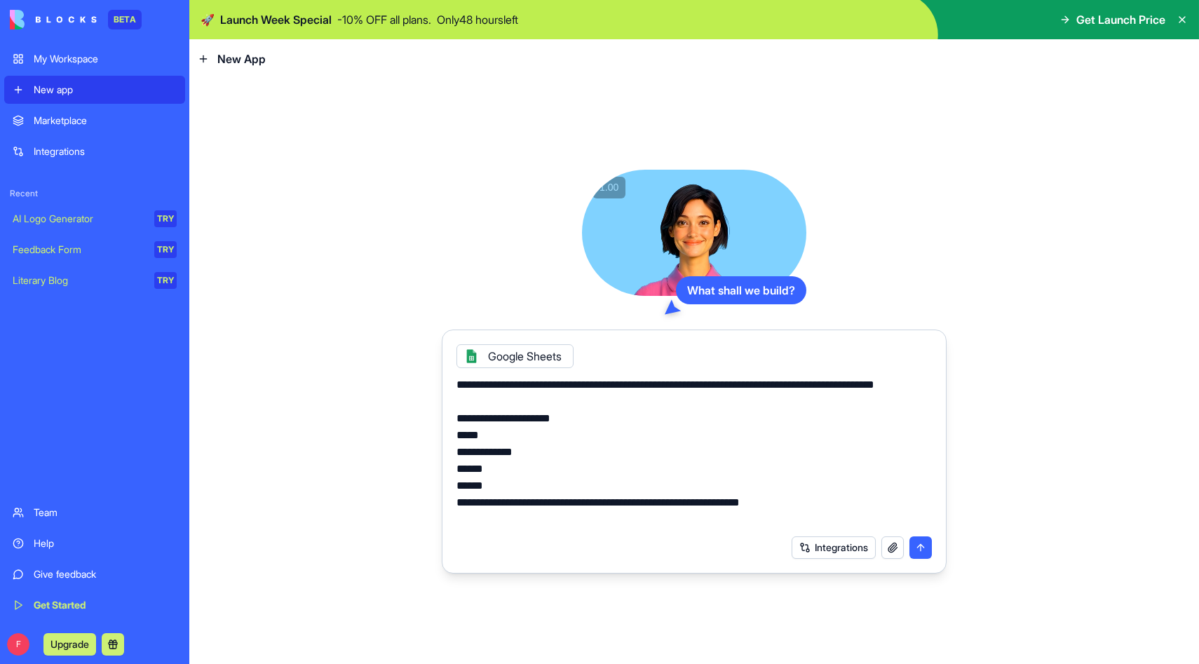
click at [545, 520] on textarea "**********" at bounding box center [695, 453] width 476 height 152
click at [553, 520] on textarea "**********" at bounding box center [695, 453] width 476 height 152
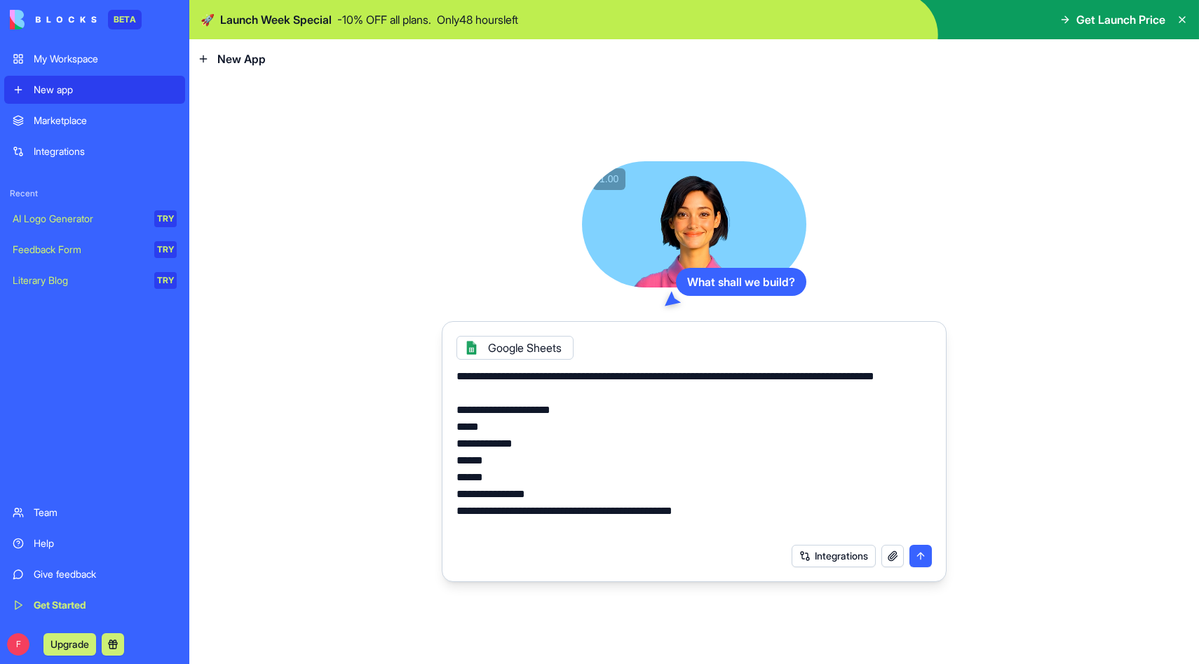
click at [496, 528] on textarea "**********" at bounding box center [695, 452] width 476 height 168
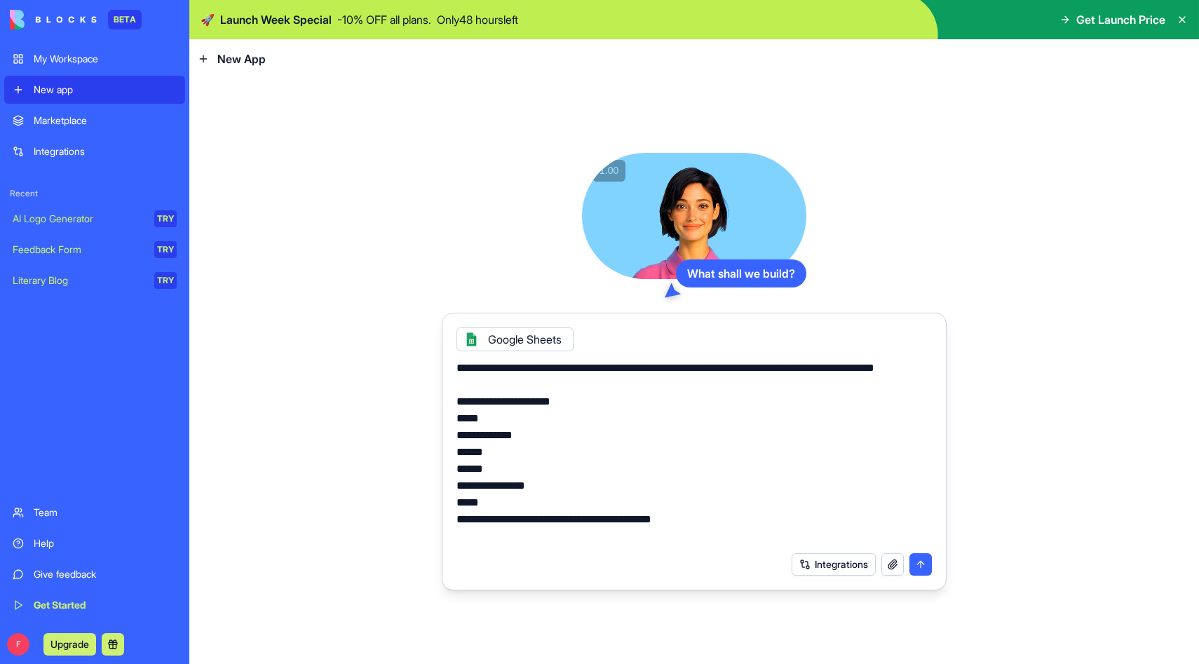
click at [497, 534] on textarea "**********" at bounding box center [695, 452] width 476 height 185
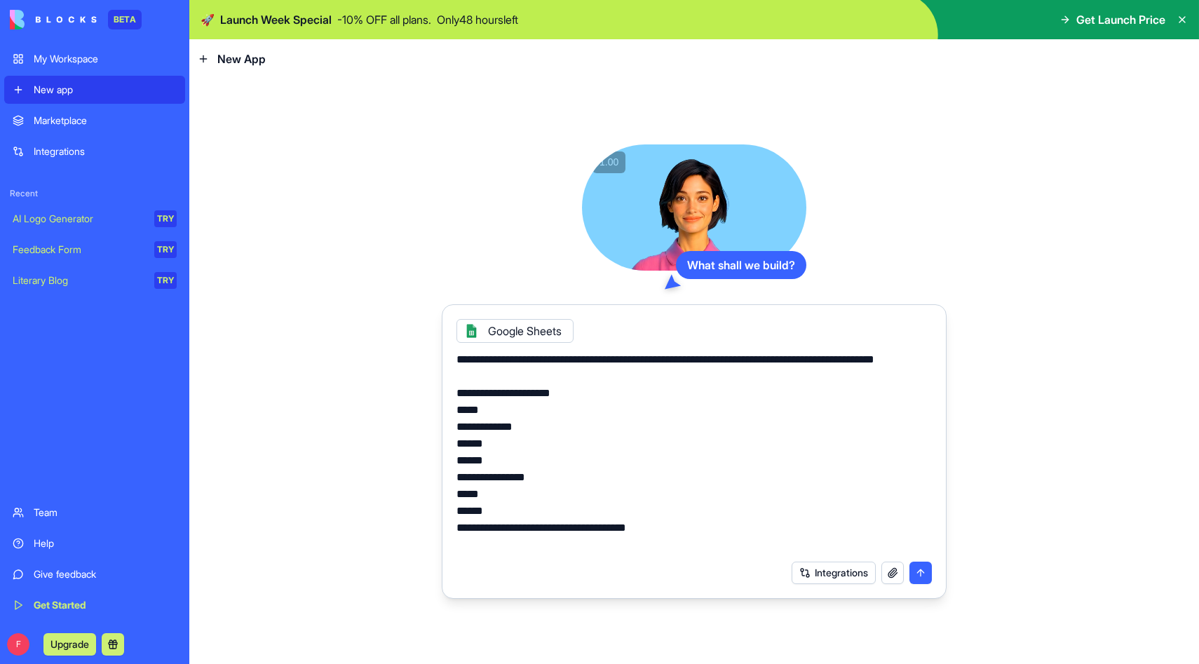
click at [544, 544] on textarea "**********" at bounding box center [695, 452] width 476 height 202
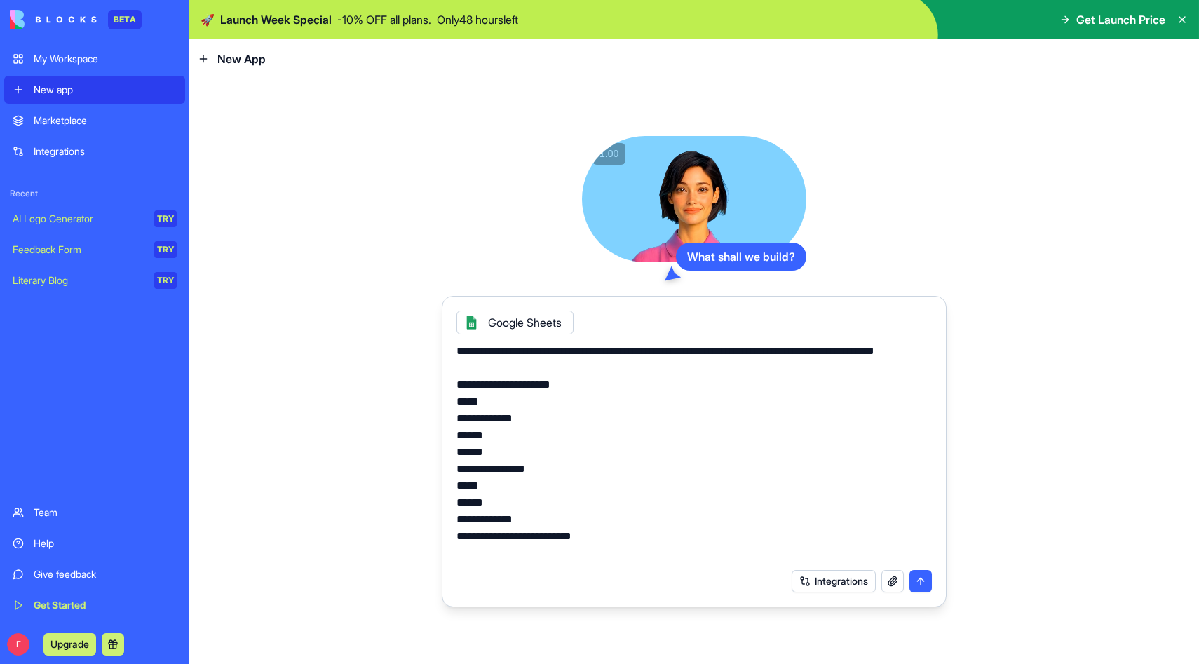
type textarea "**********"
click at [920, 581] on button "submit" at bounding box center [921, 581] width 22 height 22
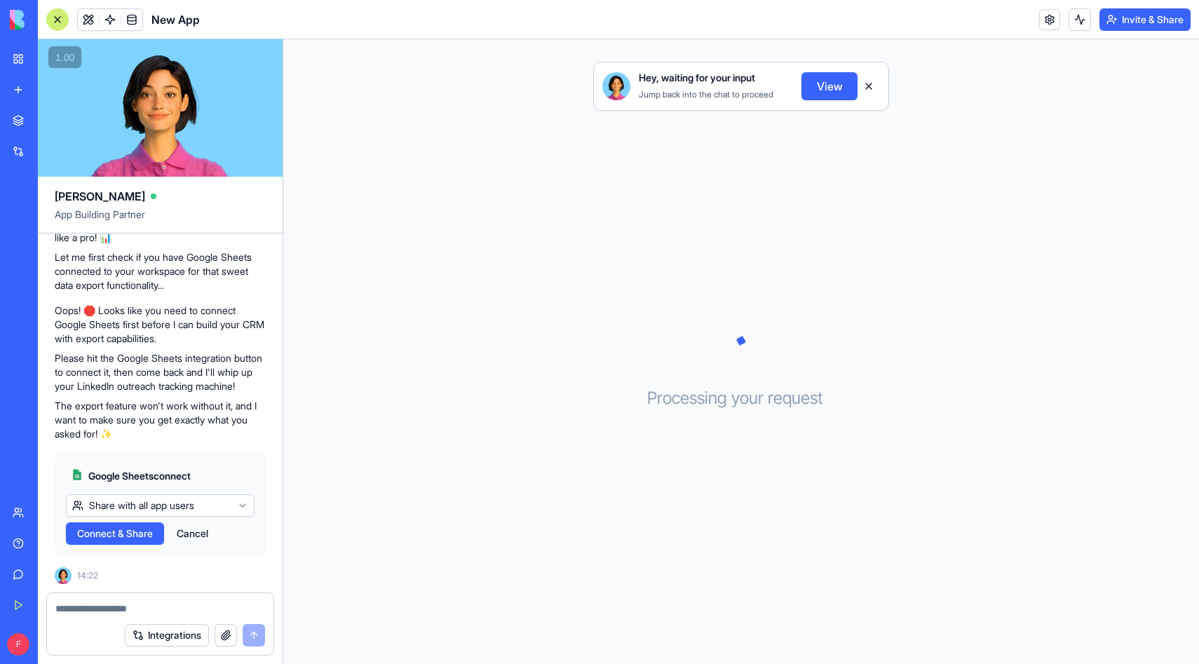
scroll to position [222, 0]
click at [149, 504] on html "BETA My Workspace New app Marketplace Integrations Recent New App AI Logo Gener…" at bounding box center [599, 332] width 1199 height 664
drag, startPoint x: 148, startPoint y: 530, endPoint x: 142, endPoint y: 554, distance: 25.2
click at [107, 534] on span "Connect" at bounding box center [96, 534] width 39 height 14
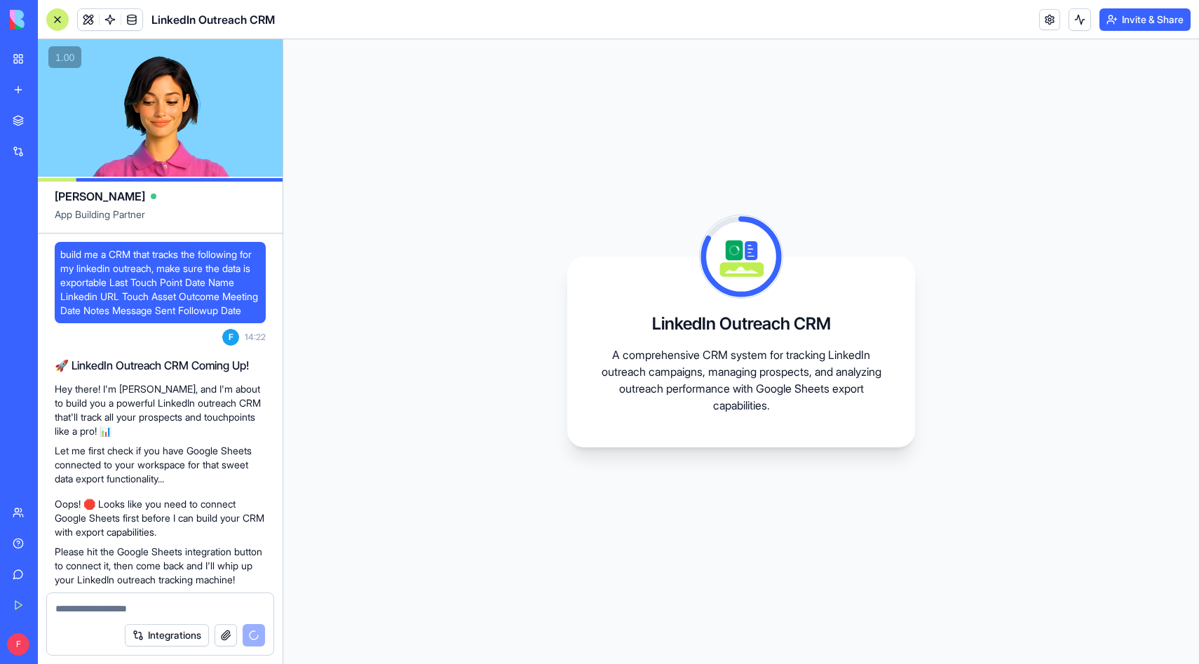
scroll to position [589, 0]
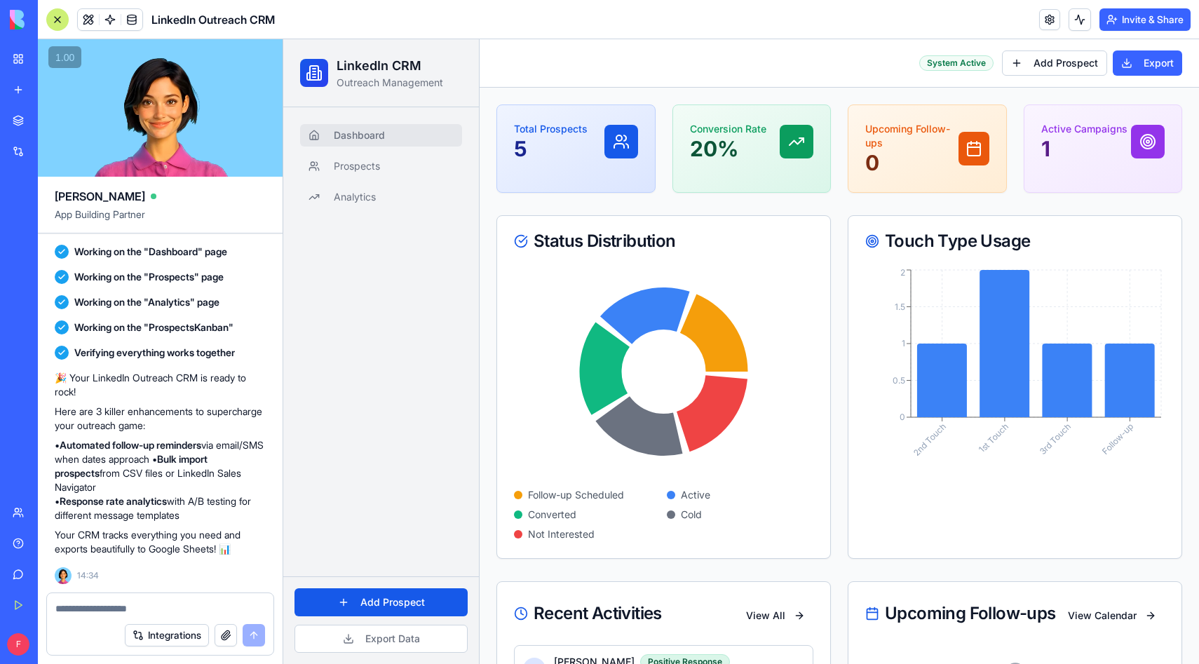
click at [625, 144] on icon at bounding box center [621, 141] width 17 height 17
click at [370, 173] on link "Prospects" at bounding box center [381, 166] width 162 height 22
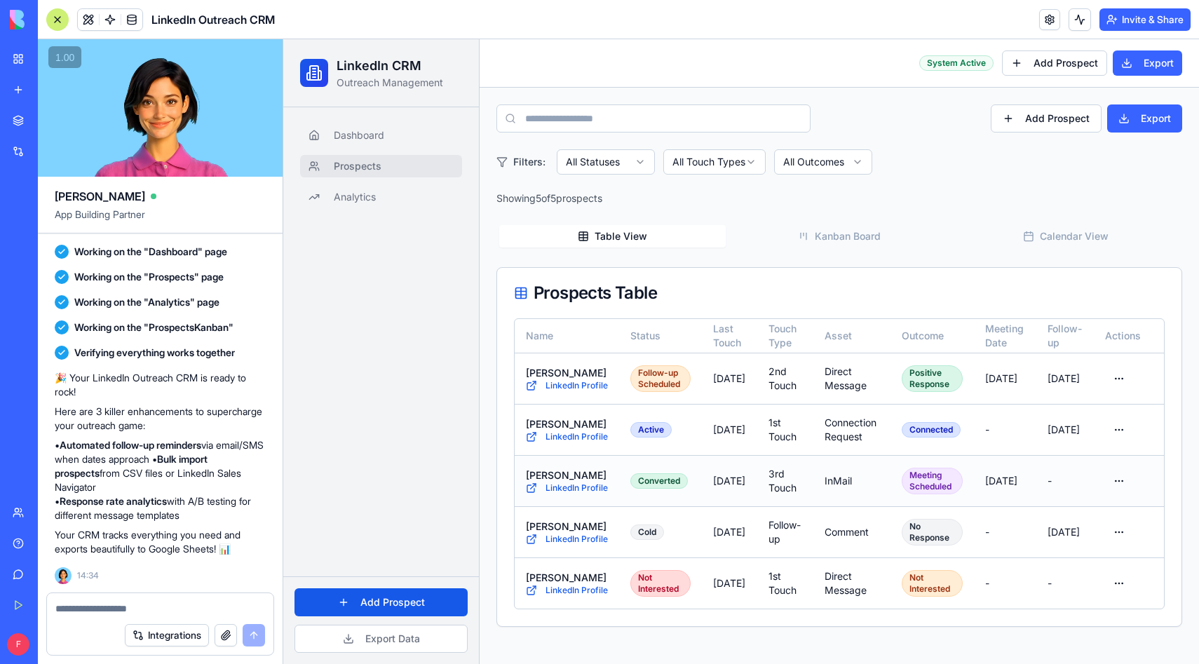
scroll to position [49, 0]
click at [351, 199] on span "Analytics" at bounding box center [355, 197] width 42 height 14
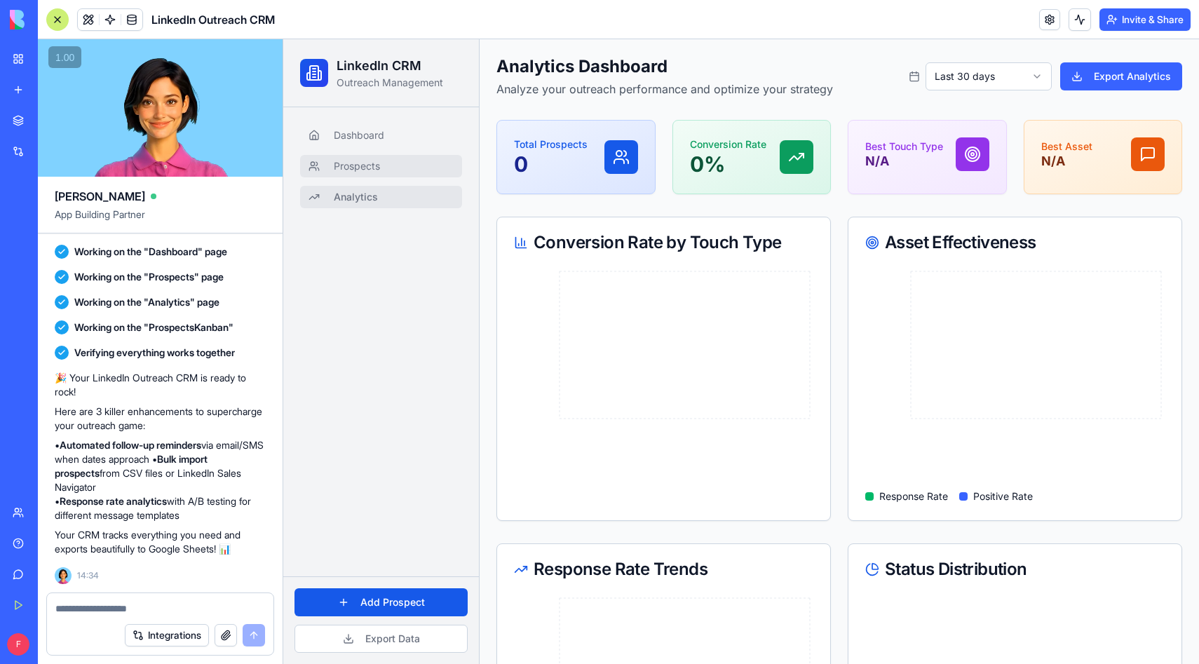
click at [388, 168] on link "Prospects" at bounding box center [381, 166] width 162 height 22
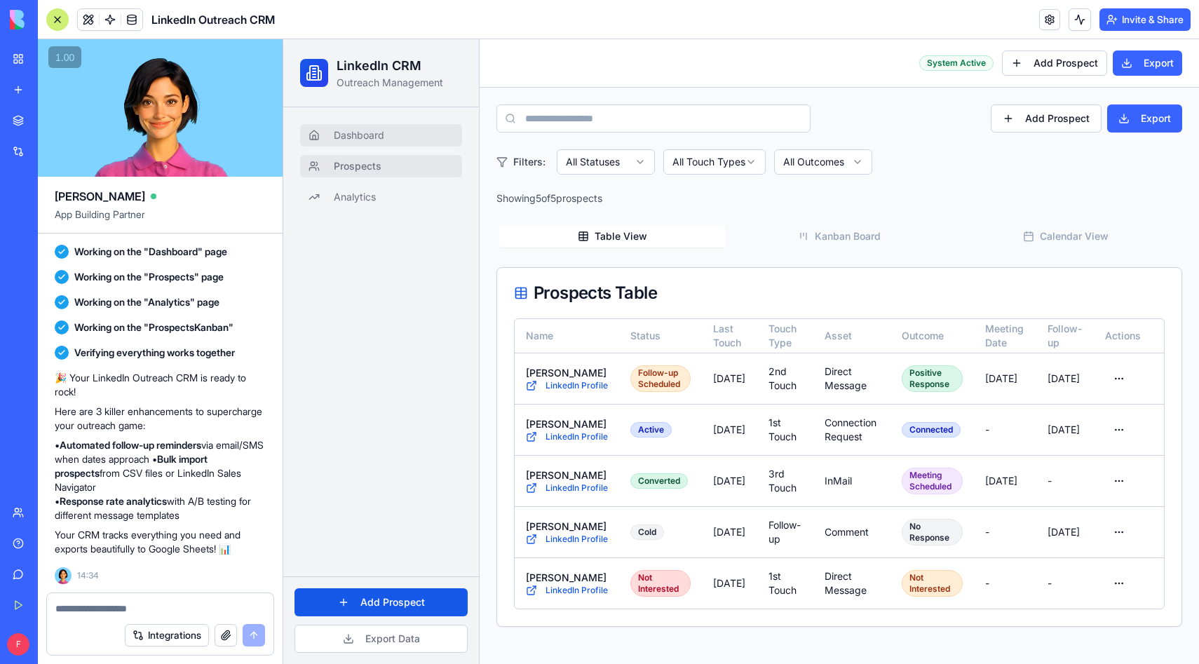
click at [384, 133] on span "Dashboard" at bounding box center [359, 135] width 51 height 14
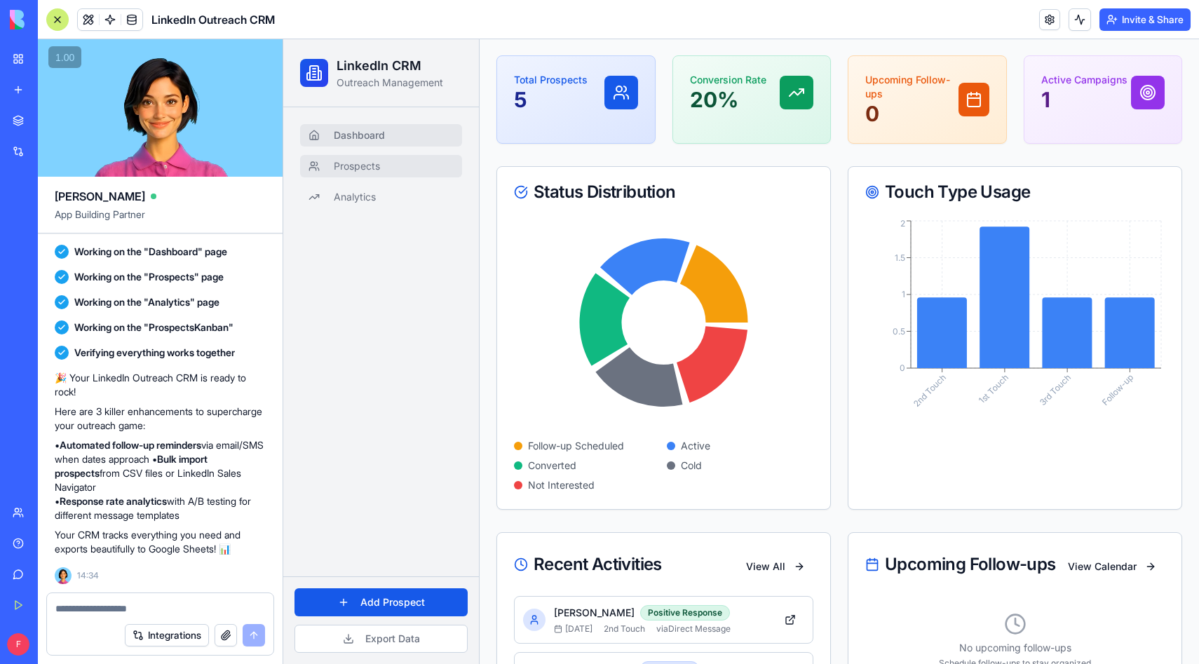
click at [383, 160] on link "Prospects" at bounding box center [381, 166] width 162 height 22
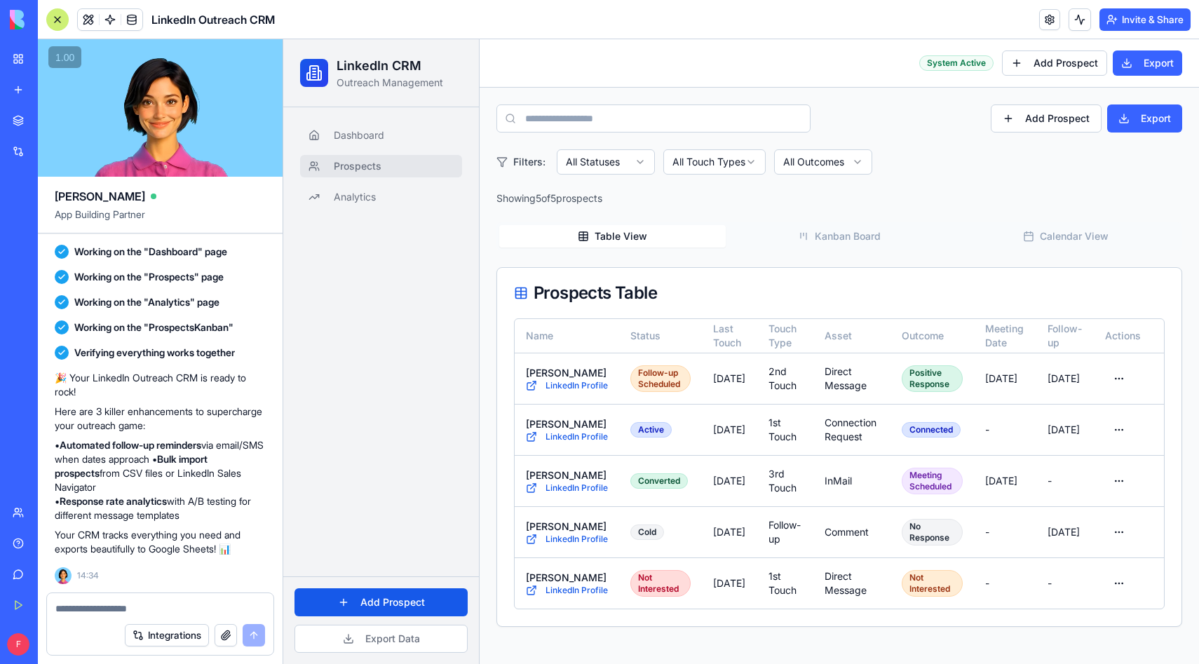
click at [364, 123] on div "Dashboard Prospects Analytics" at bounding box center [381, 166] width 173 height 95
click at [382, 122] on div "Dashboard Prospects Analytics" at bounding box center [381, 166] width 173 height 95
click at [835, 229] on span "Kanban Board" at bounding box center [848, 236] width 66 height 14
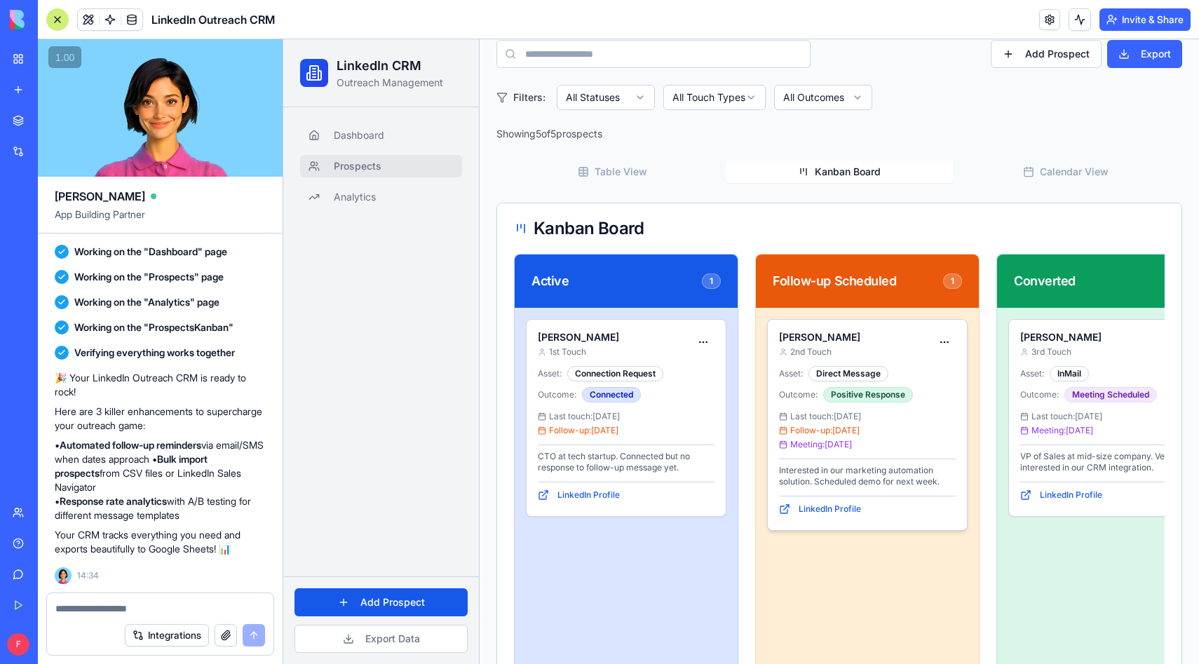
scroll to position [49, 0]
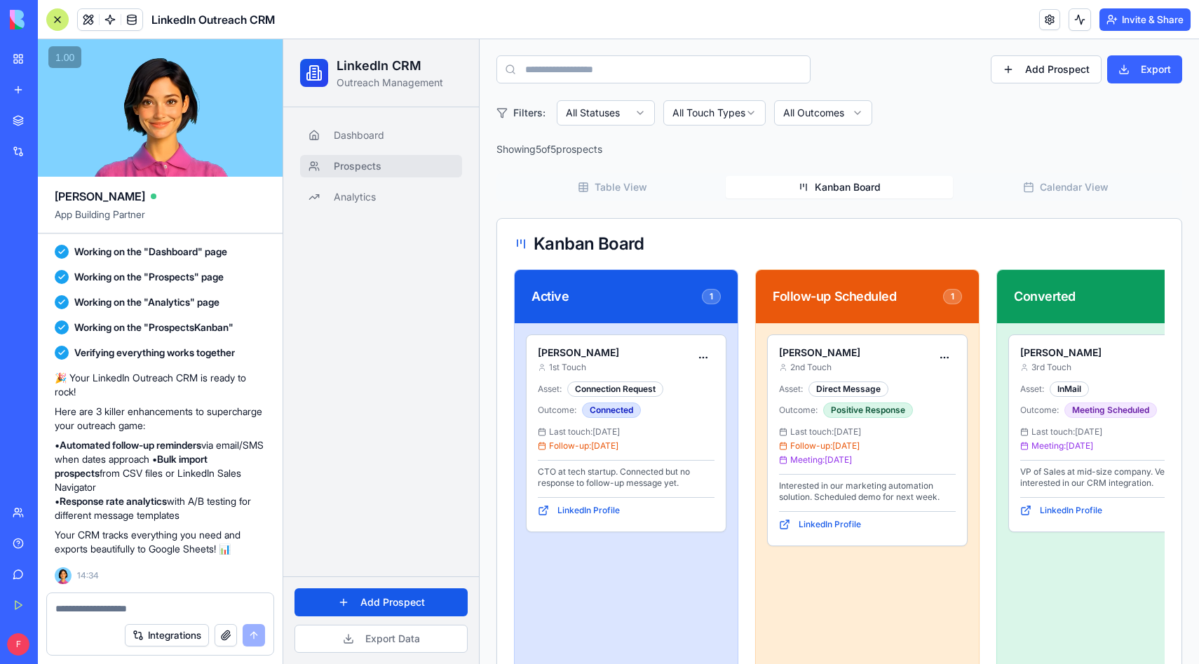
click at [649, 187] on button "Table View" at bounding box center [612, 187] width 227 height 22
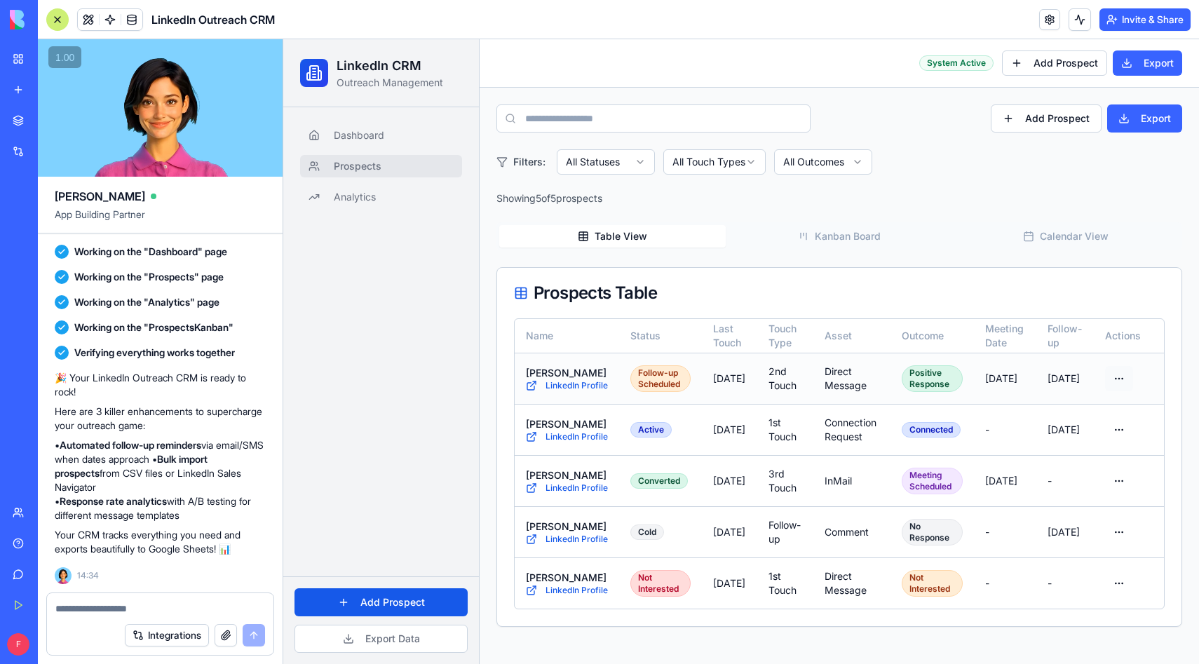
click at [1120, 335] on html "LinkedIn CRM Outreach Management Dashboard Prospects Analytics Add Prospect Exp…" at bounding box center [741, 351] width 916 height 625
click at [1090, 427] on div "Delete" at bounding box center [1078, 434] width 102 height 22
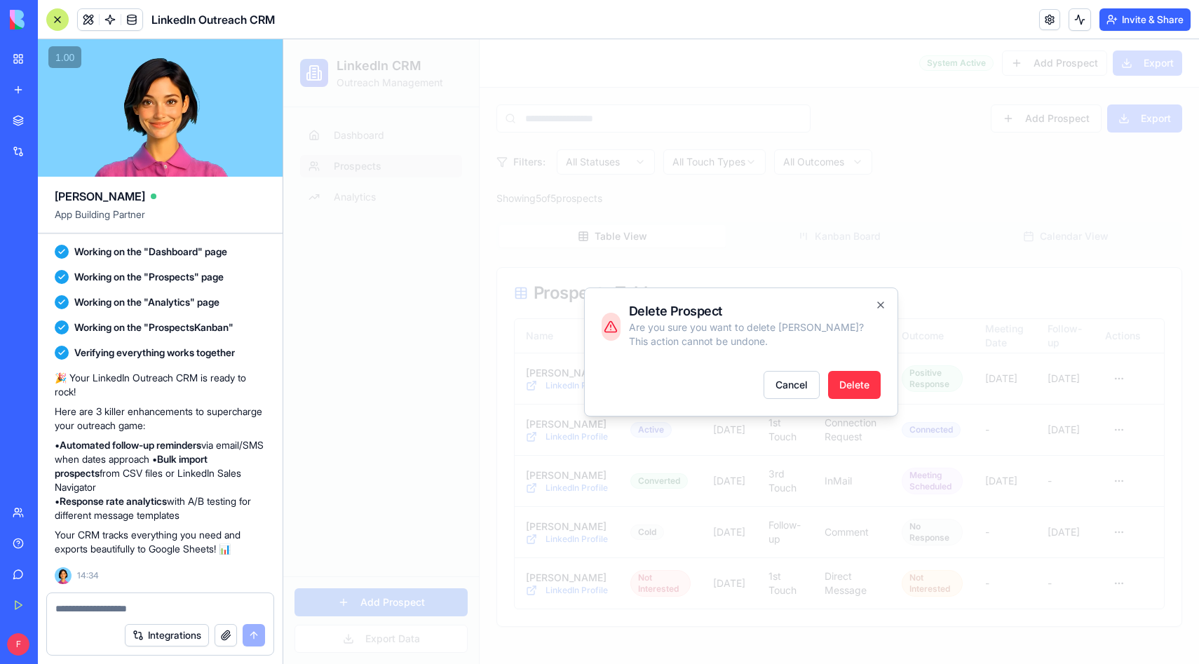
click at [885, 382] on div "Delete Prospect Are you sure you want to delete Sarah Johnson? This action cann…" at bounding box center [741, 352] width 314 height 129
click at [882, 384] on div "Delete Prospect Are you sure you want to delete Sarah Johnson? This action cann…" at bounding box center [741, 352] width 314 height 129
click at [866, 384] on button "Delete" at bounding box center [854, 385] width 53 height 28
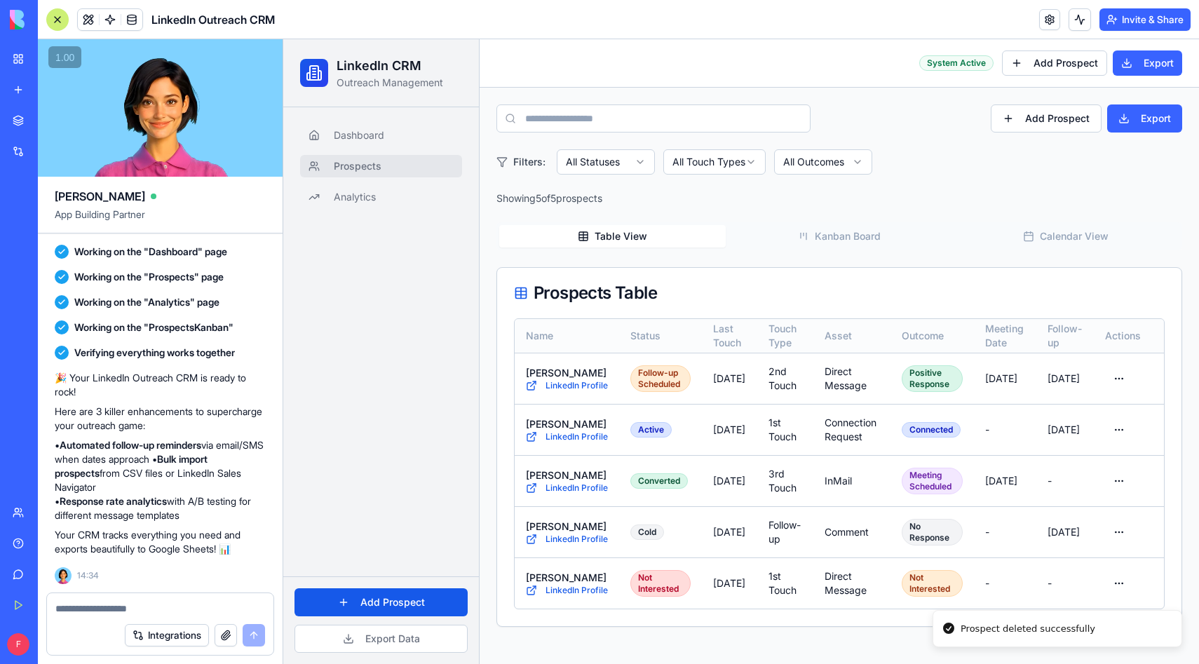
scroll to position [0, 0]
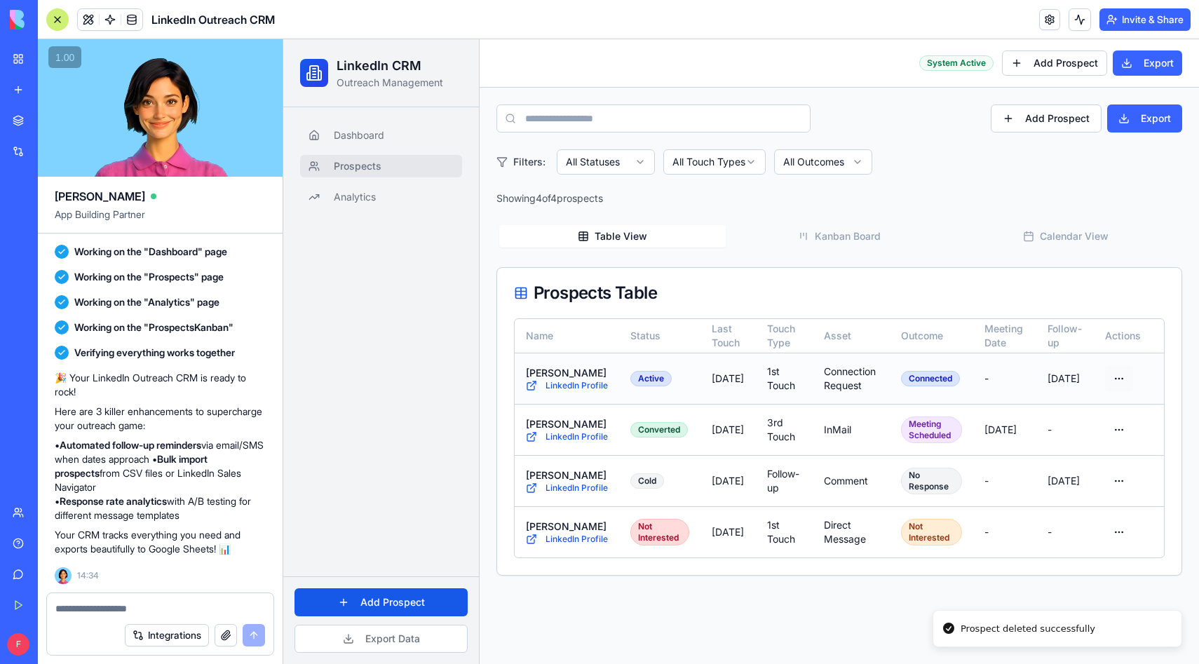
click at [1119, 378] on html "LinkedIn CRM Outreach Management Dashboard Prospects Analytics Add Prospect Exp…" at bounding box center [741, 351] width 916 height 625
click at [1094, 483] on div "Delete" at bounding box center [1078, 483] width 102 height 22
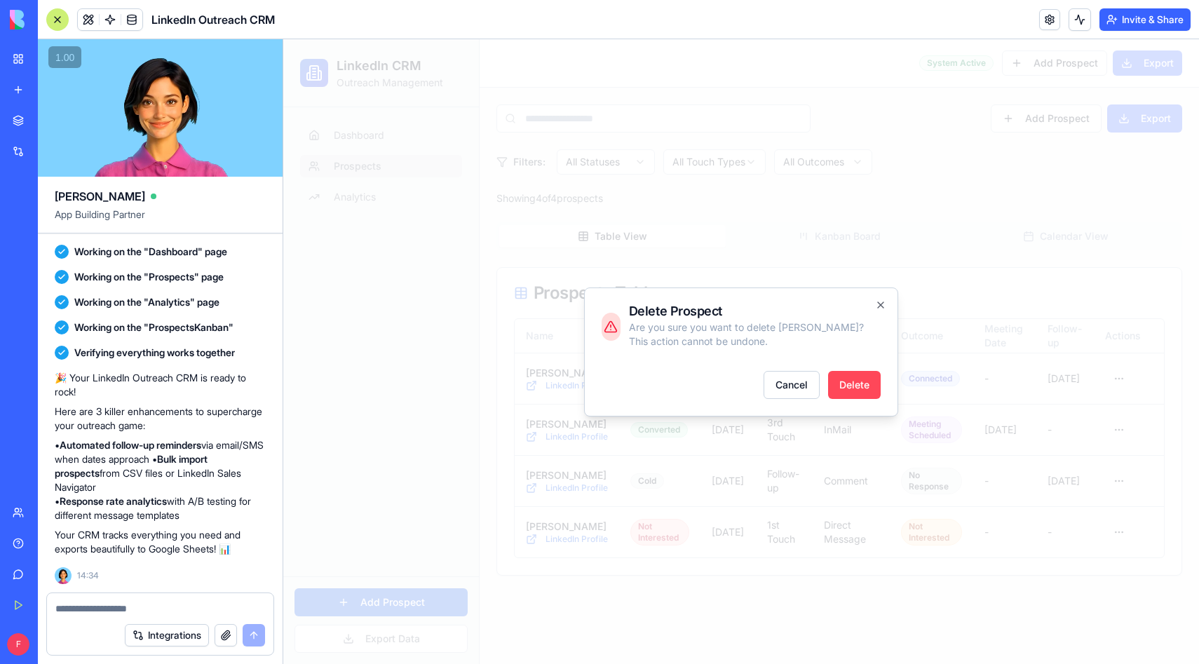
click at [859, 391] on button "Delete" at bounding box center [854, 385] width 53 height 28
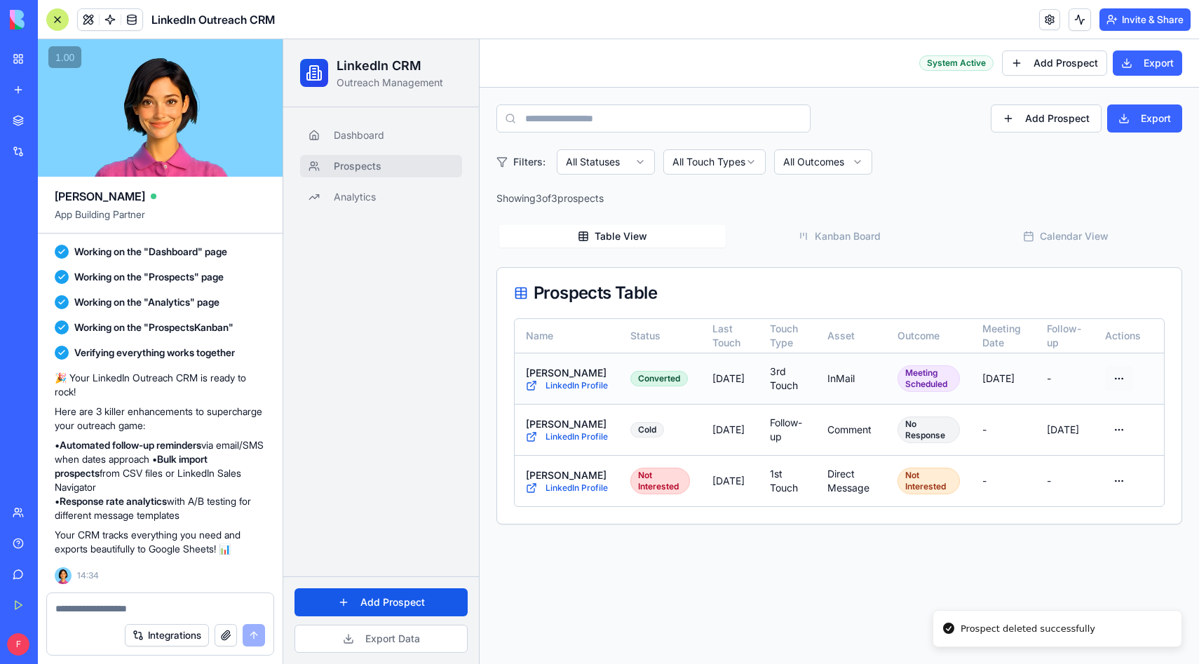
click at [1125, 374] on html "LinkedIn CRM Outreach Management Dashboard Prospects Analytics Add Prospect Exp…" at bounding box center [741, 351] width 916 height 625
click at [1075, 476] on div "Delete" at bounding box center [1078, 476] width 102 height 22
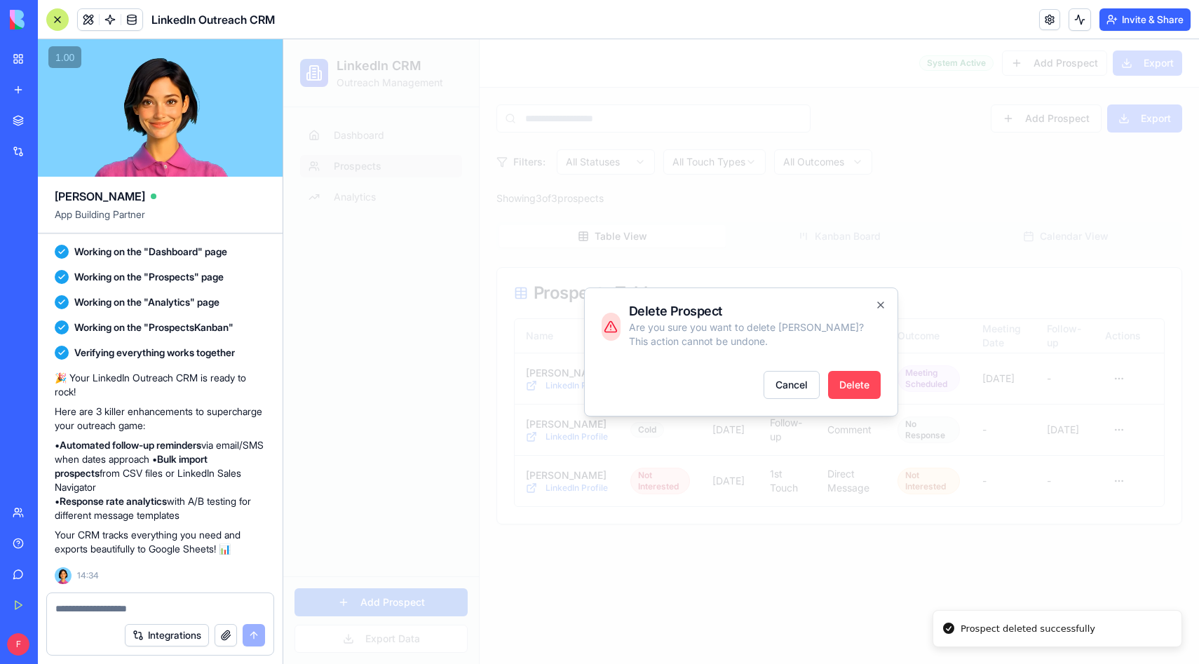
click at [880, 383] on button "Delete" at bounding box center [854, 385] width 53 height 28
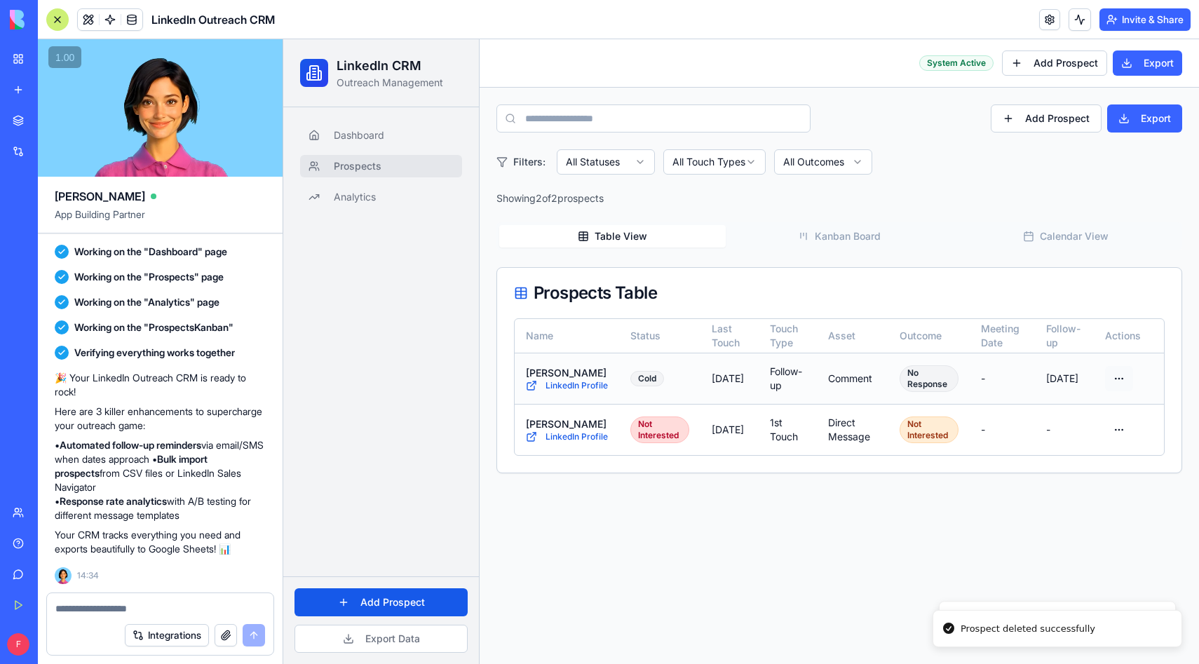
click at [1125, 379] on html "LinkedIn CRM Outreach Management Dashboard Prospects Analytics Add Prospect Exp…" at bounding box center [741, 351] width 916 height 625
click at [1075, 478] on div "Delete" at bounding box center [1078, 476] width 102 height 22
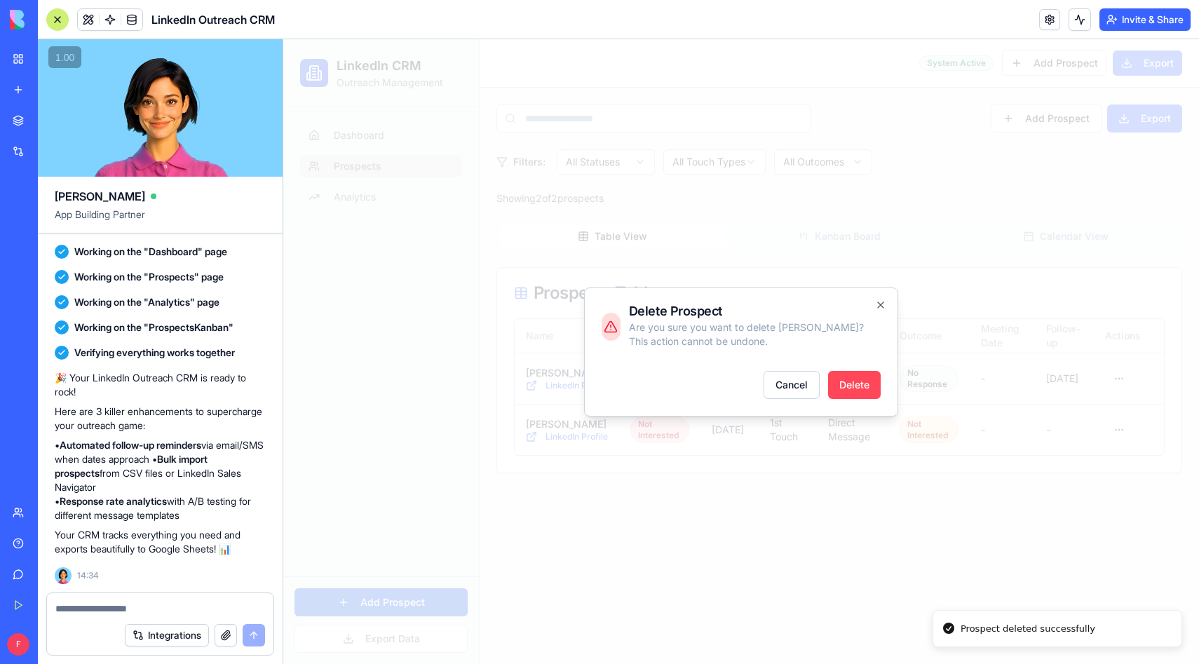
click at [874, 377] on button "Delete" at bounding box center [854, 385] width 53 height 28
click at [870, 404] on td "Direct Message" at bounding box center [853, 429] width 72 height 51
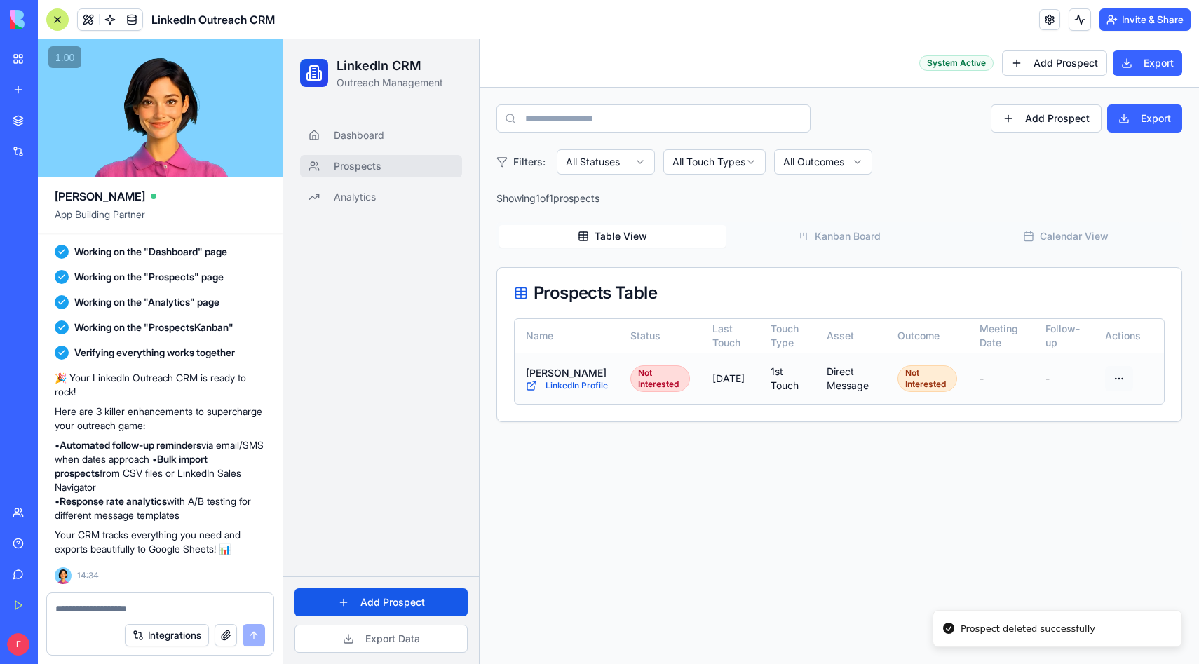
click at [1117, 380] on html "LinkedIn CRM Outreach Management Dashboard Prospects Analytics Add Prospect Exp…" at bounding box center [741, 351] width 916 height 625
click at [1050, 478] on div "Delete" at bounding box center [1078, 476] width 102 height 22
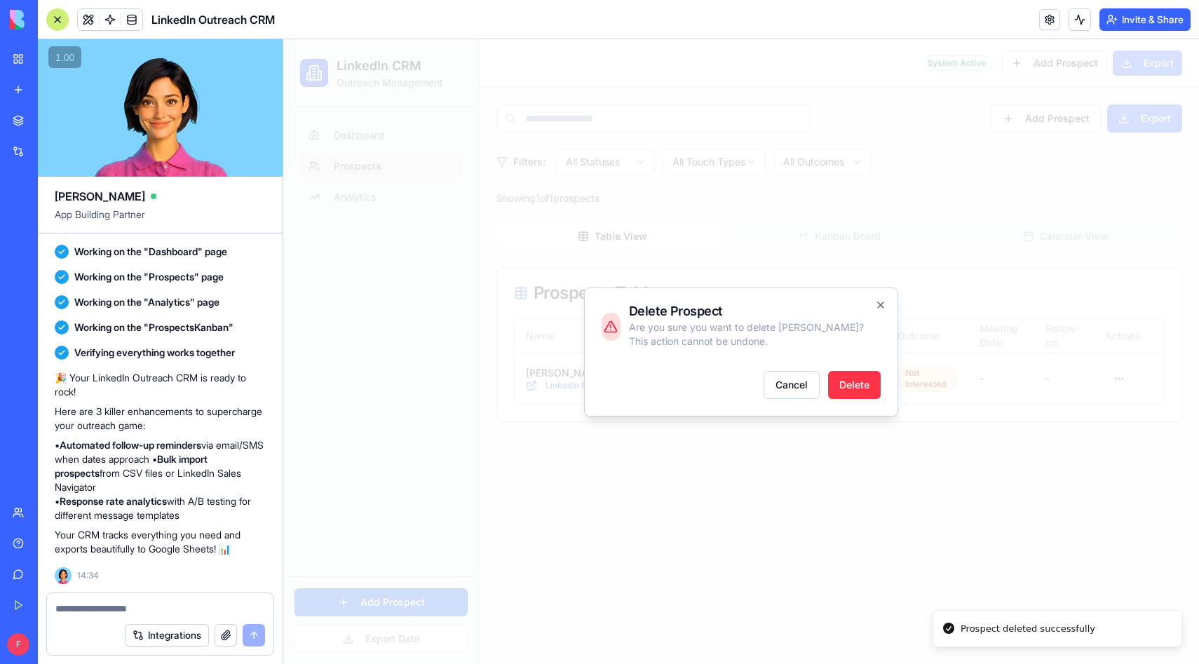
click at [143, 610] on textarea at bounding box center [160, 609] width 210 height 14
type textarea "**********"
click at [856, 389] on button "Delete" at bounding box center [854, 385] width 53 height 28
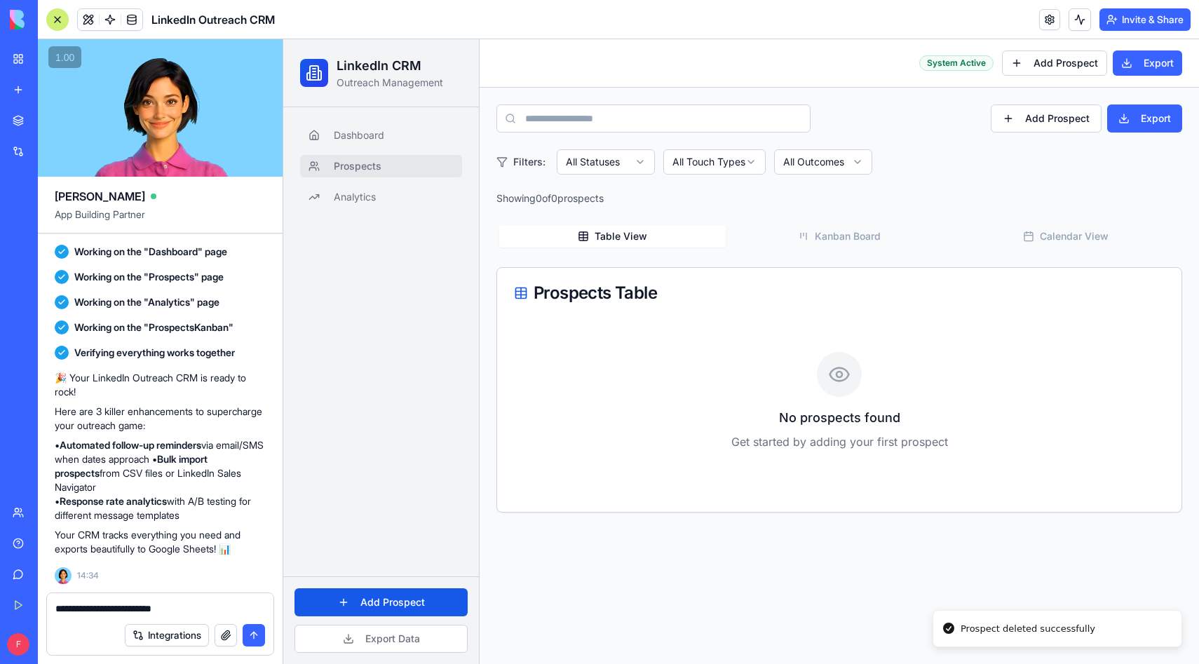
click at [255, 634] on button "submit" at bounding box center [254, 635] width 22 height 22
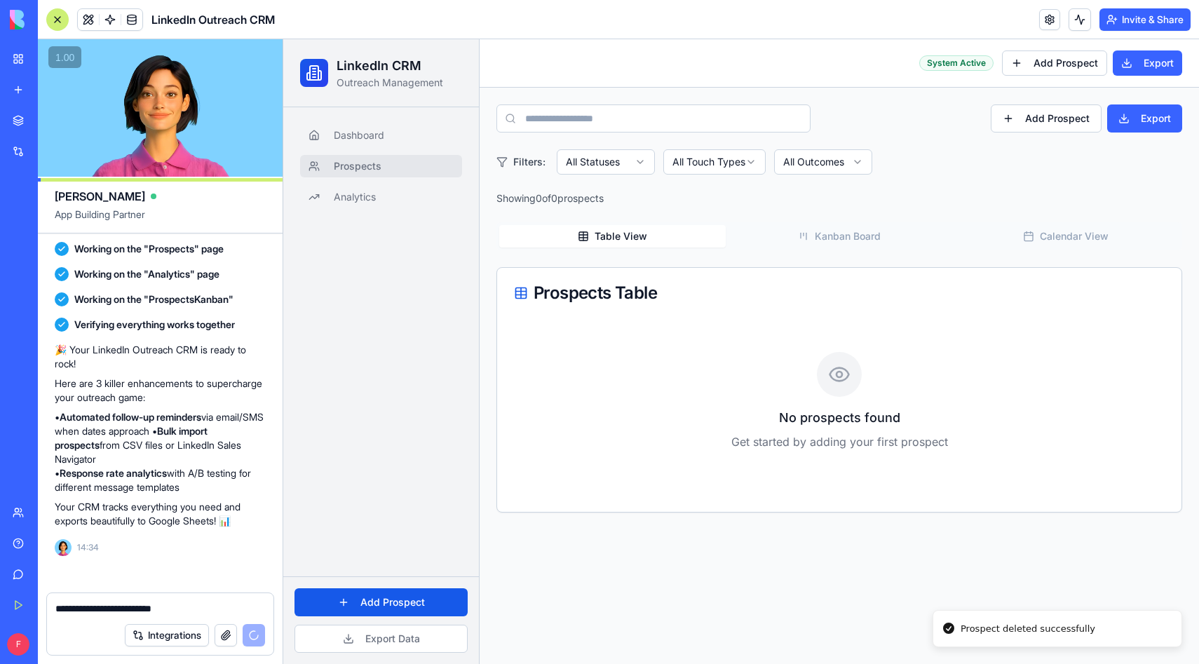
scroll to position [889, 0]
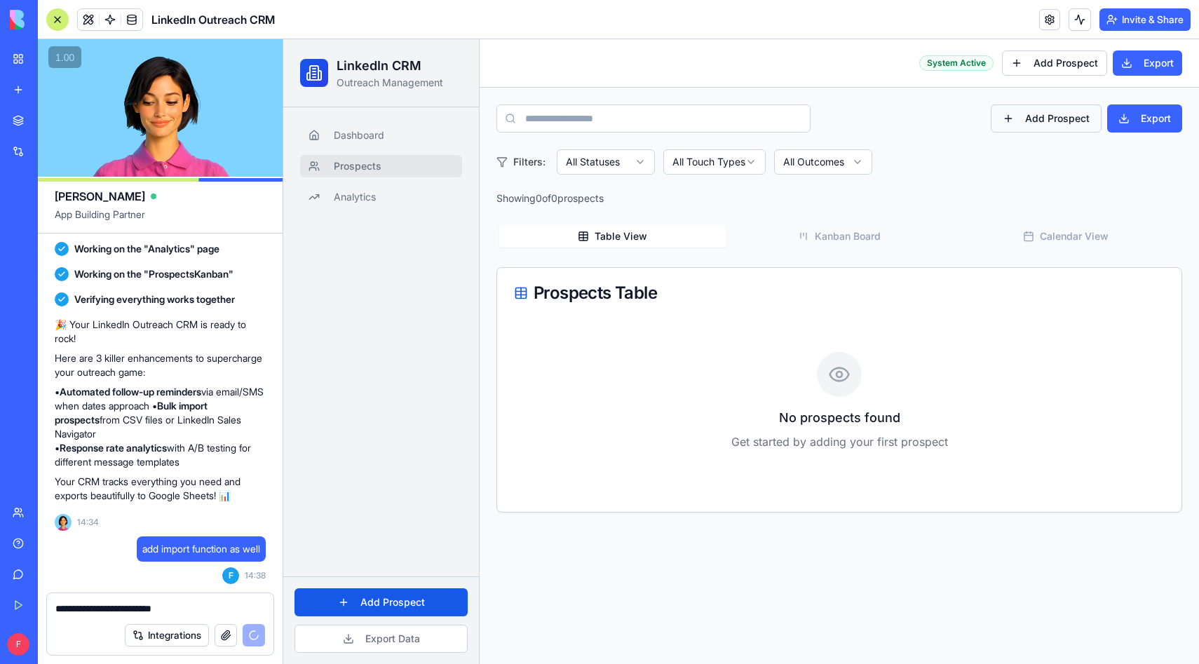
click at [1039, 111] on button "Add Prospect" at bounding box center [1046, 119] width 111 height 28
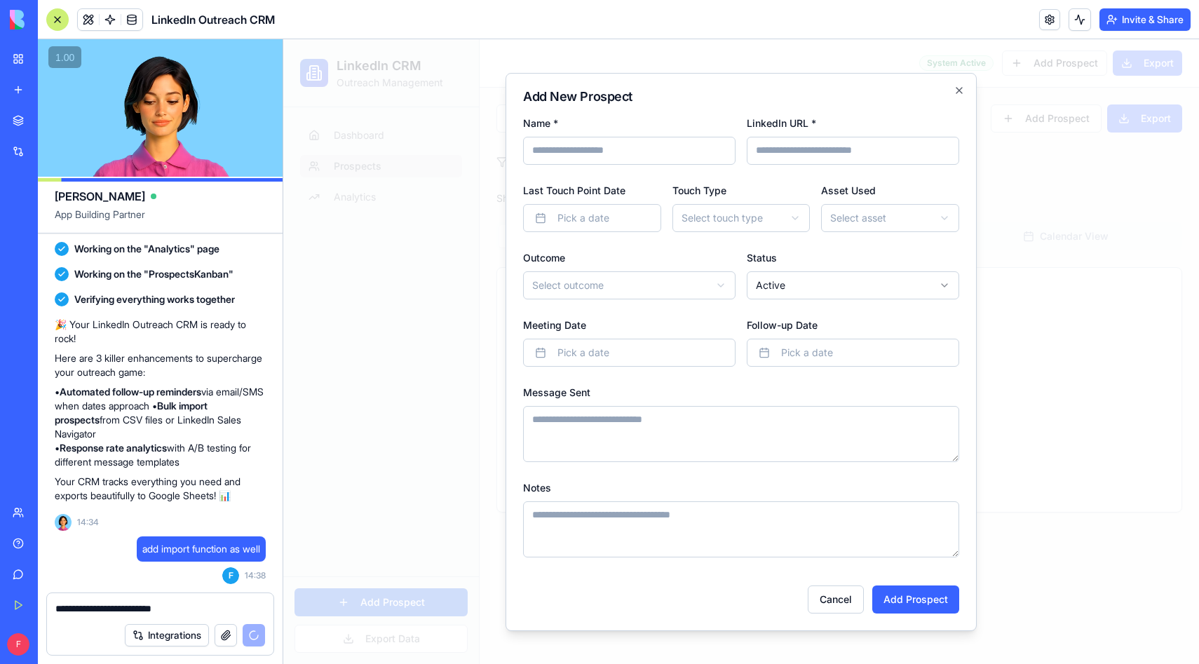
click at [672, 162] on input "Name *" at bounding box center [629, 151] width 213 height 28
click at [669, 144] on input "Name *" at bounding box center [629, 151] width 213 height 28
click at [657, 140] on input "Name *" at bounding box center [629, 151] width 213 height 28
click at [668, 128] on div "Name *" at bounding box center [629, 139] width 213 height 51
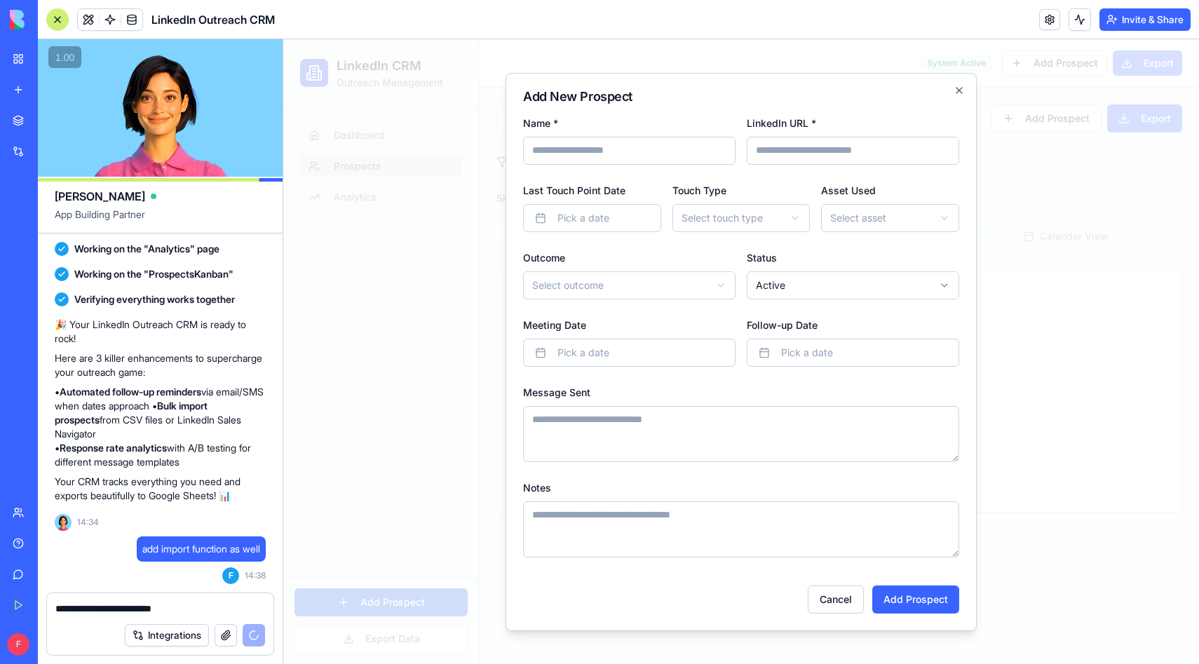
click at [658, 151] on input "Name *" at bounding box center [629, 151] width 213 height 28
type input "*"
click at [634, 213] on button "Pick a date" at bounding box center [592, 218] width 138 height 28
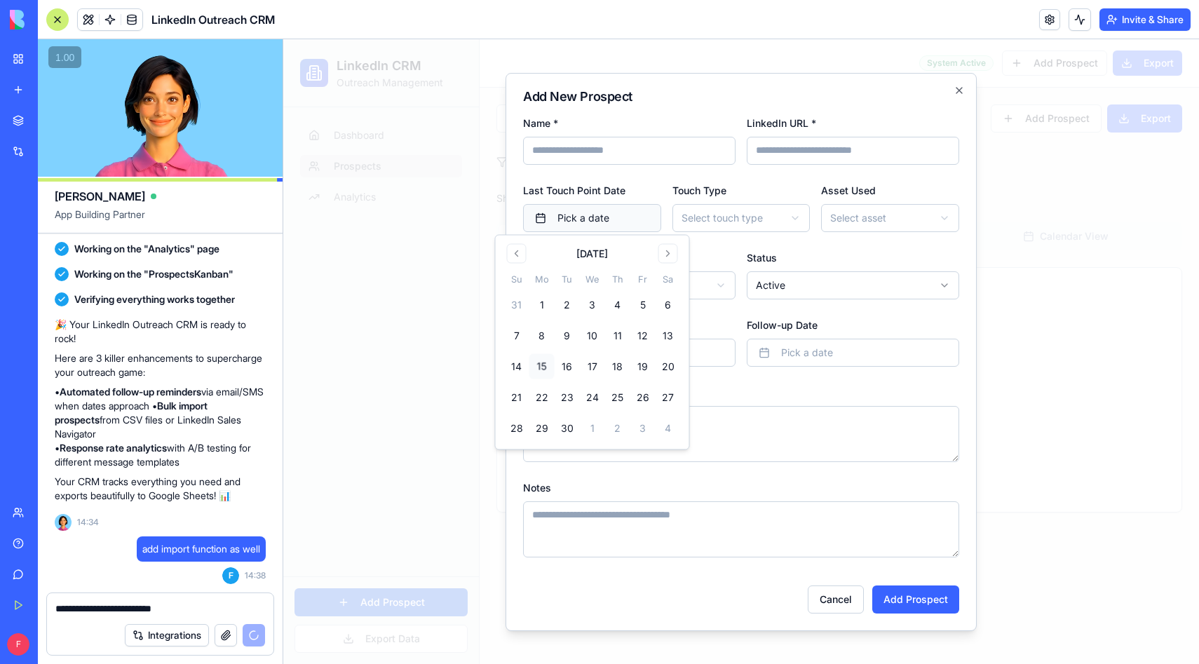
click at [634, 212] on button "Pick a date" at bounding box center [592, 218] width 138 height 28
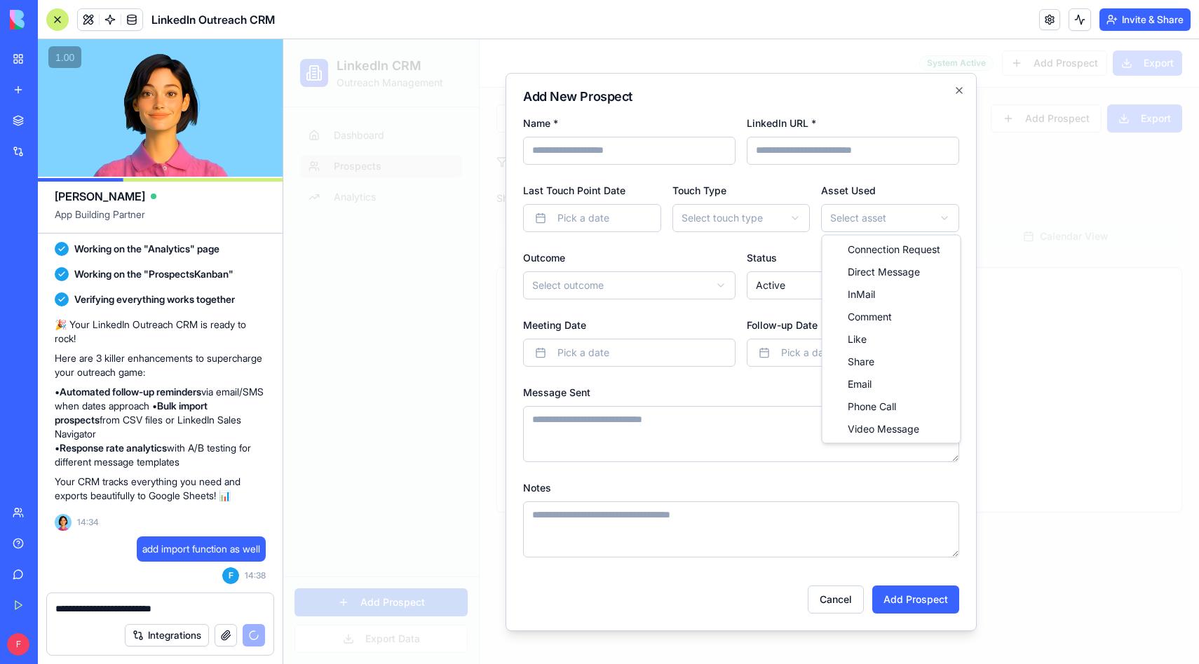
click at [863, 212] on body "**********" at bounding box center [741, 351] width 916 height 625
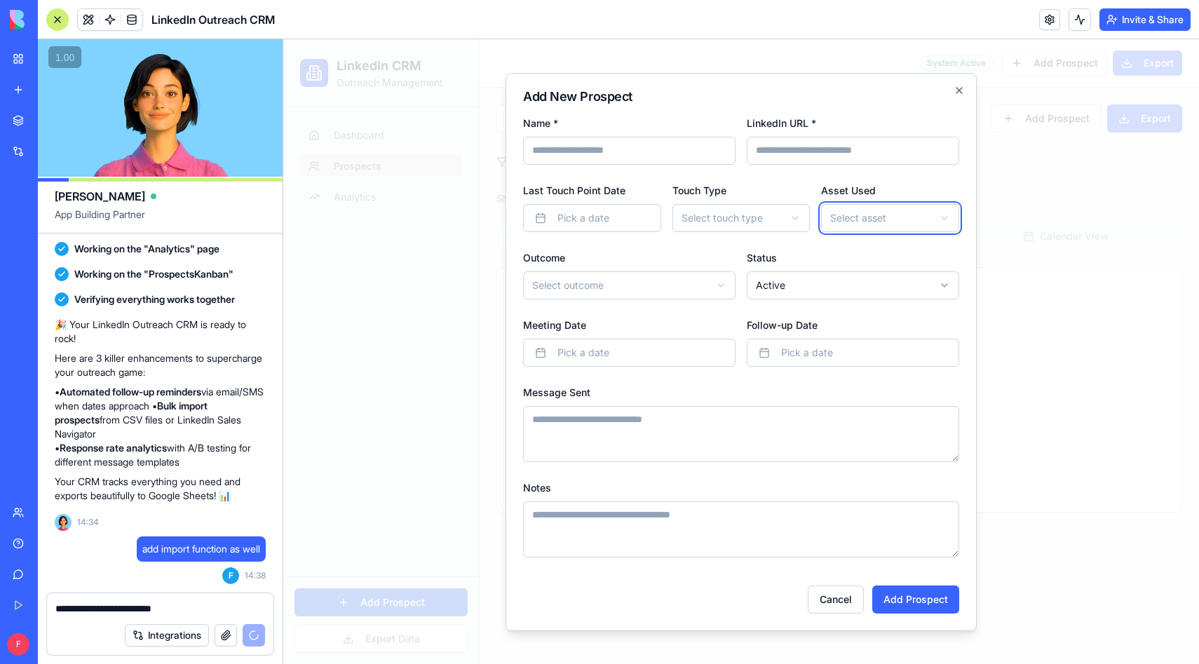
click at [861, 222] on body "**********" at bounding box center [741, 351] width 916 height 625
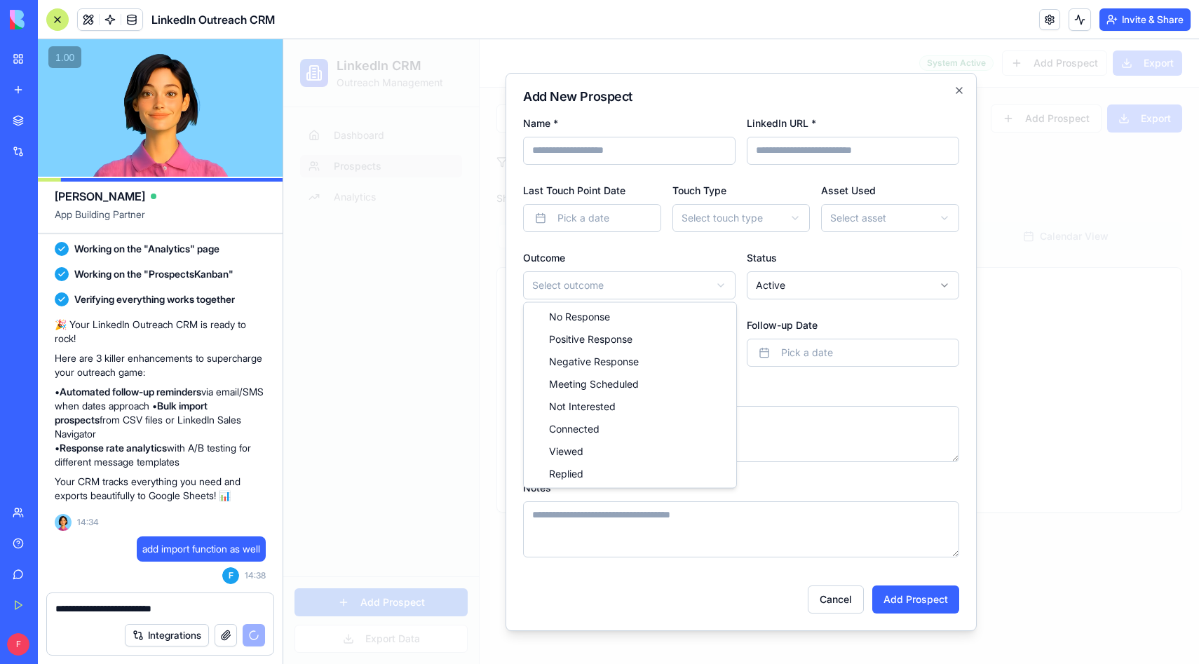
click at [607, 278] on body "**********" at bounding box center [741, 351] width 916 height 625
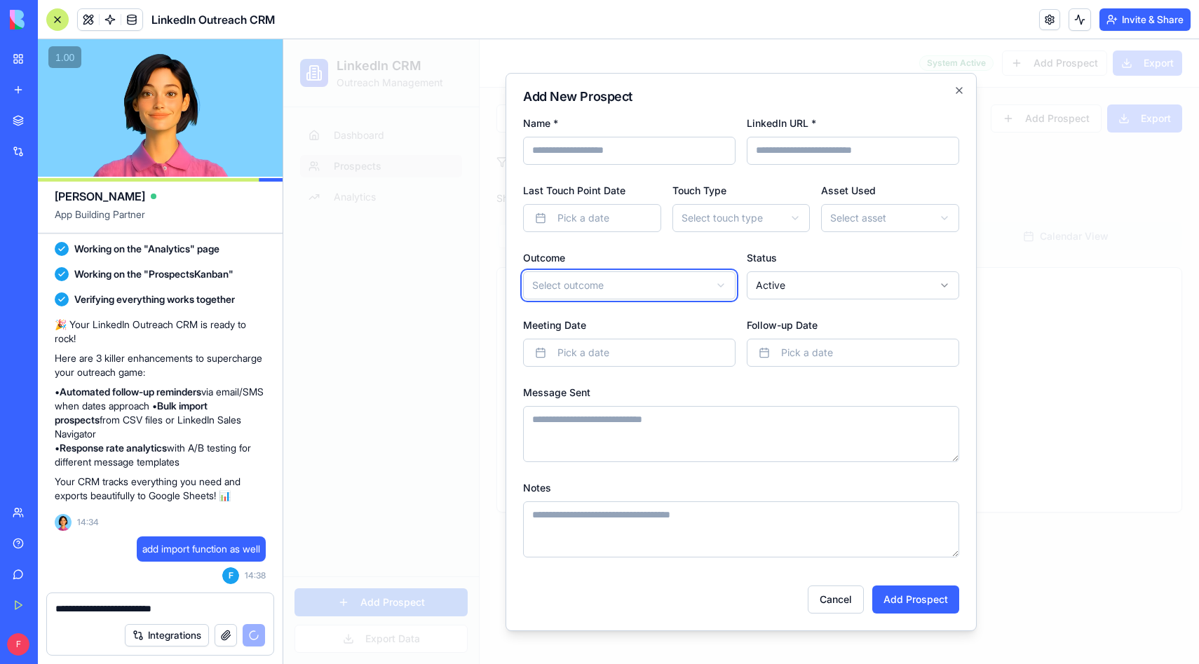
click at [866, 283] on body "**********" at bounding box center [741, 351] width 916 height 625
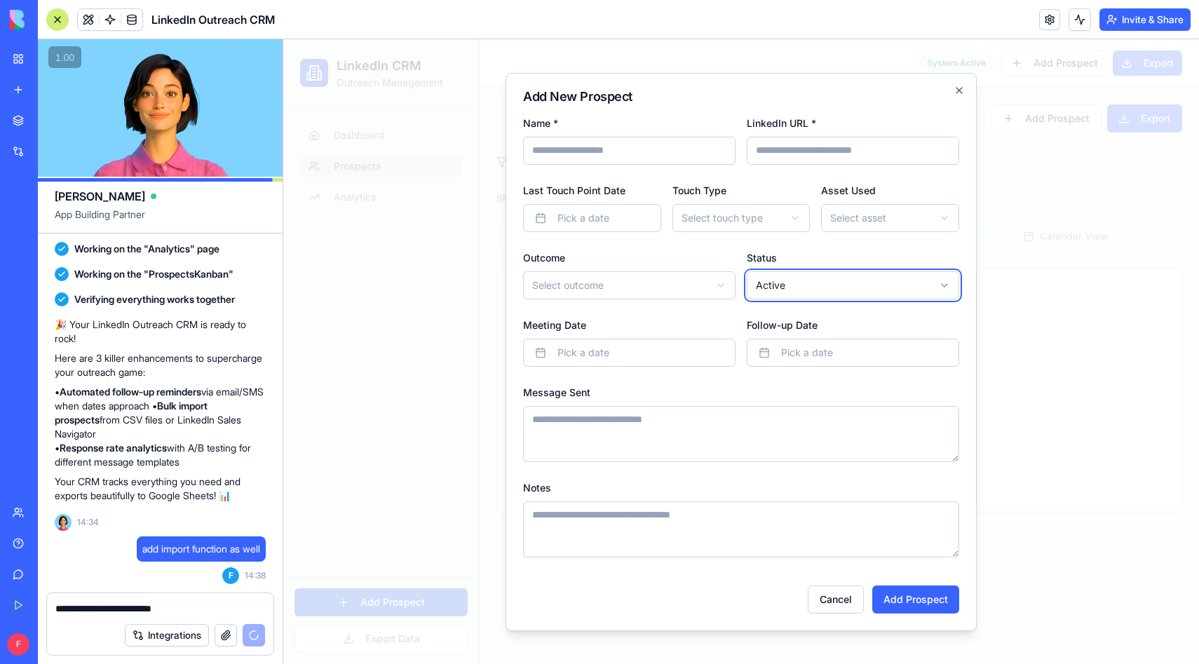
click at [866, 283] on body "**********" at bounding box center [741, 351] width 916 height 625
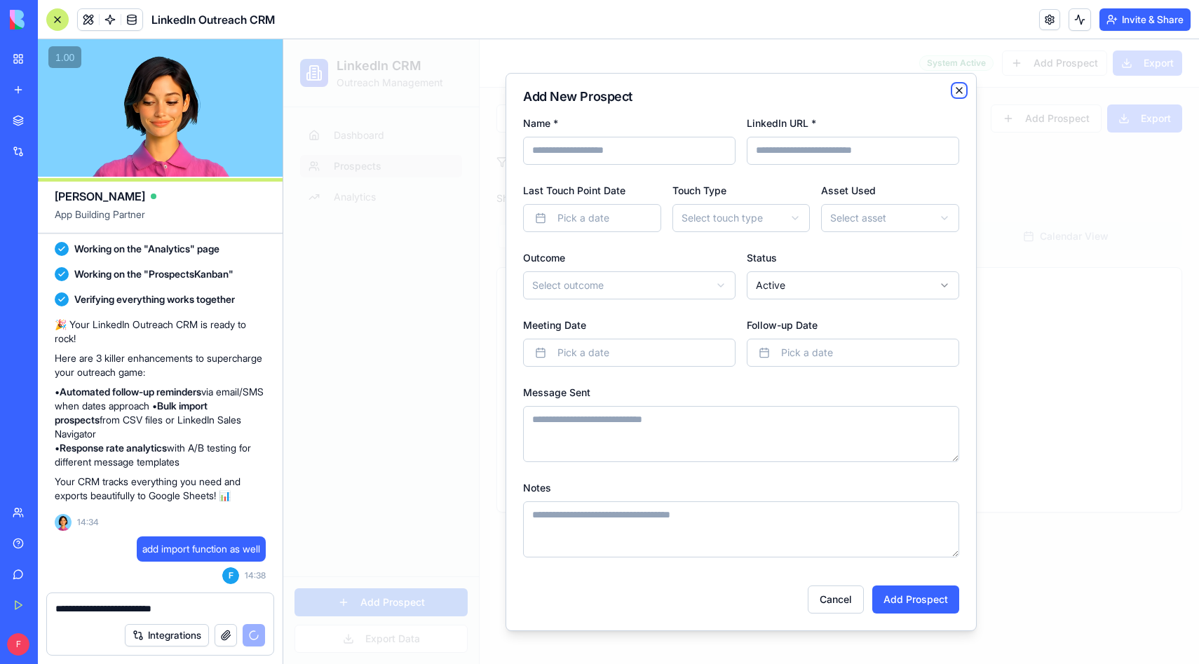
click at [961, 90] on icon "button" at bounding box center [959, 90] width 11 height 11
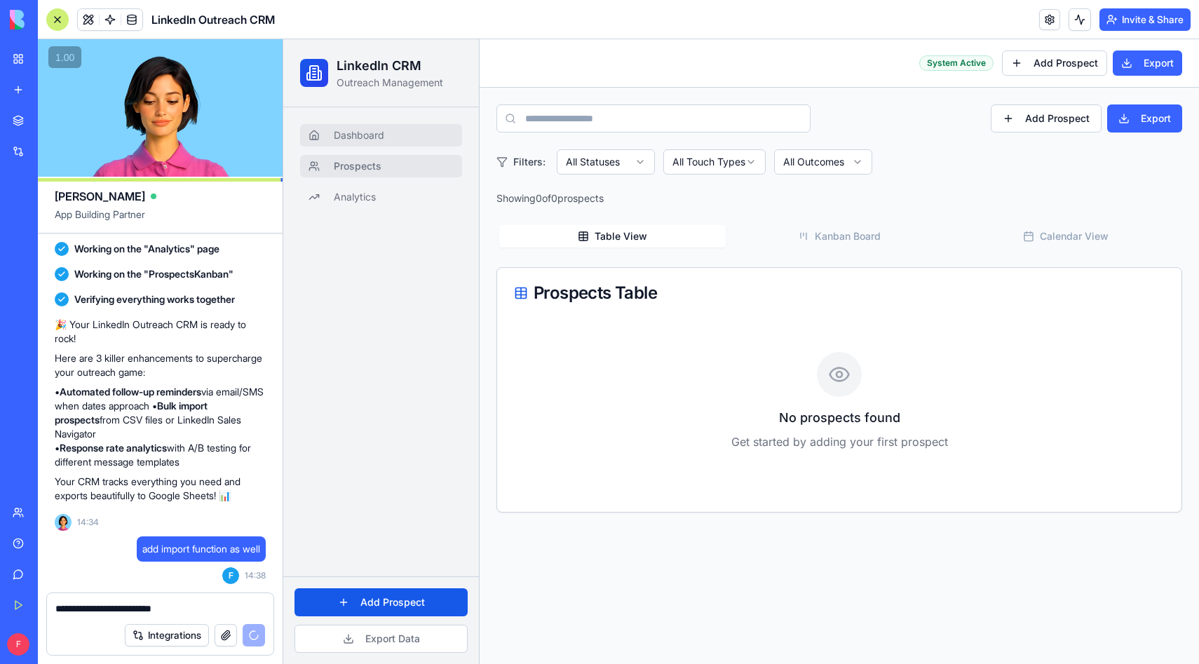
click at [396, 130] on link "Dashboard" at bounding box center [381, 135] width 162 height 22
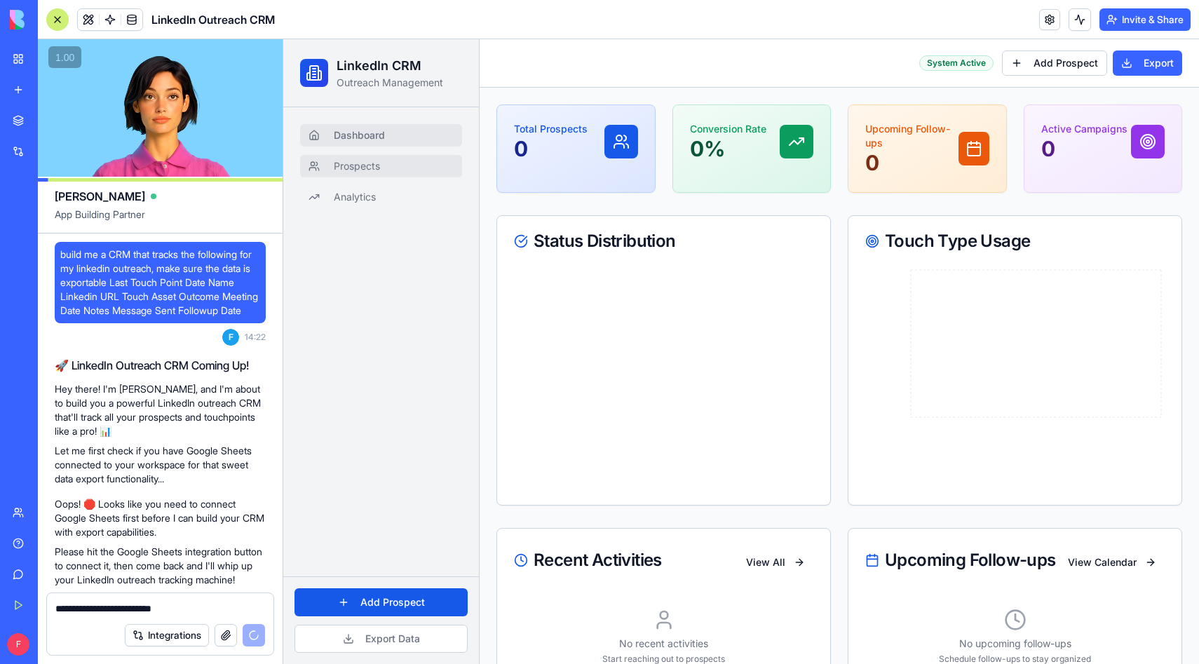
click at [375, 173] on link "Prospects" at bounding box center [381, 166] width 162 height 22
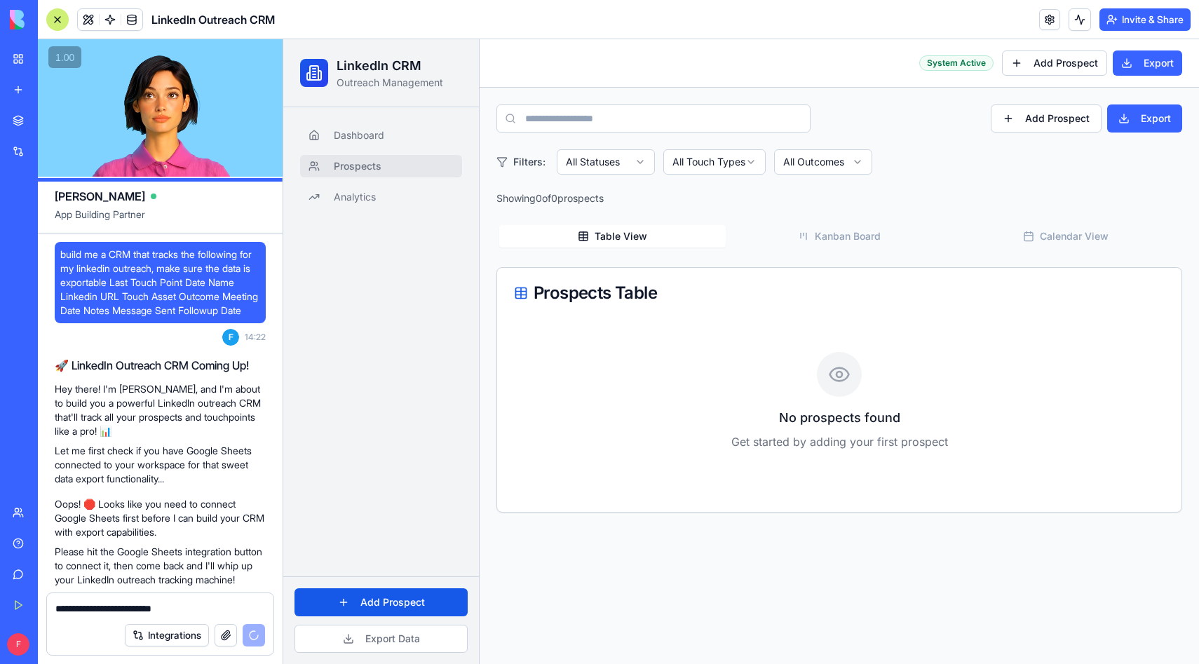
click at [383, 149] on ul "Dashboard Prospects Analytics" at bounding box center [381, 166] width 162 height 84
click at [379, 139] on span "Dashboard" at bounding box center [359, 135] width 51 height 14
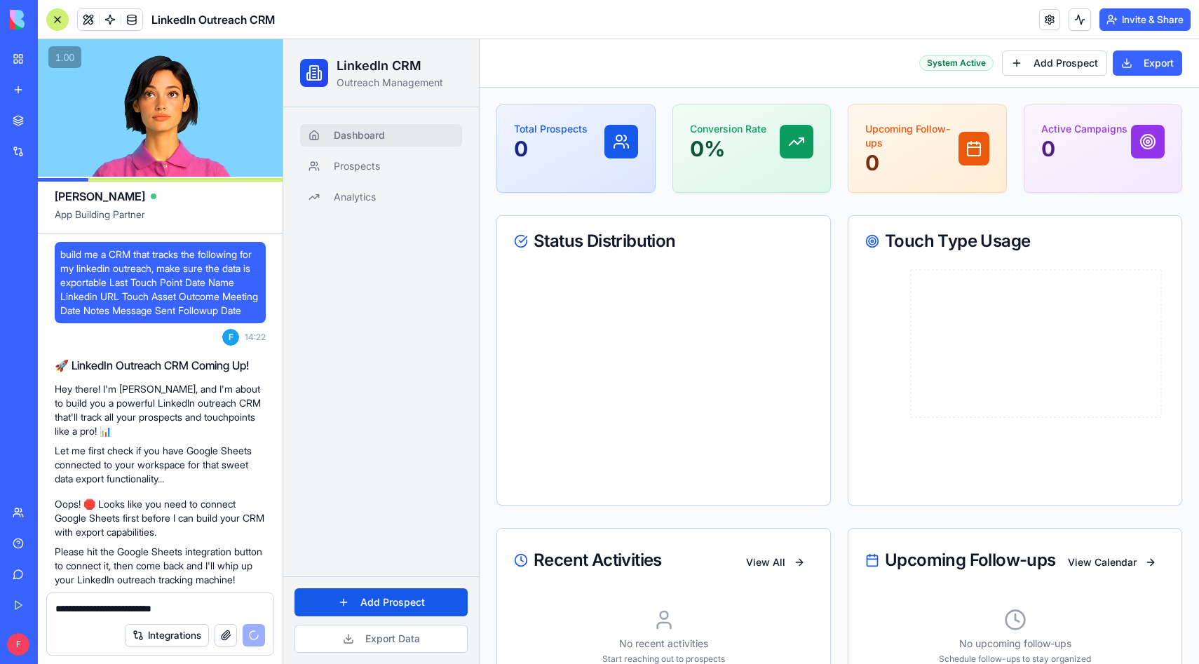
scroll to position [1021, 0]
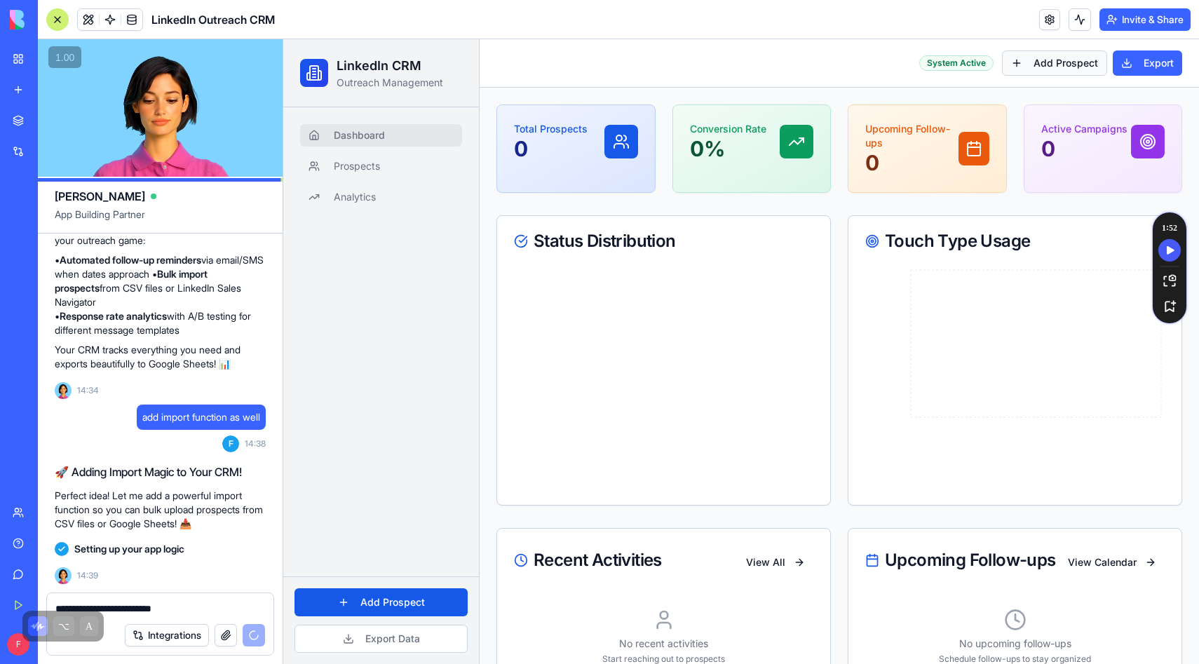
click at [1079, 69] on button "Add Prospect" at bounding box center [1054, 63] width 105 height 25
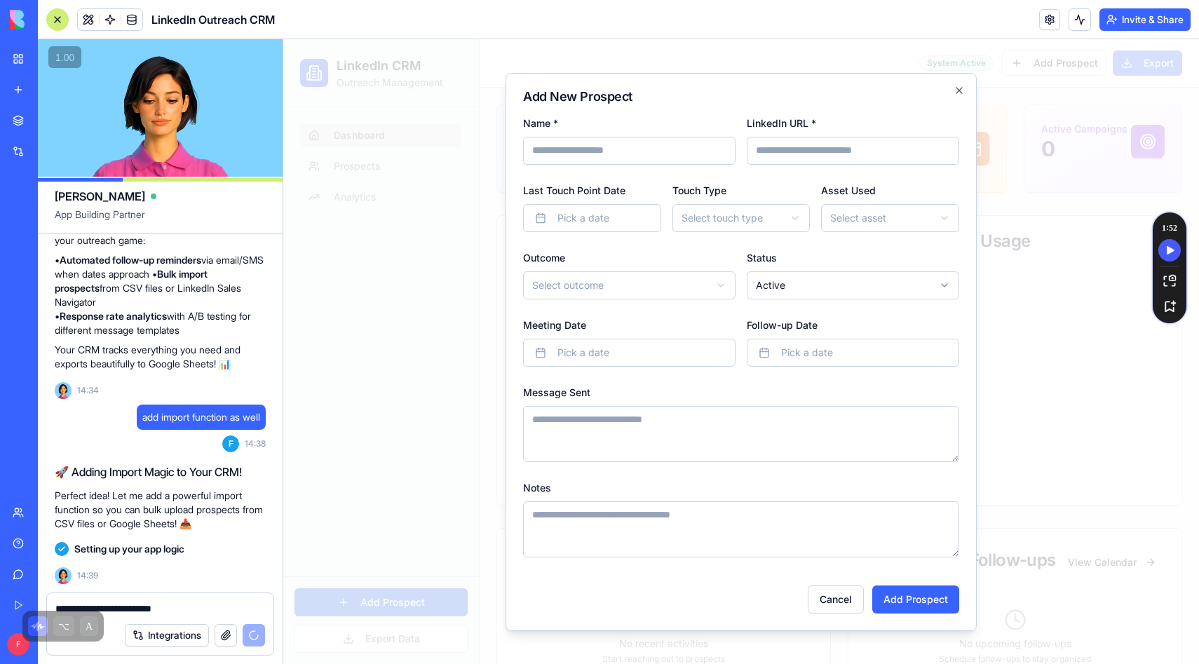
click at [960, 97] on div "**********" at bounding box center [741, 352] width 471 height 558
click at [958, 92] on icon "button" at bounding box center [959, 90] width 11 height 11
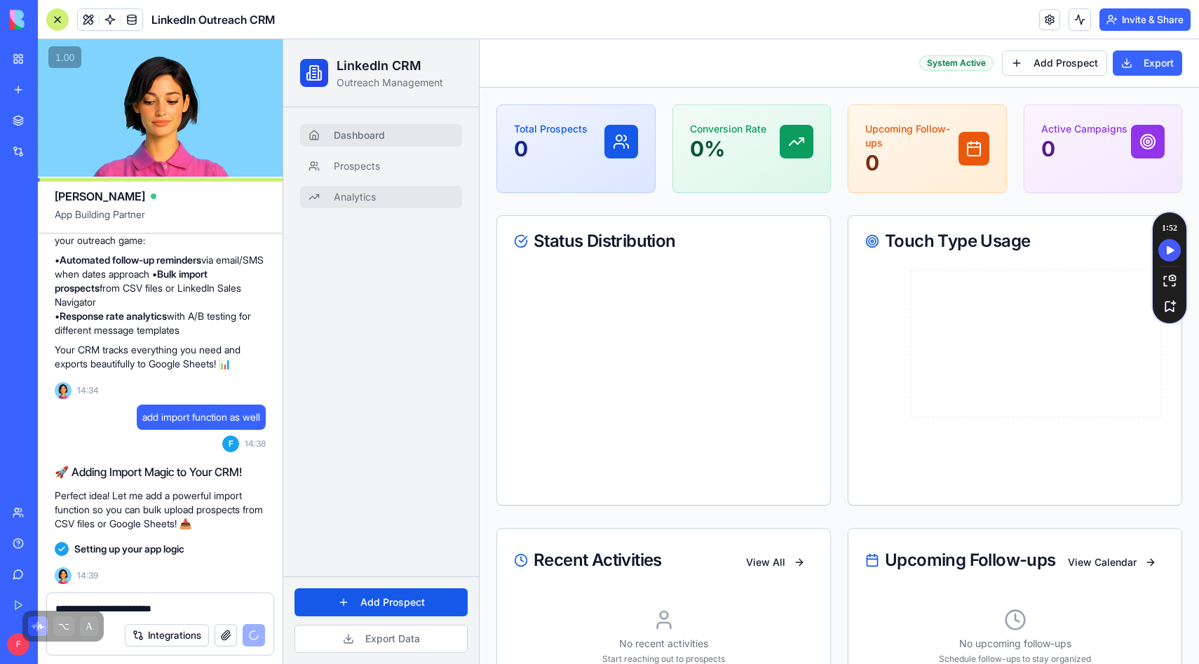
click at [382, 190] on link "Analytics" at bounding box center [381, 197] width 162 height 22
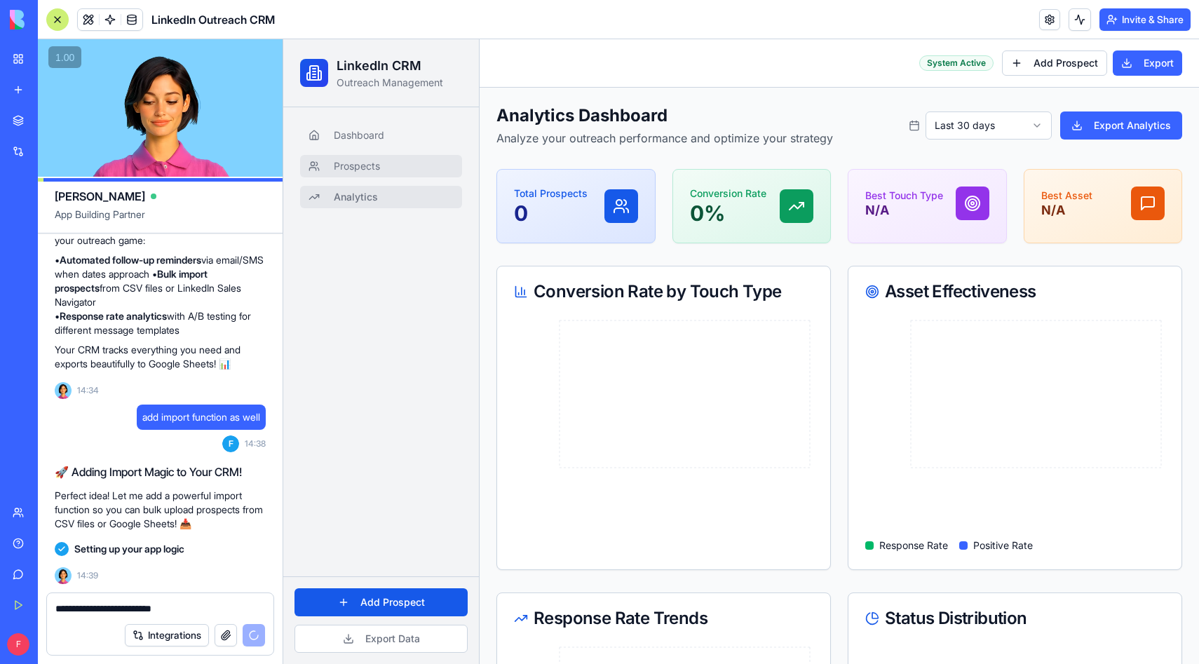
click at [401, 170] on link "Prospects" at bounding box center [381, 166] width 162 height 22
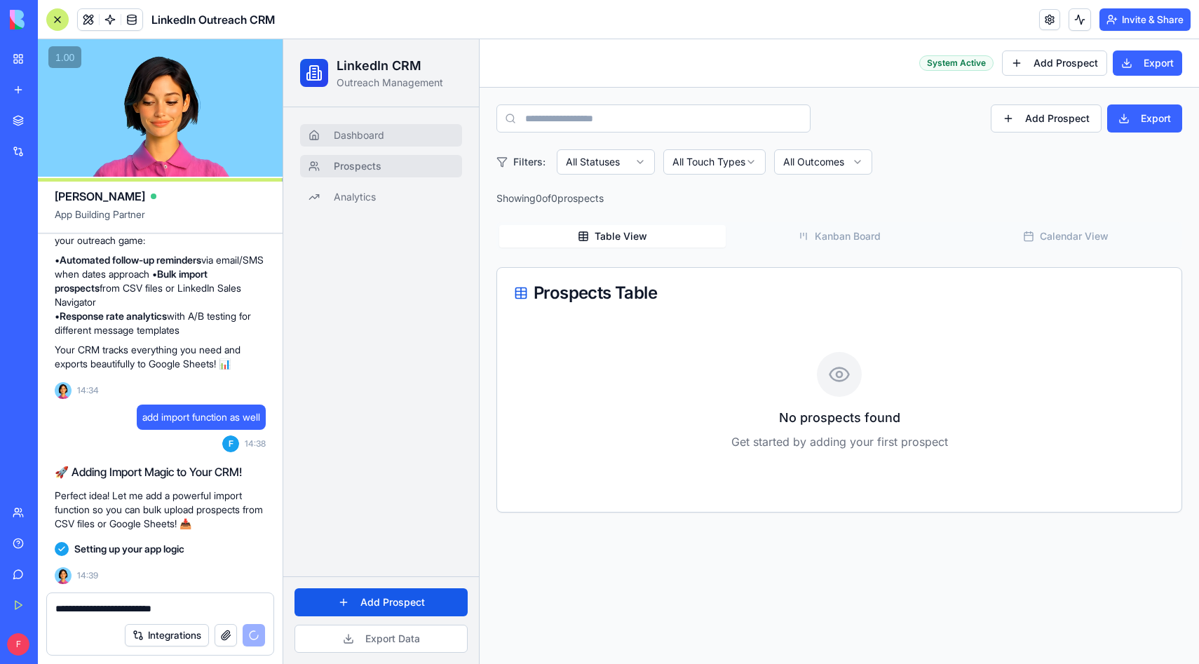
click at [415, 141] on link "Dashboard" at bounding box center [381, 135] width 162 height 22
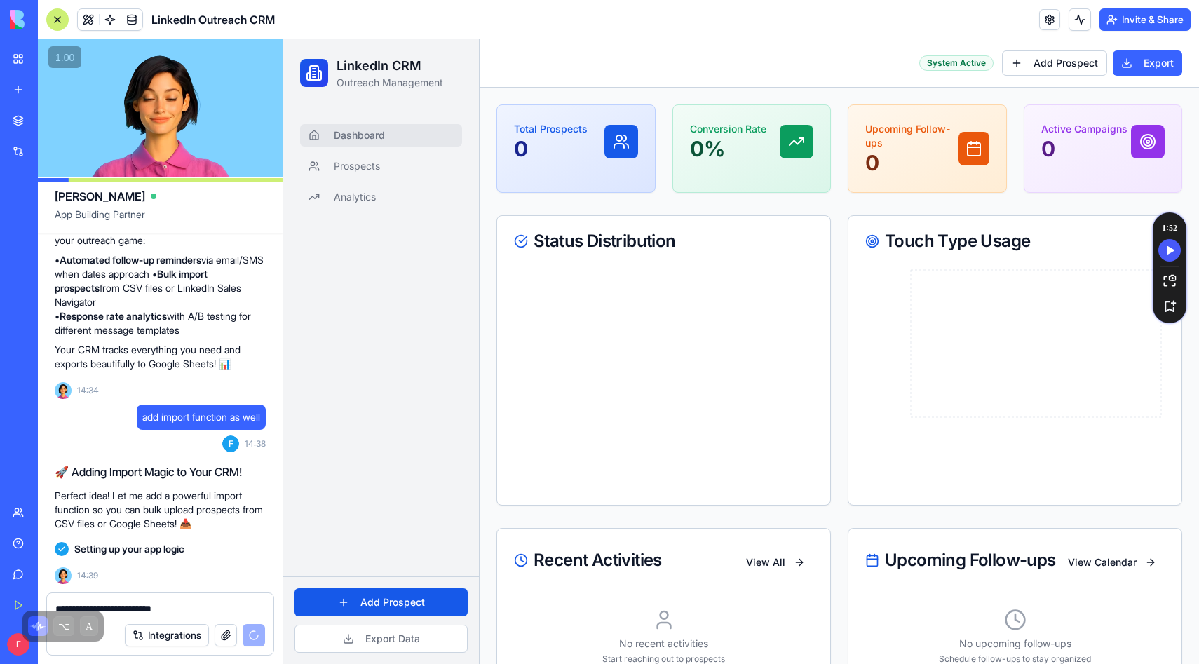
drag, startPoint x: 1476, startPoint y: 262, endPoint x: 1172, endPoint y: 194, distance: 311.2
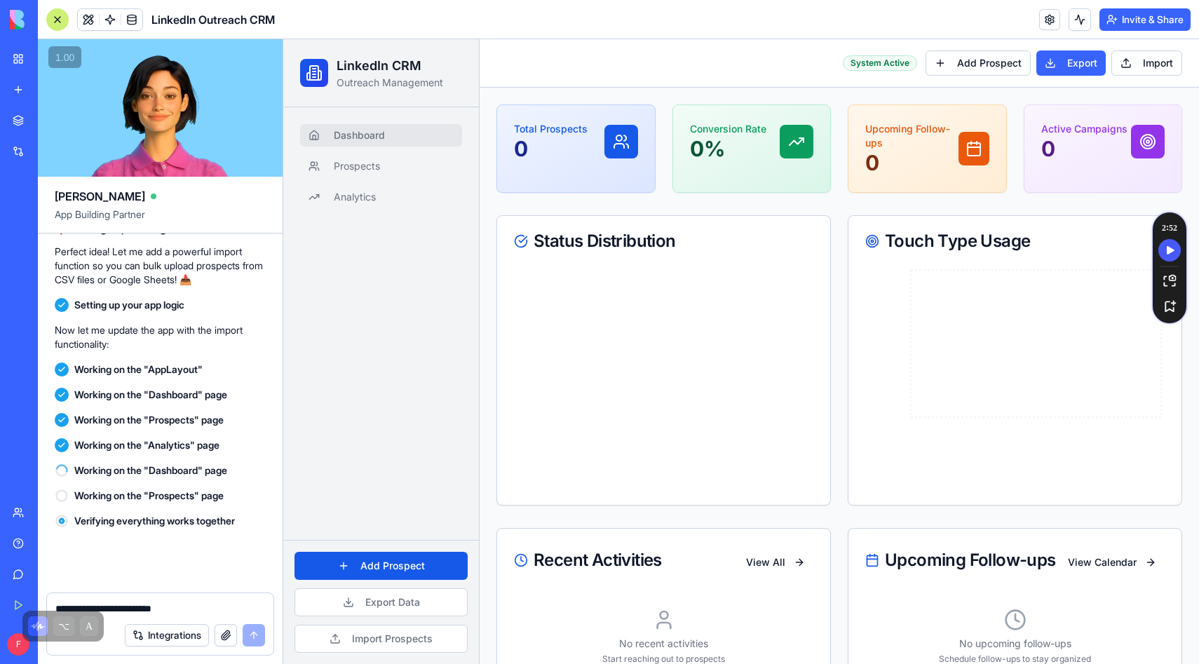
scroll to position [1605, 0]
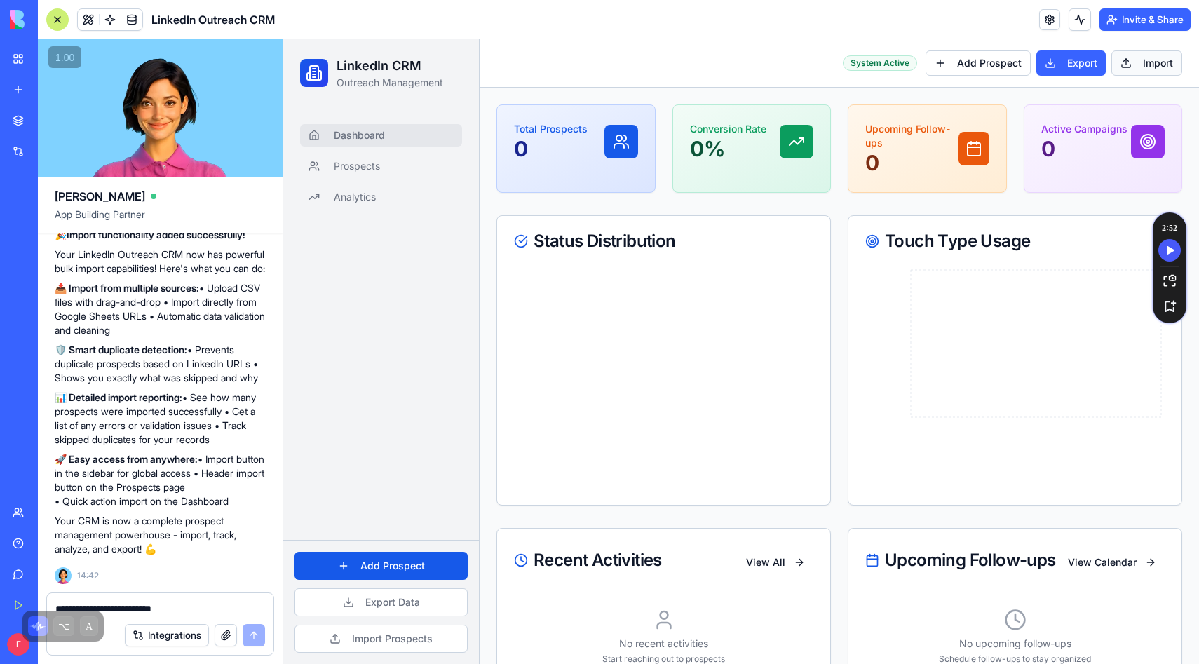
click at [1134, 65] on button "Import" at bounding box center [1147, 63] width 71 height 25
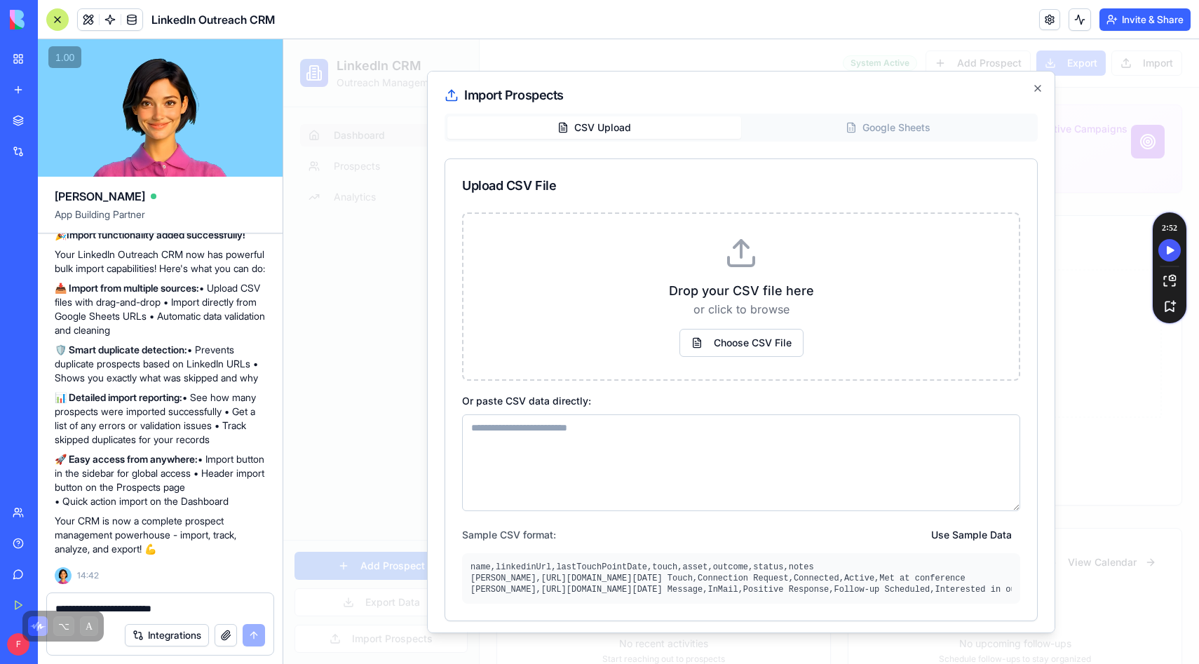
click at [736, 447] on textarea at bounding box center [741, 463] width 558 height 97
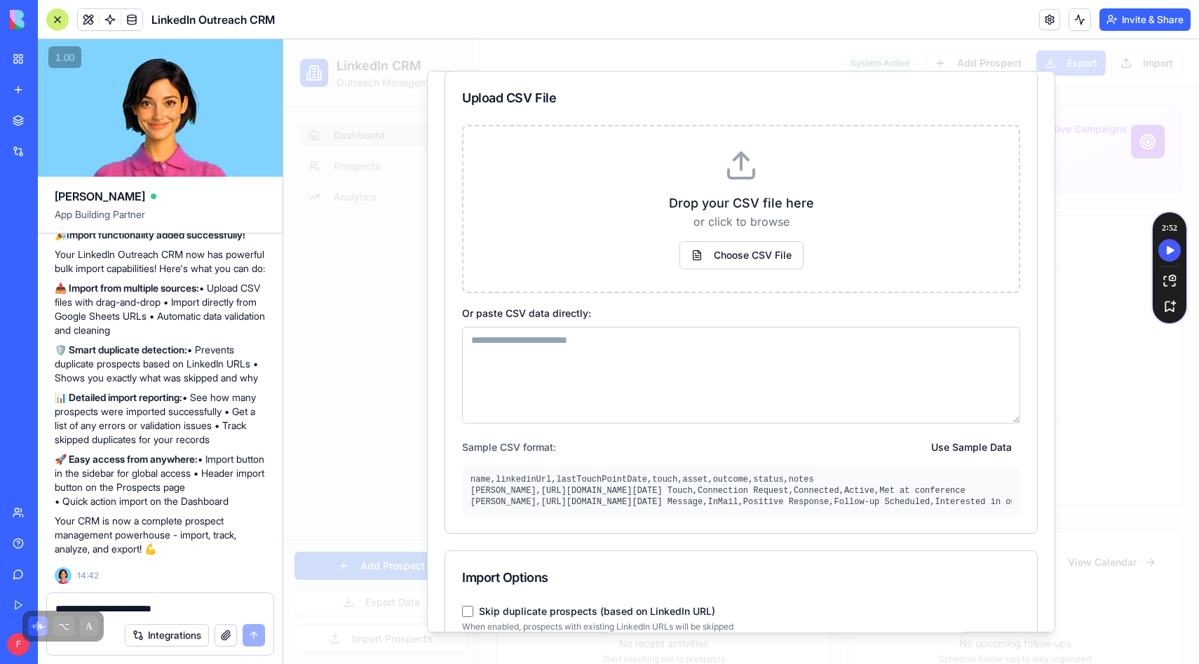
scroll to position [0, 0]
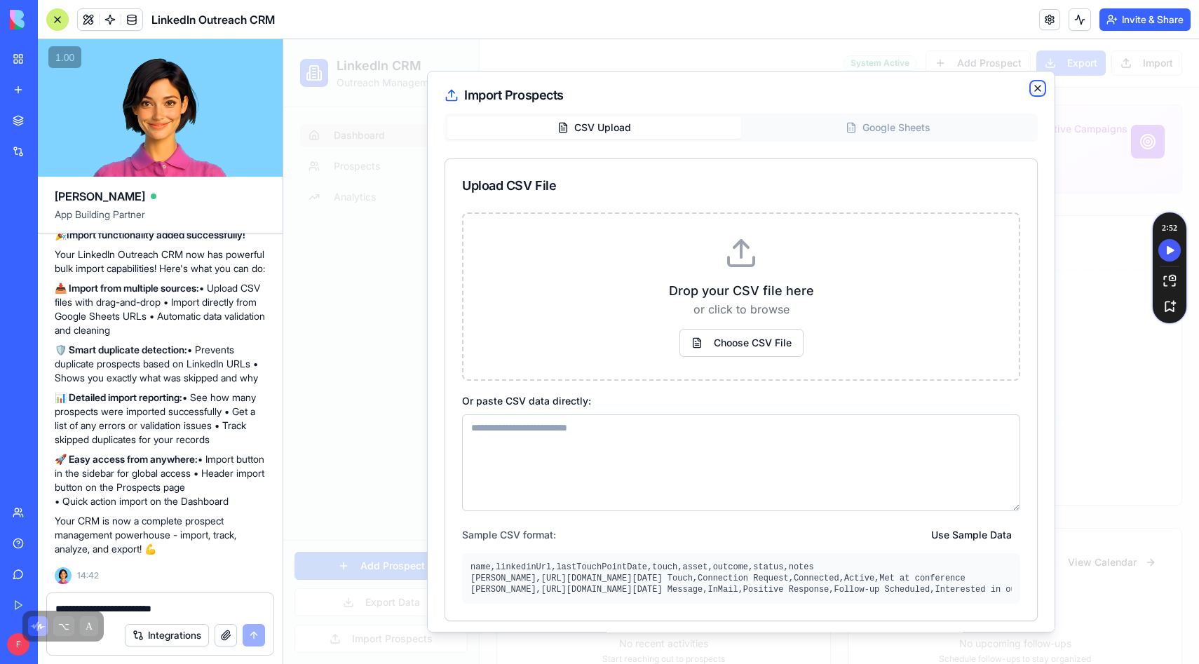
click at [1035, 90] on icon "button" at bounding box center [1038, 88] width 11 height 11
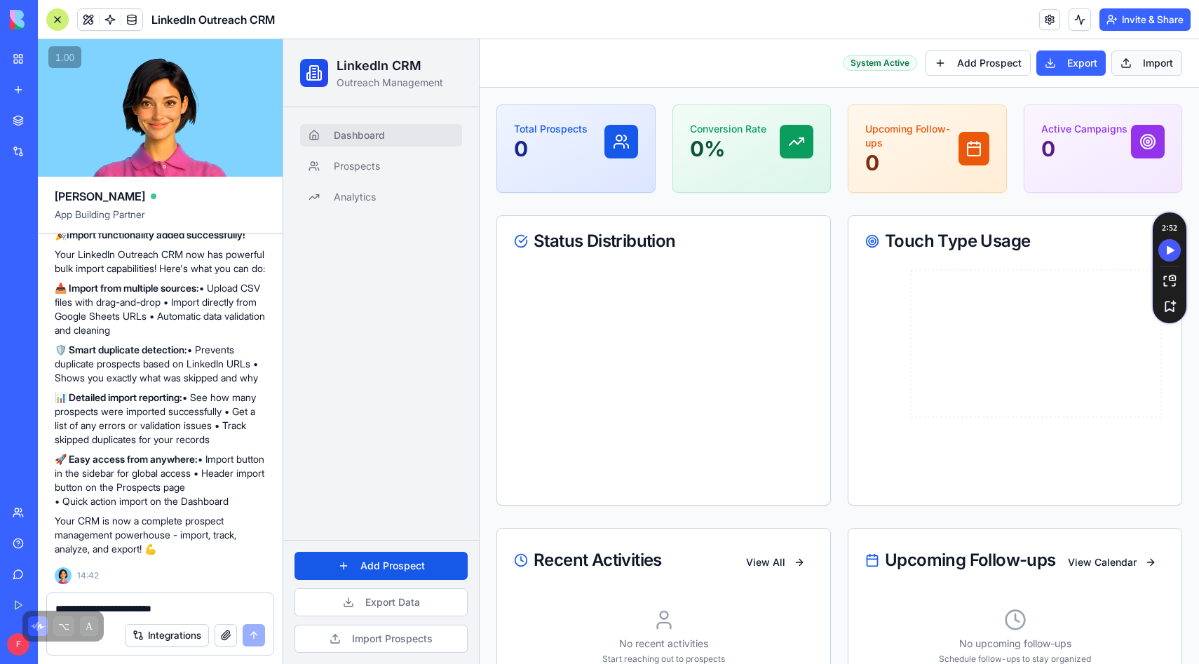
click at [1142, 72] on button "Import" at bounding box center [1147, 63] width 71 height 25
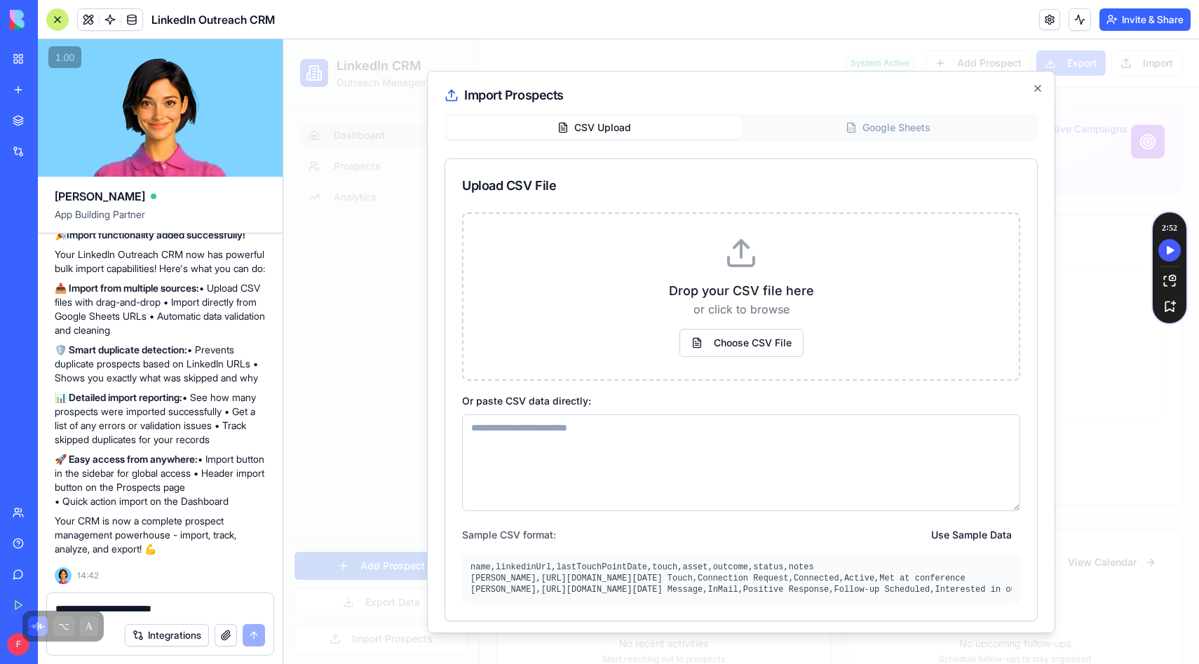
click at [880, 125] on div "CSV Upload Google Sheets" at bounding box center [741, 128] width 593 height 28
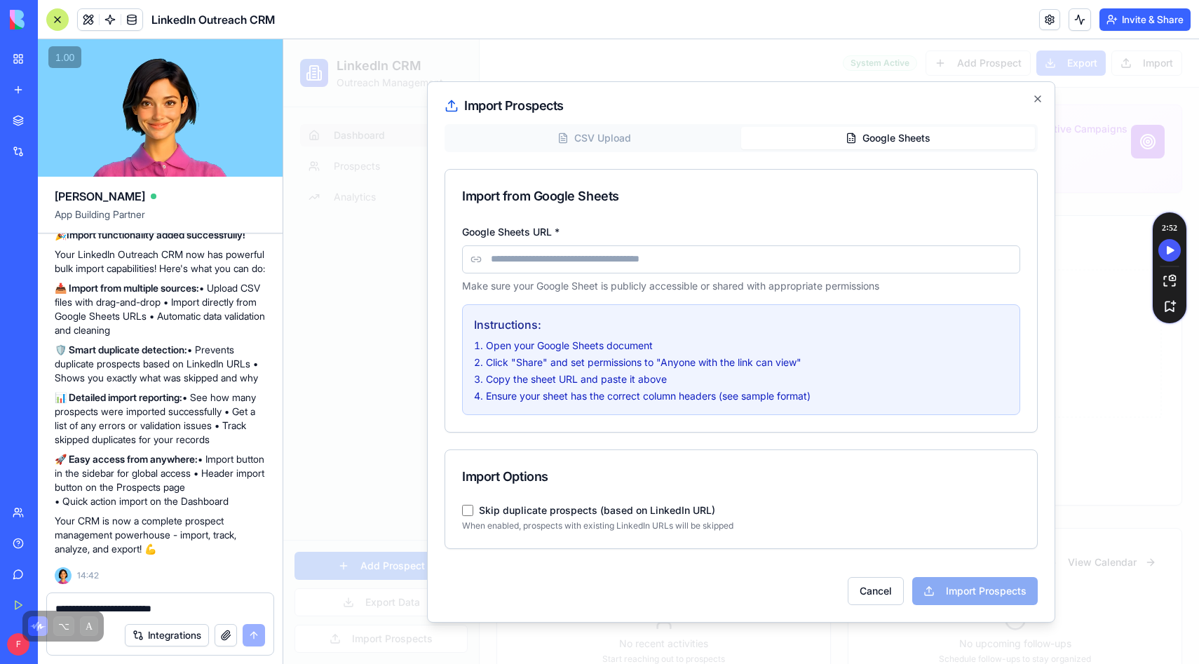
click at [686, 261] on input "Google Sheets URL *" at bounding box center [741, 260] width 558 height 28
click at [610, 128] on button "CSV Upload" at bounding box center [595, 138] width 294 height 22
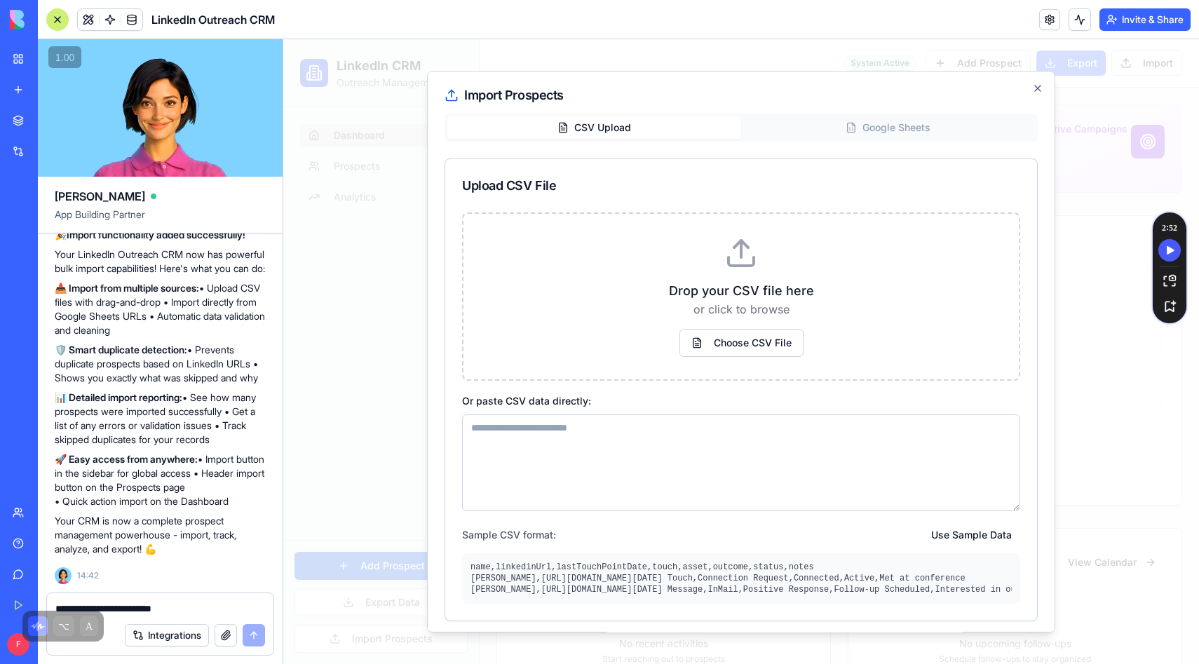
click at [1041, 95] on div "Import Prospects CSV Upload Google Sheets Upload CSV File Drop your CSV file he…" at bounding box center [741, 352] width 628 height 563
click at [1037, 81] on div "Import Prospects CSV Upload Google Sheets Upload CSV File Drop your CSV file he…" at bounding box center [741, 352] width 628 height 563
click at [1037, 87] on icon "button" at bounding box center [1038, 89] width 6 height 6
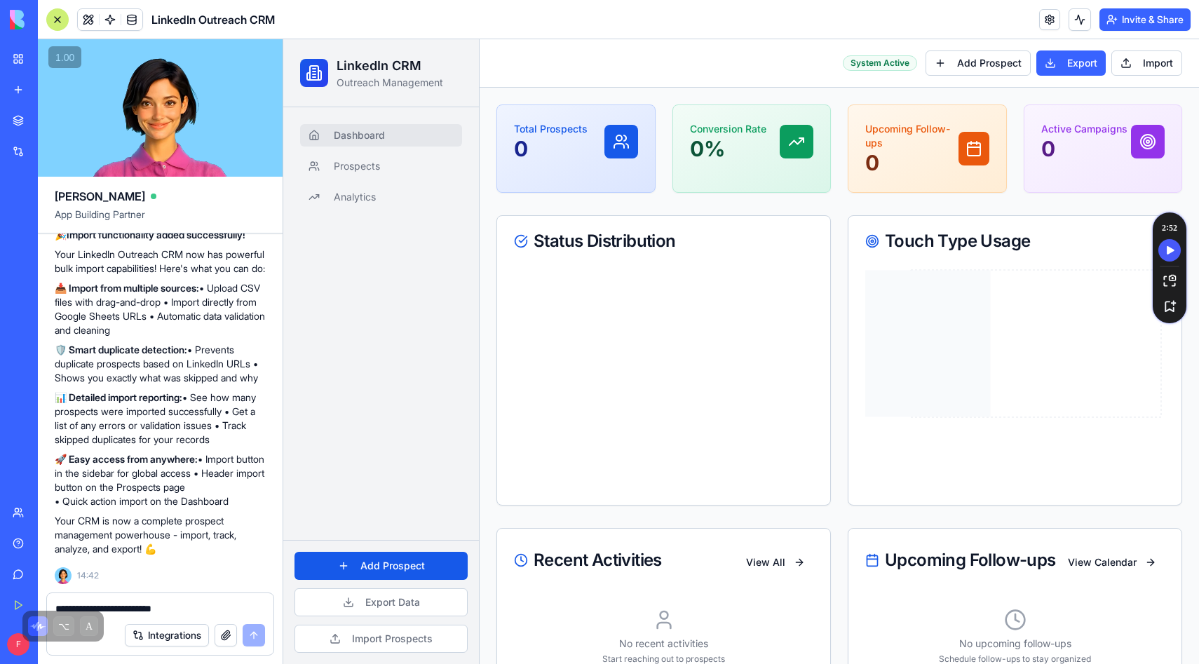
click at [1068, 332] on icon at bounding box center [1016, 372] width 300 height 210
click at [49, 152] on div "Integrations" at bounding box center [43, 151] width 18 height 14
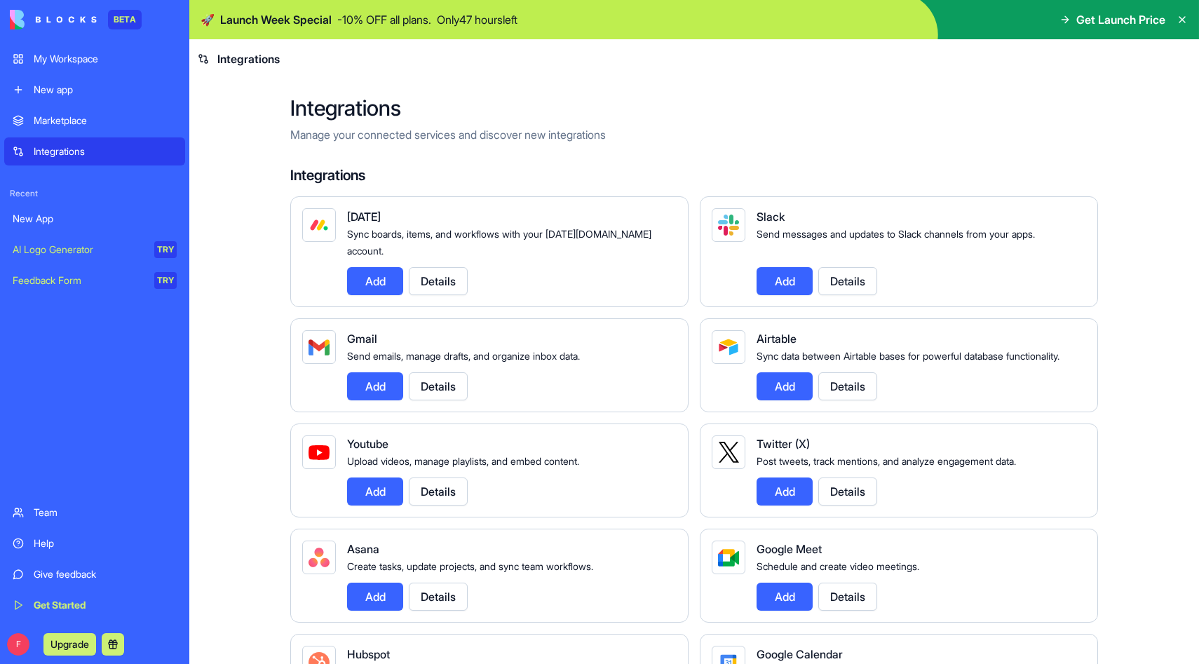
click at [104, 122] on div "Marketplace" at bounding box center [105, 121] width 143 height 14
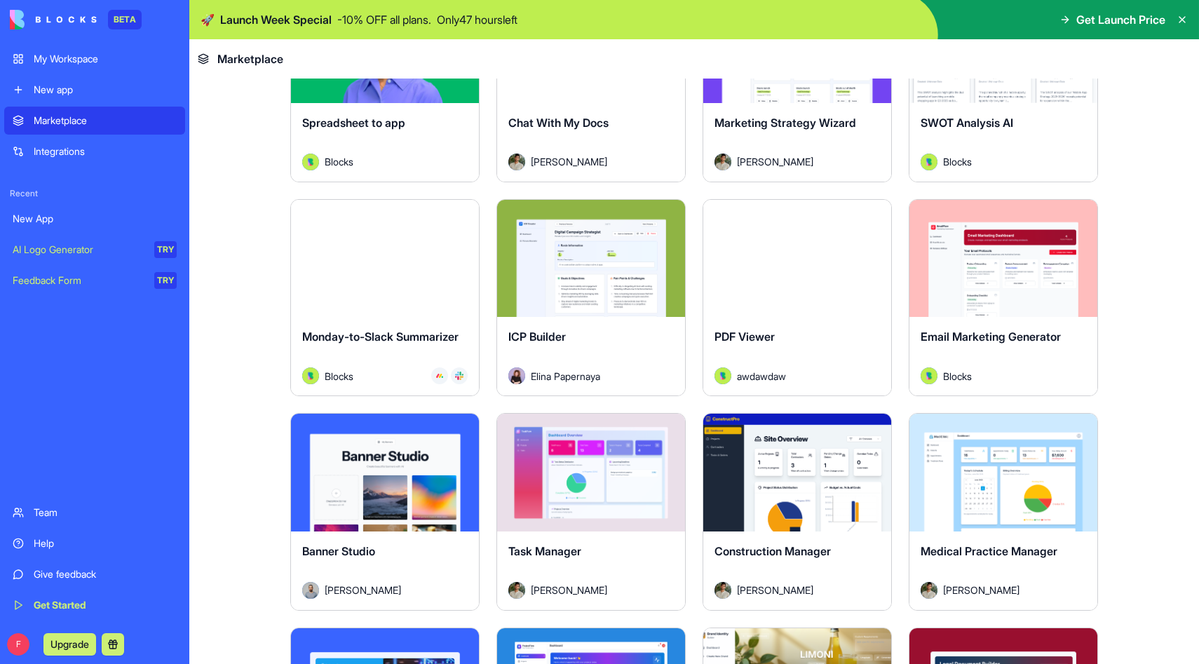
scroll to position [2136, 0]
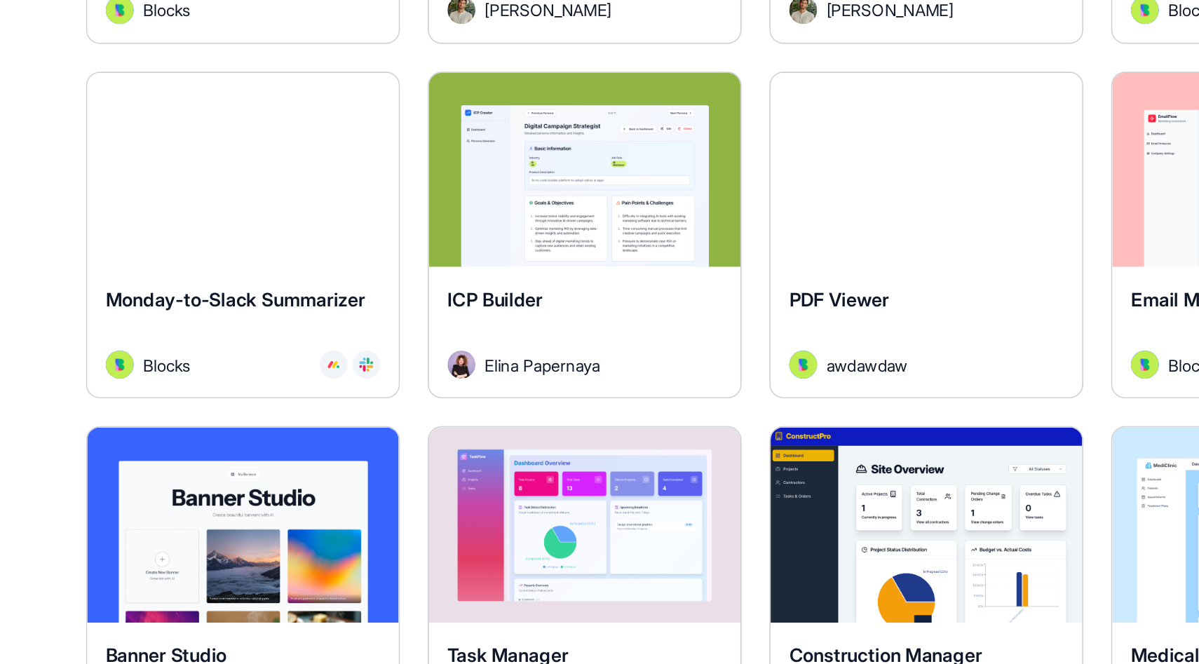
click at [598, 214] on button "Explore" at bounding box center [591, 214] width 105 height 28
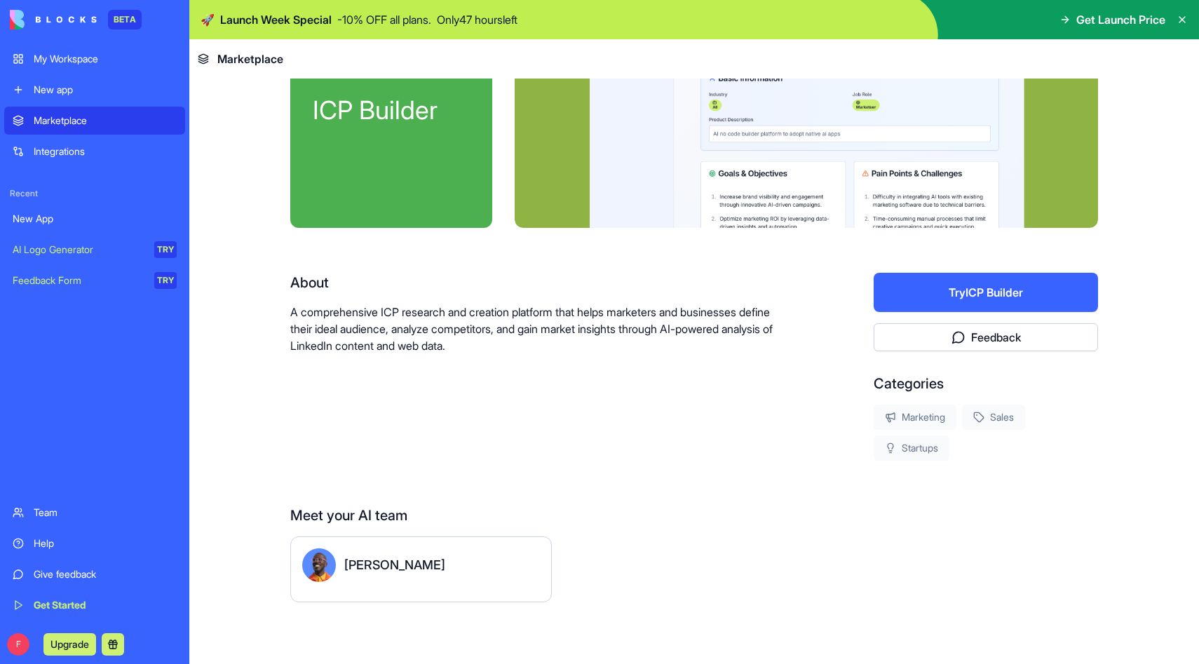
click at [967, 300] on button "Try ICP Builder" at bounding box center [986, 292] width 224 height 39
